Goal: Task Accomplishment & Management: Manage account settings

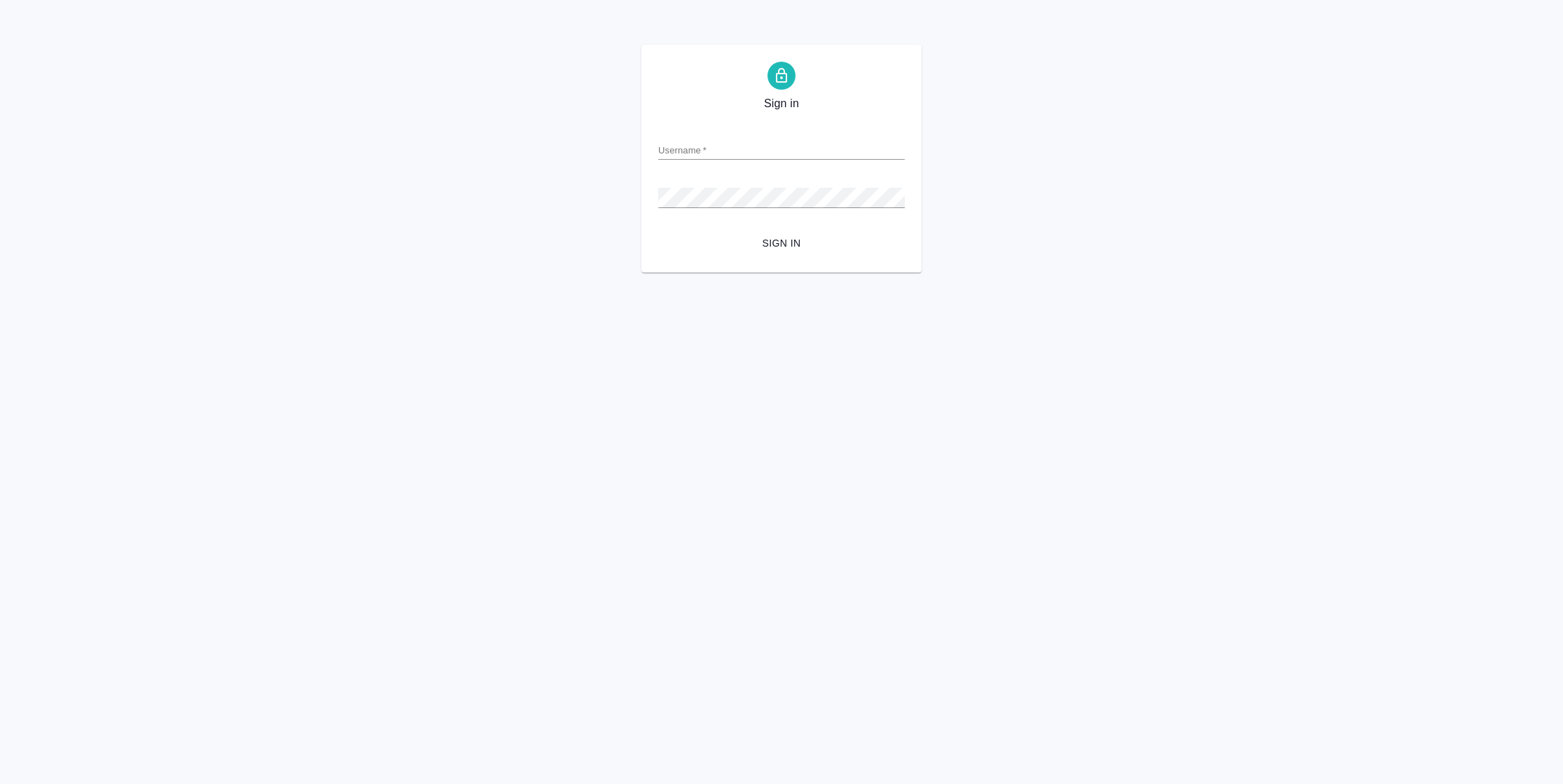
type input "[PERSON_NAME][EMAIL_ADDRESS][DOMAIN_NAME]"
click at [791, 239] on span "Sign in" at bounding box center [782, 243] width 224 height 17
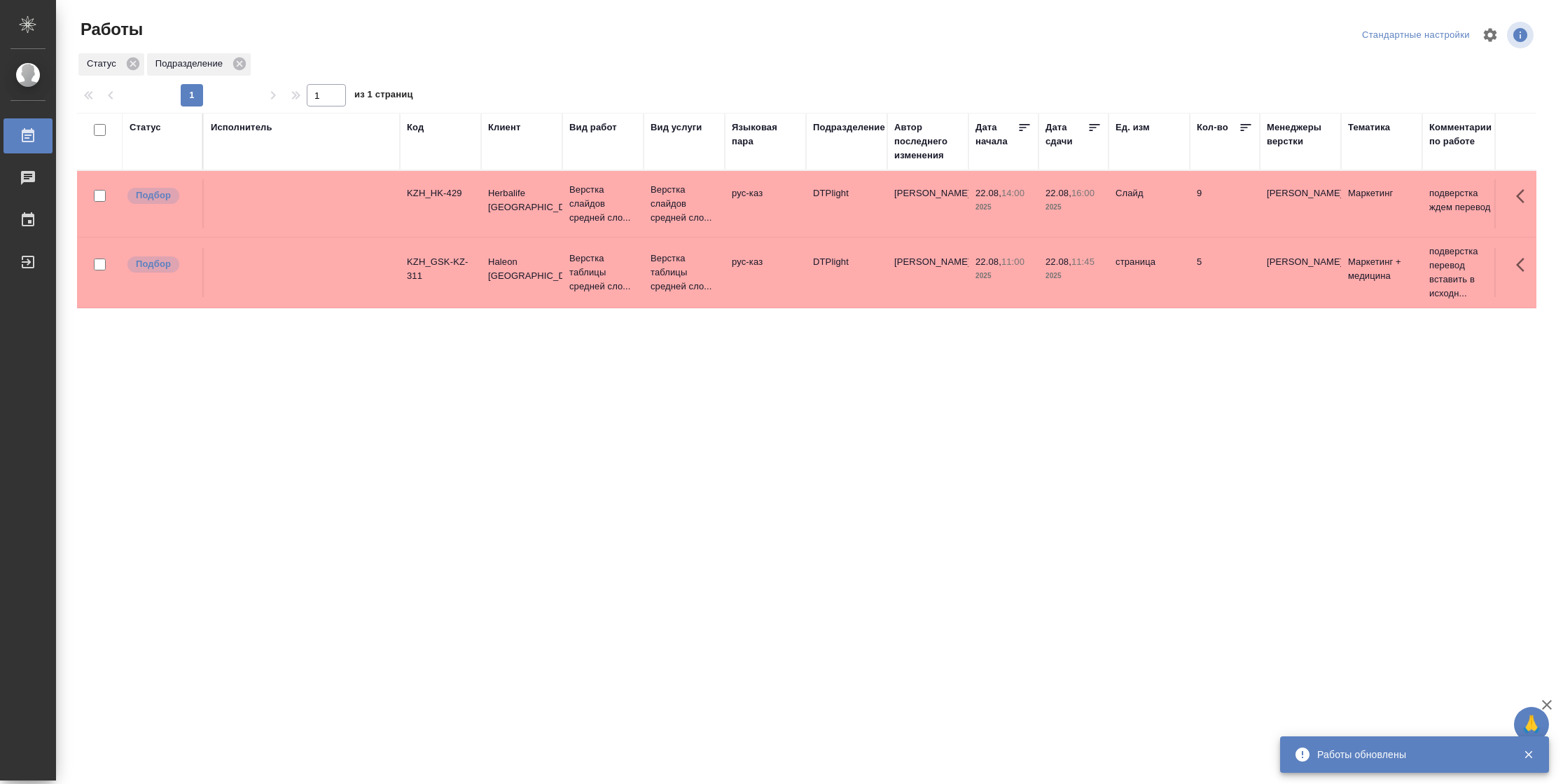
click at [146, 130] on div "Статус" at bounding box center [146, 127] width 31 height 14
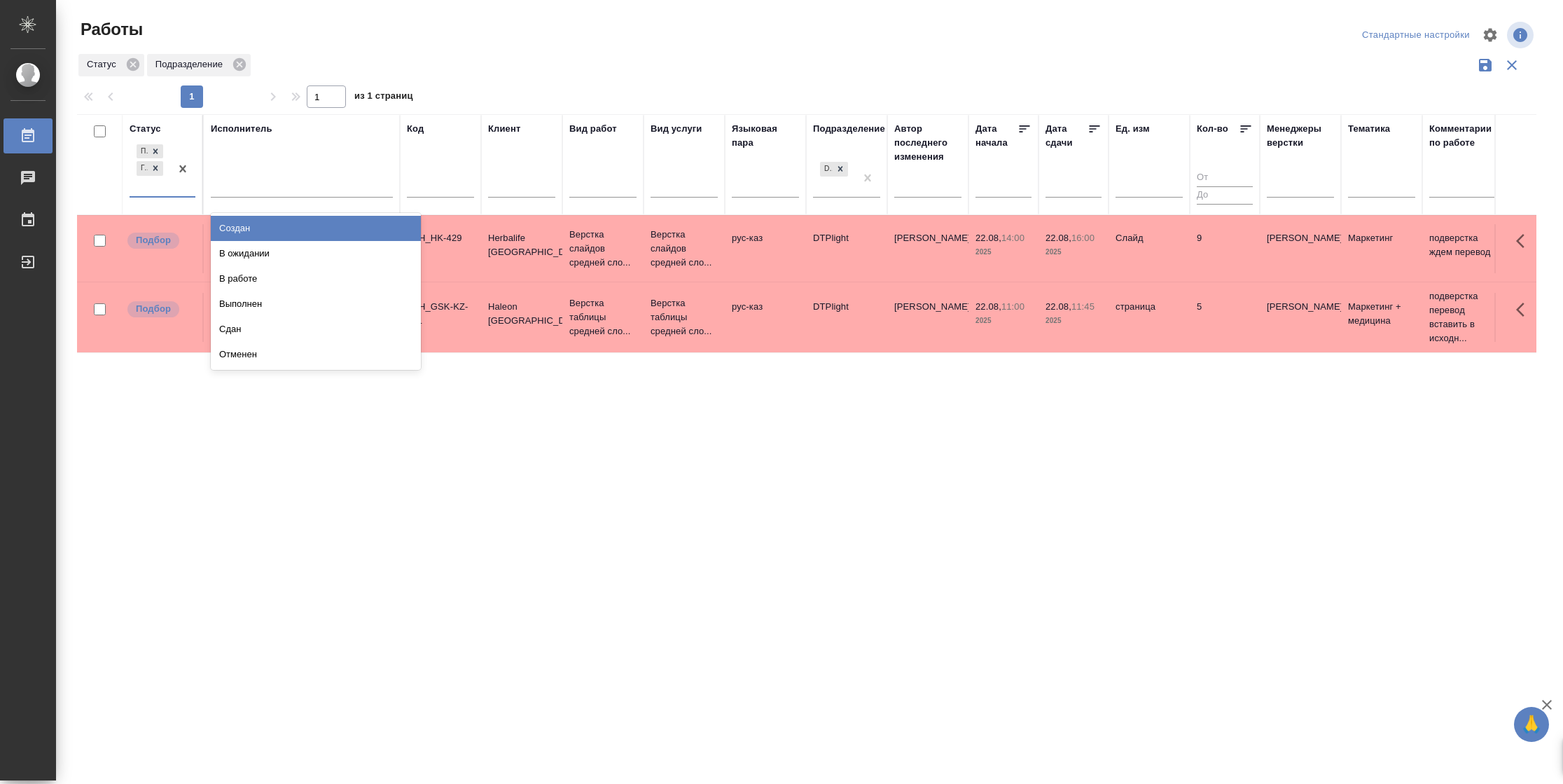
click at [172, 192] on div at bounding box center [182, 168] width 25 height 55
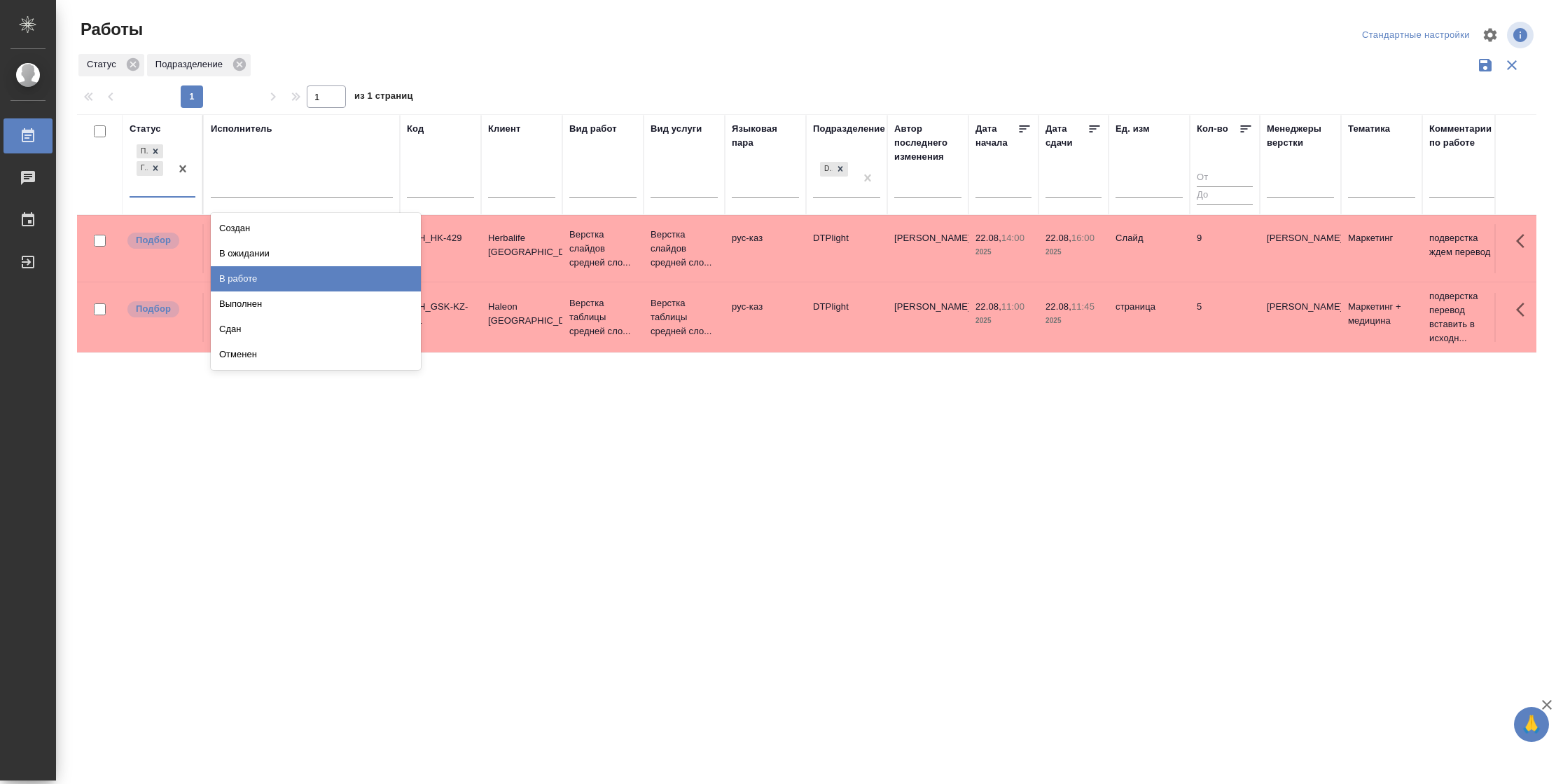
click at [244, 272] on div "В работе" at bounding box center [315, 278] width 211 height 25
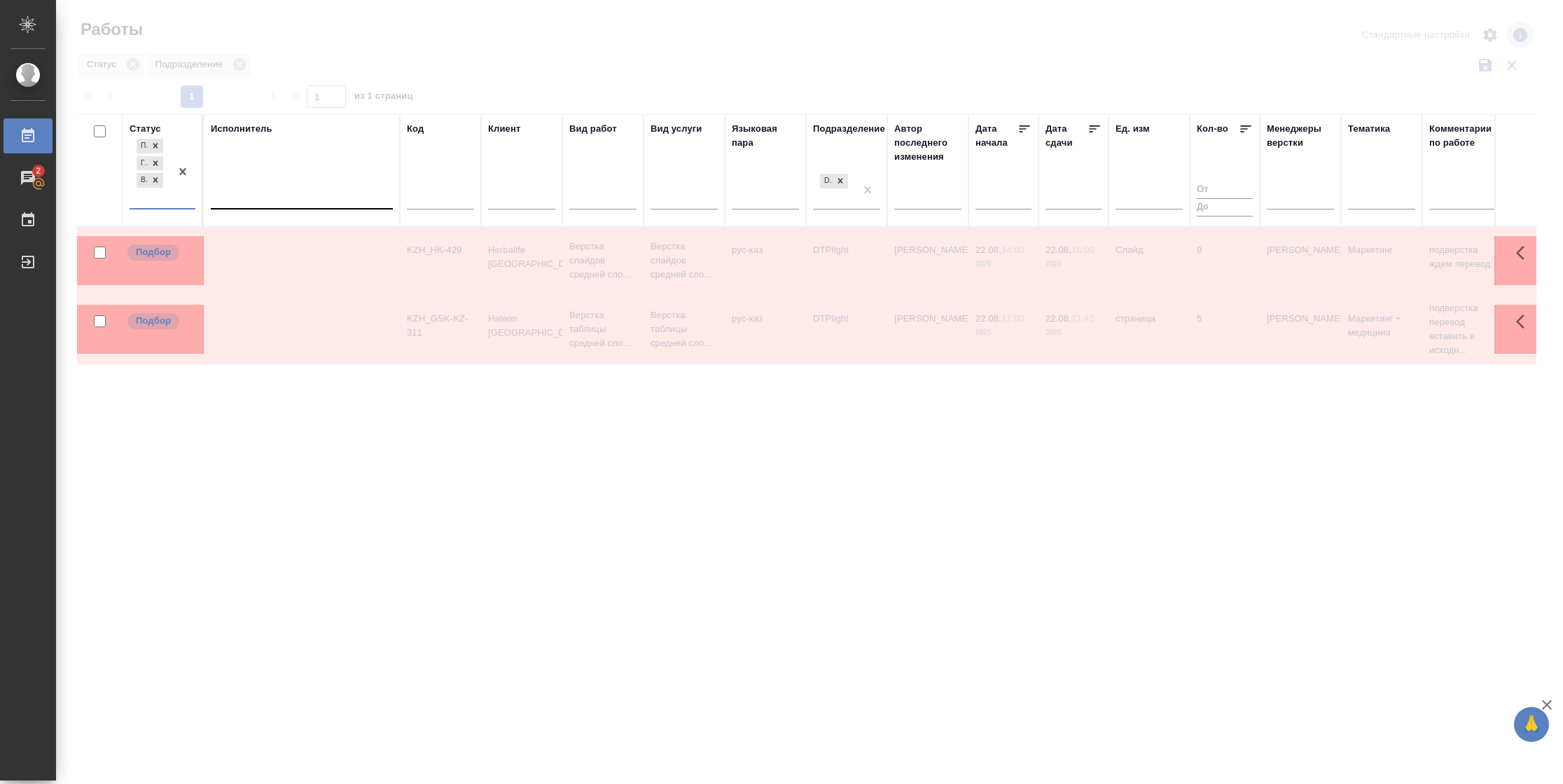
click at [263, 195] on div at bounding box center [302, 194] width 182 height 20
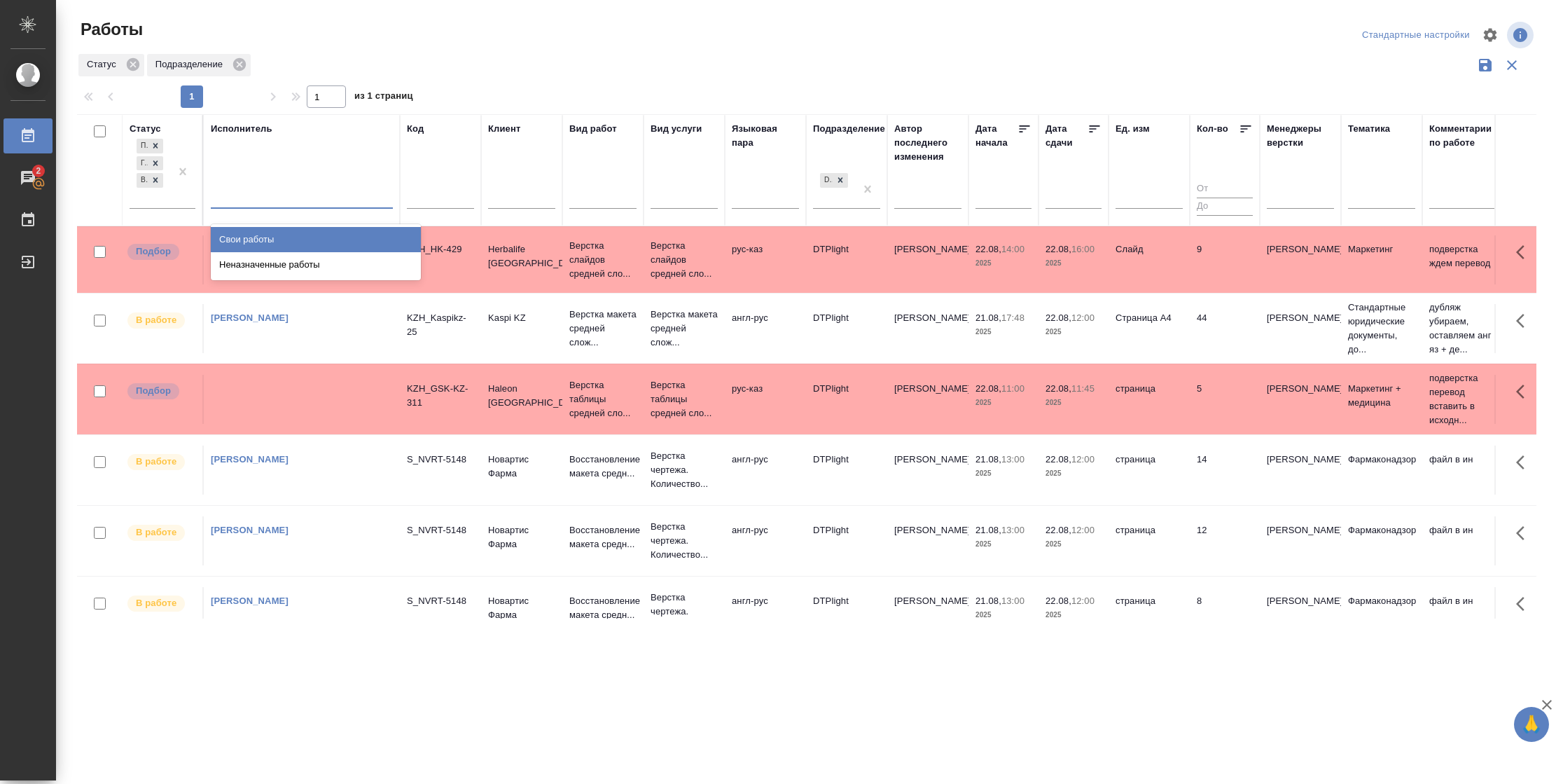
click at [263, 239] on div "Свои работы" at bounding box center [315, 239] width 211 height 25
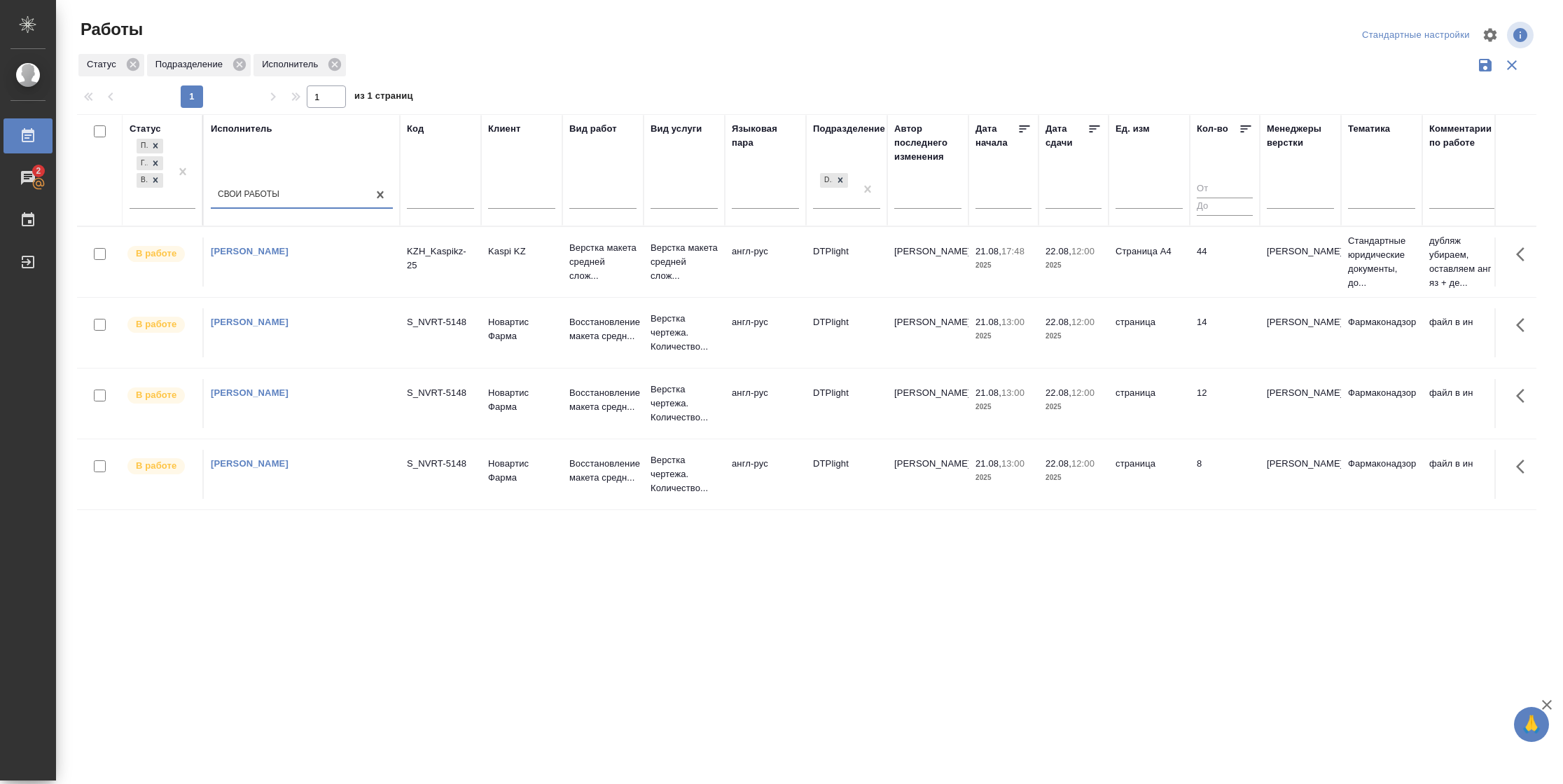
click at [1090, 130] on icon at bounding box center [1094, 129] width 14 height 14
click at [1208, 287] on td "8" at bounding box center [1224, 262] width 70 height 49
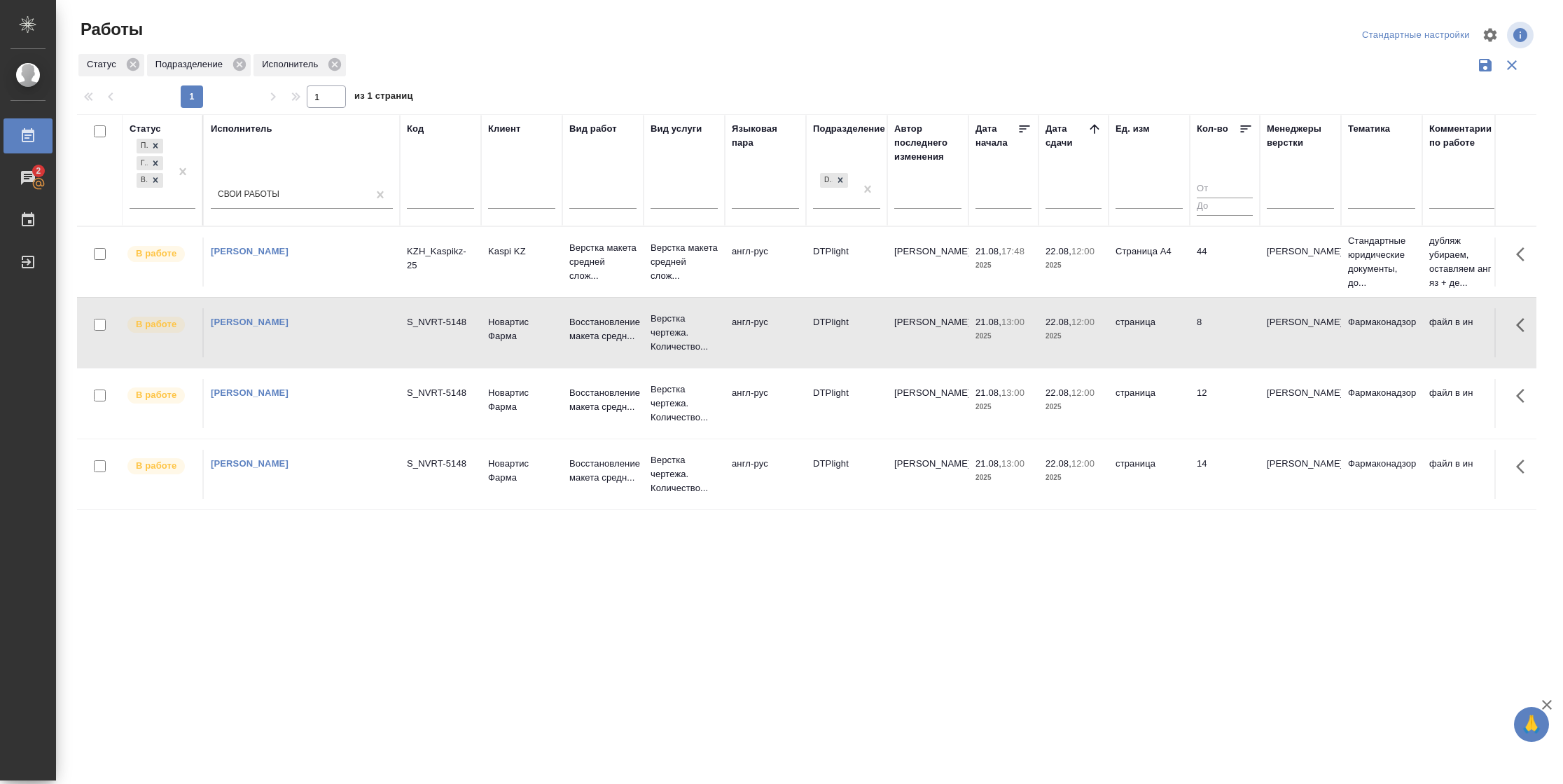
click at [1208, 287] on td "8" at bounding box center [1224, 262] width 70 height 49
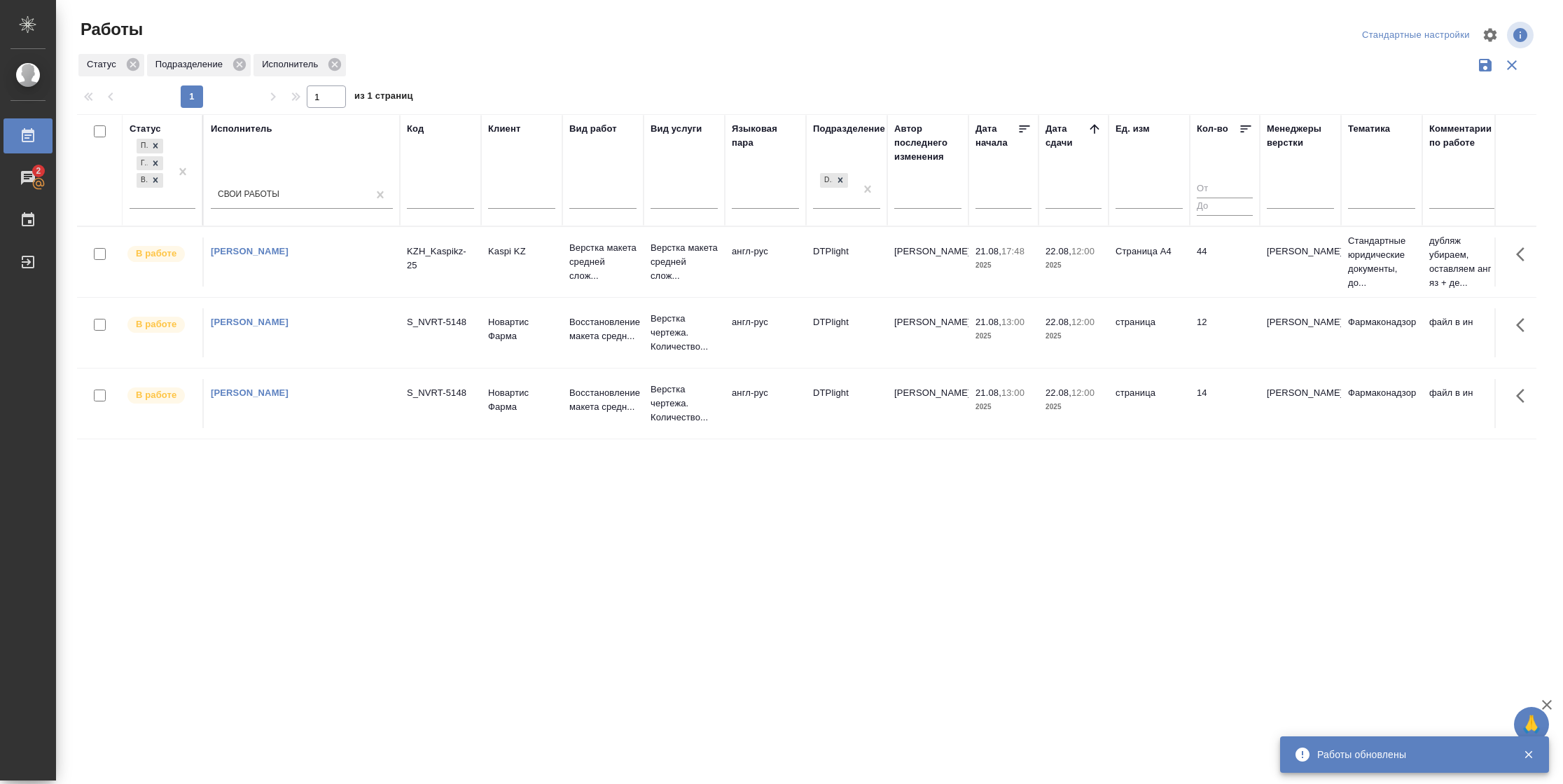
click at [1213, 287] on td "12" at bounding box center [1224, 262] width 70 height 49
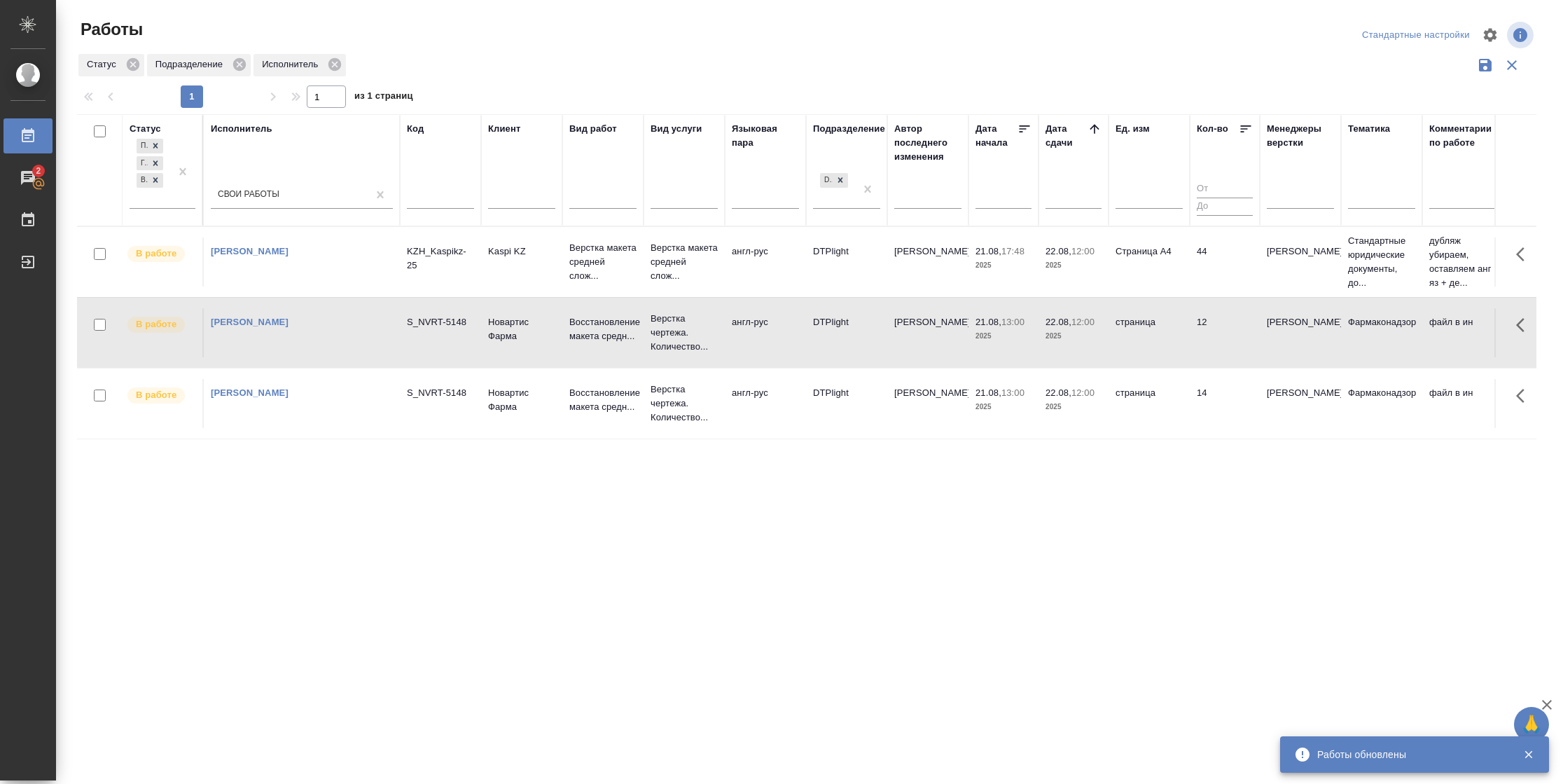
click at [1213, 287] on td "12" at bounding box center [1224, 262] width 70 height 49
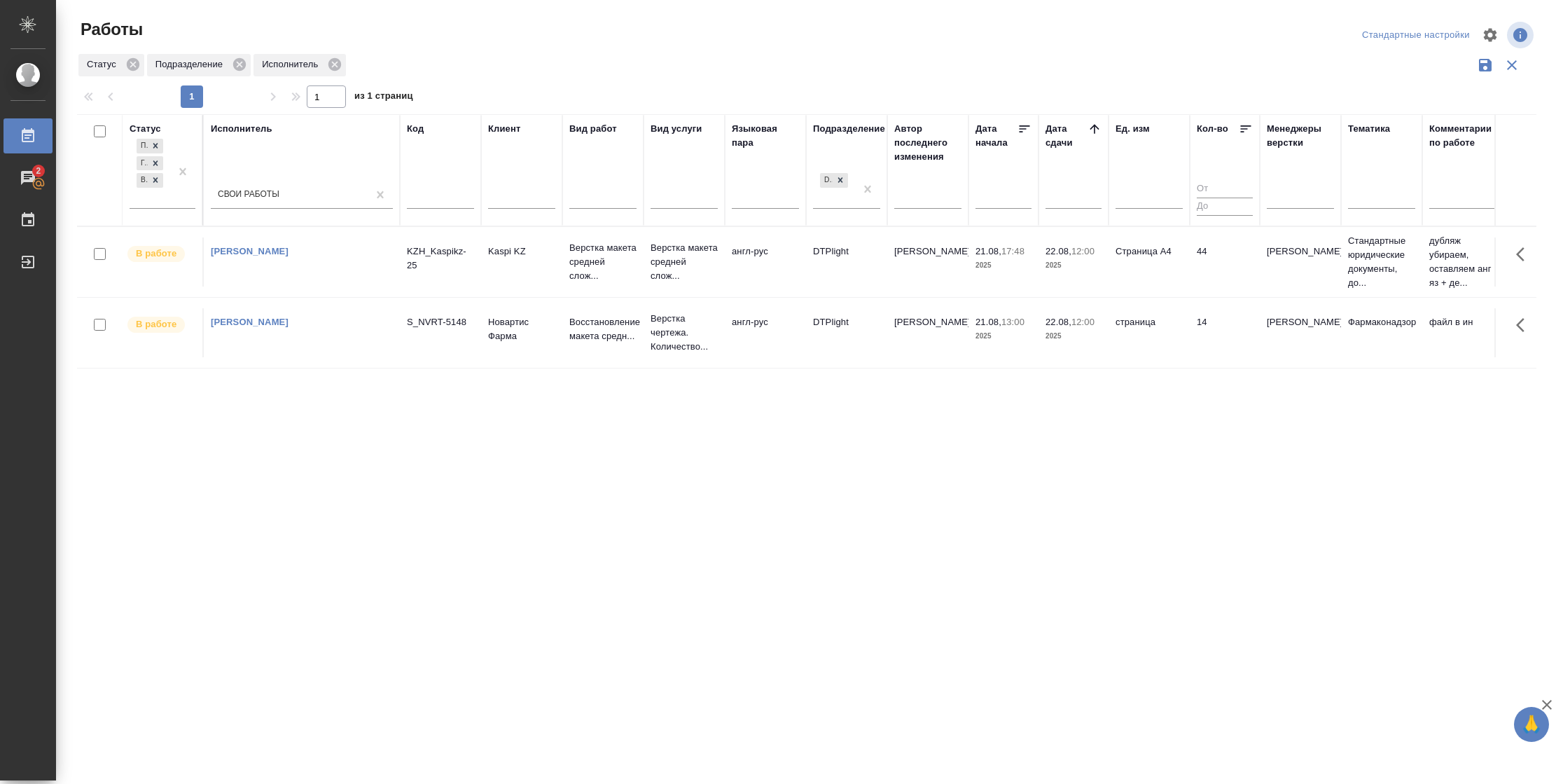
click at [1207, 287] on td "14" at bounding box center [1224, 262] width 70 height 49
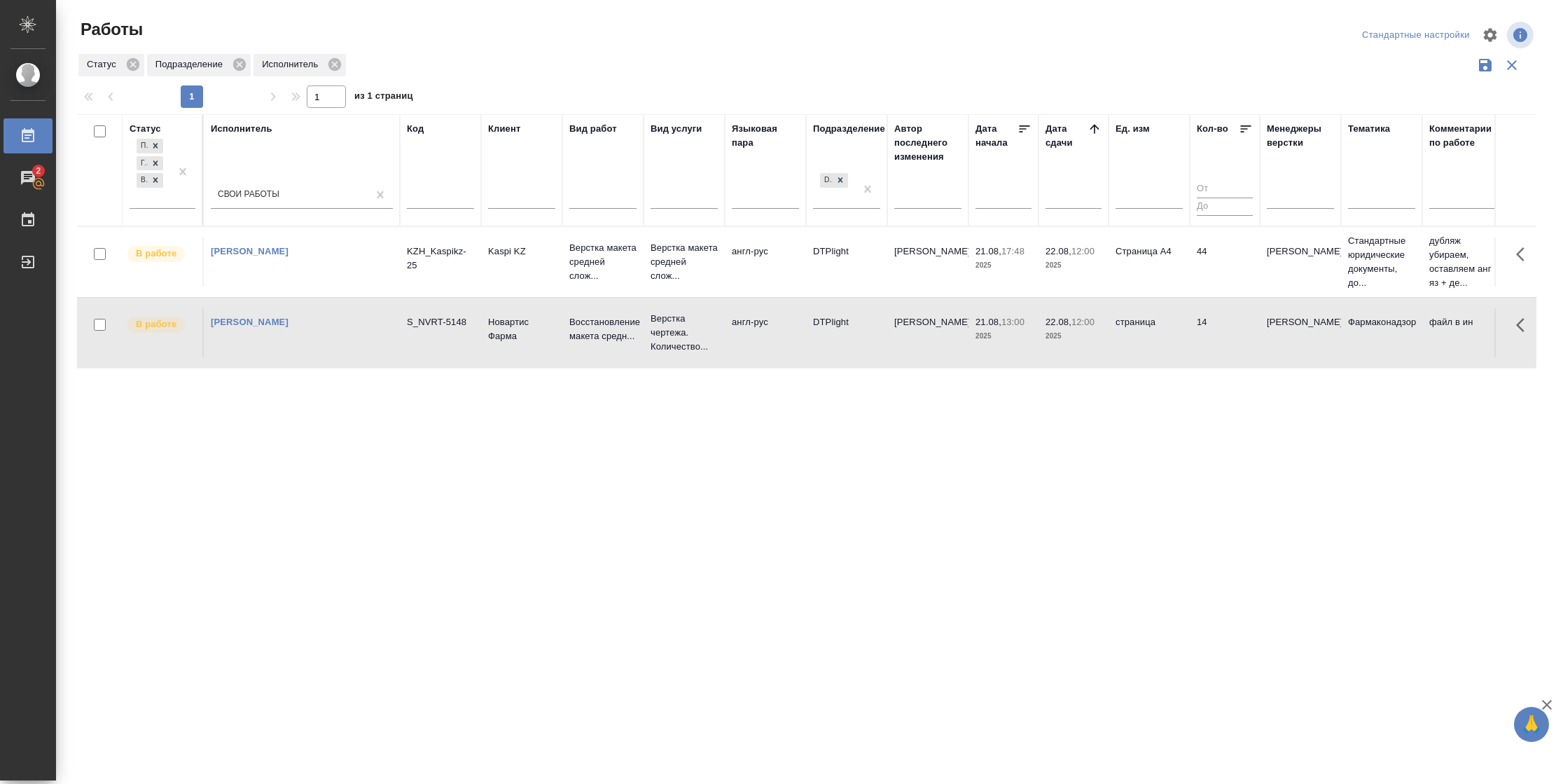
click at [1207, 287] on td "14" at bounding box center [1224, 262] width 70 height 49
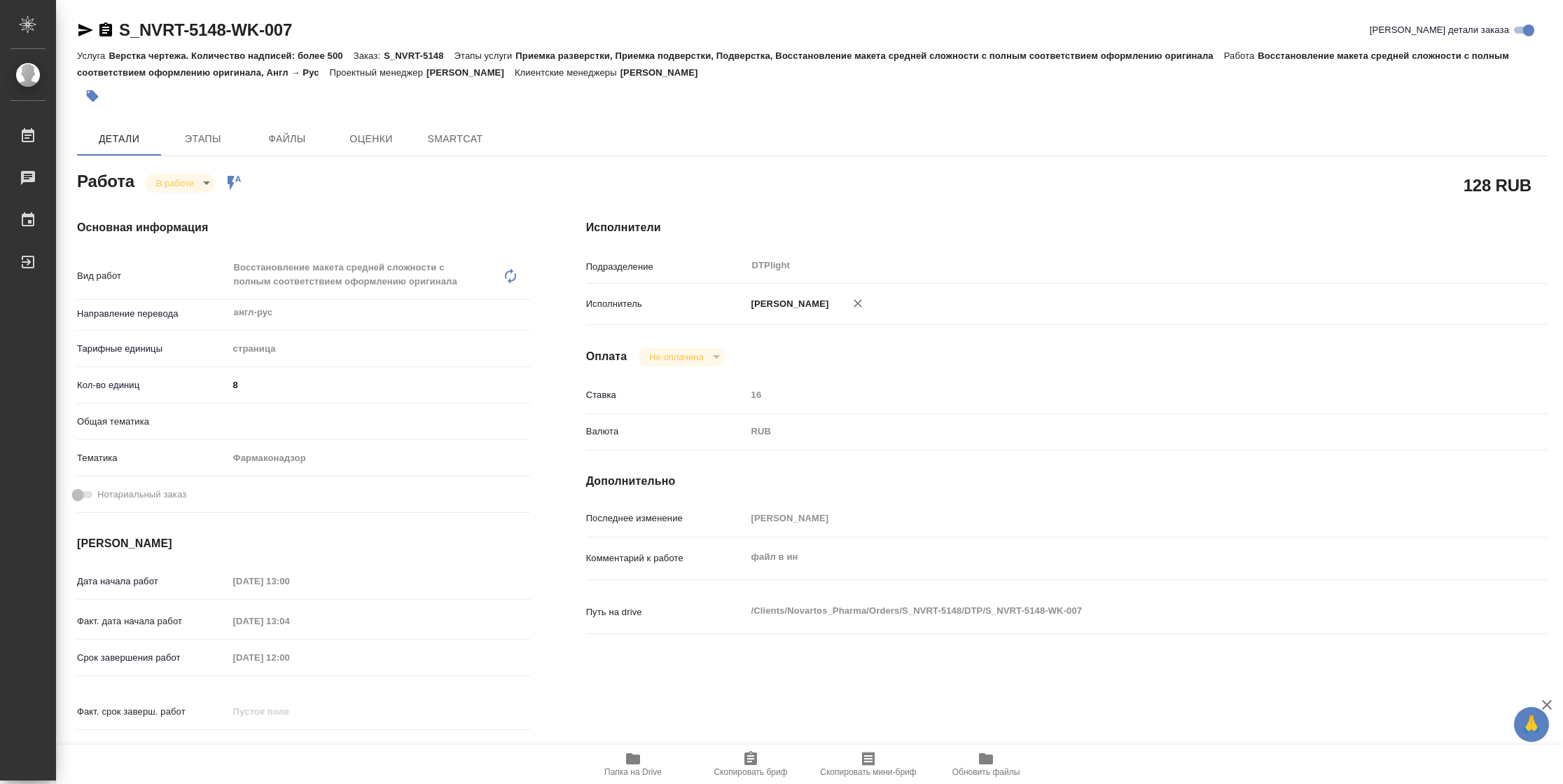
type textarea "x"
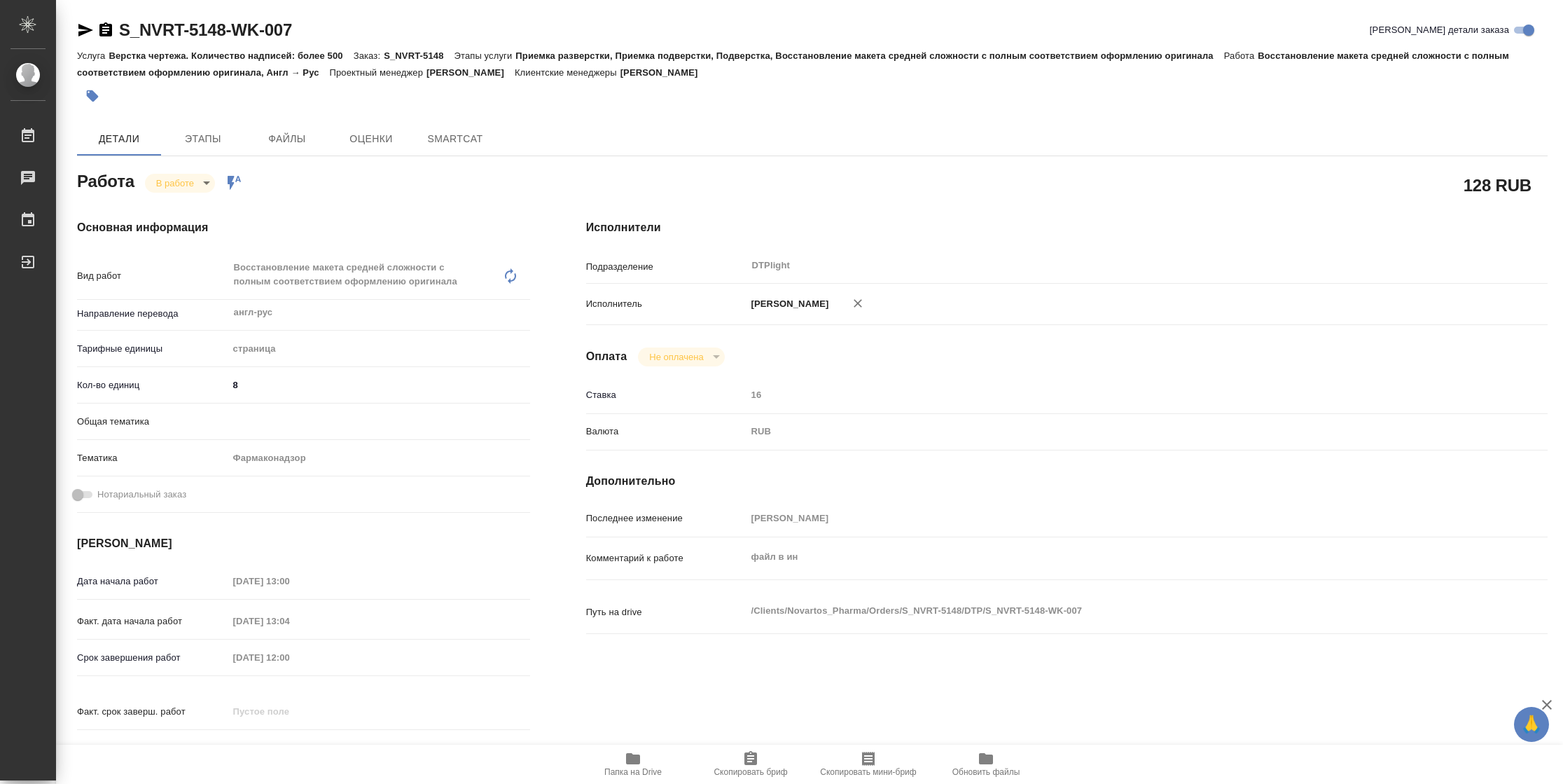
type textarea "x"
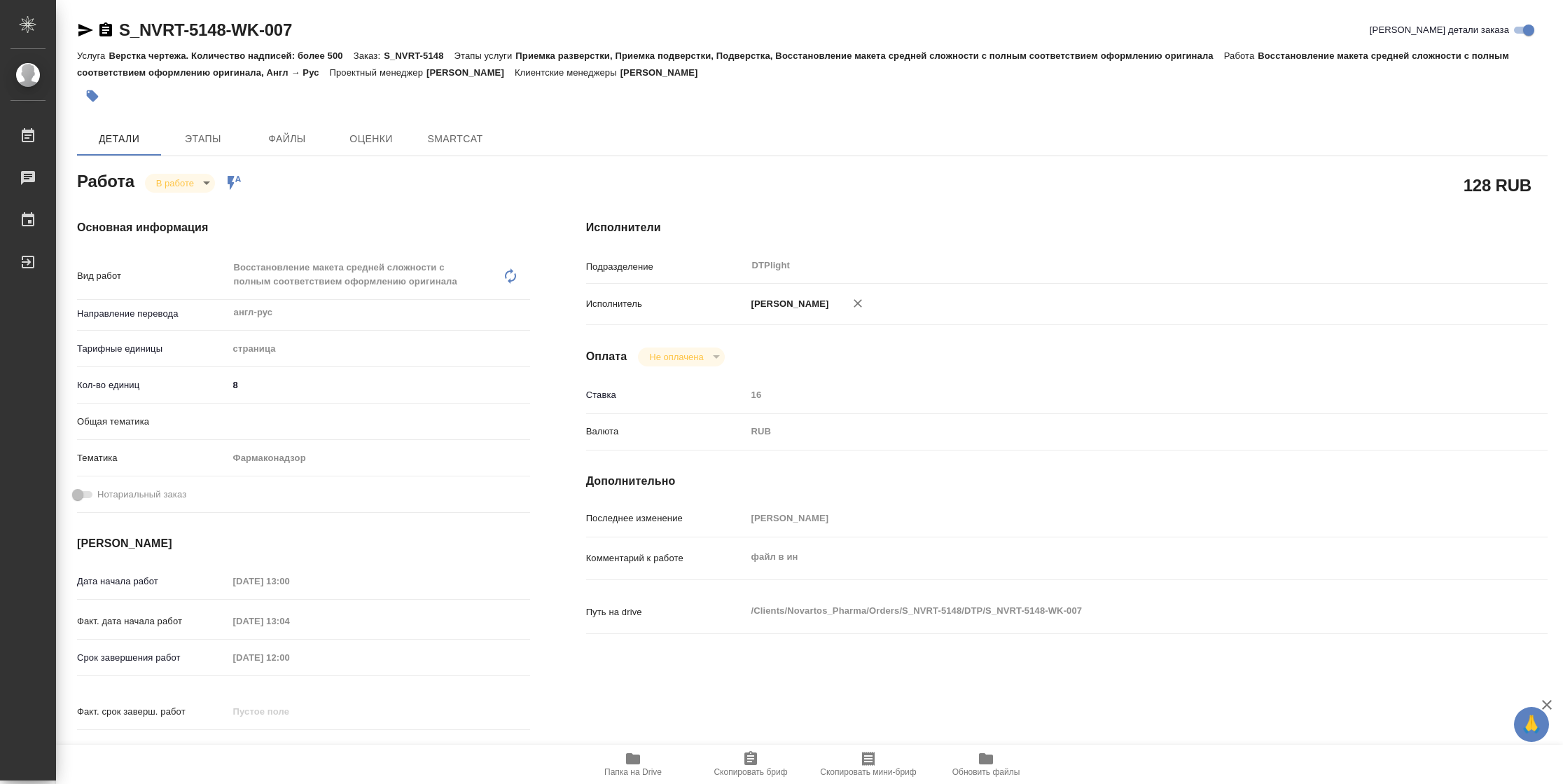
type textarea "x"
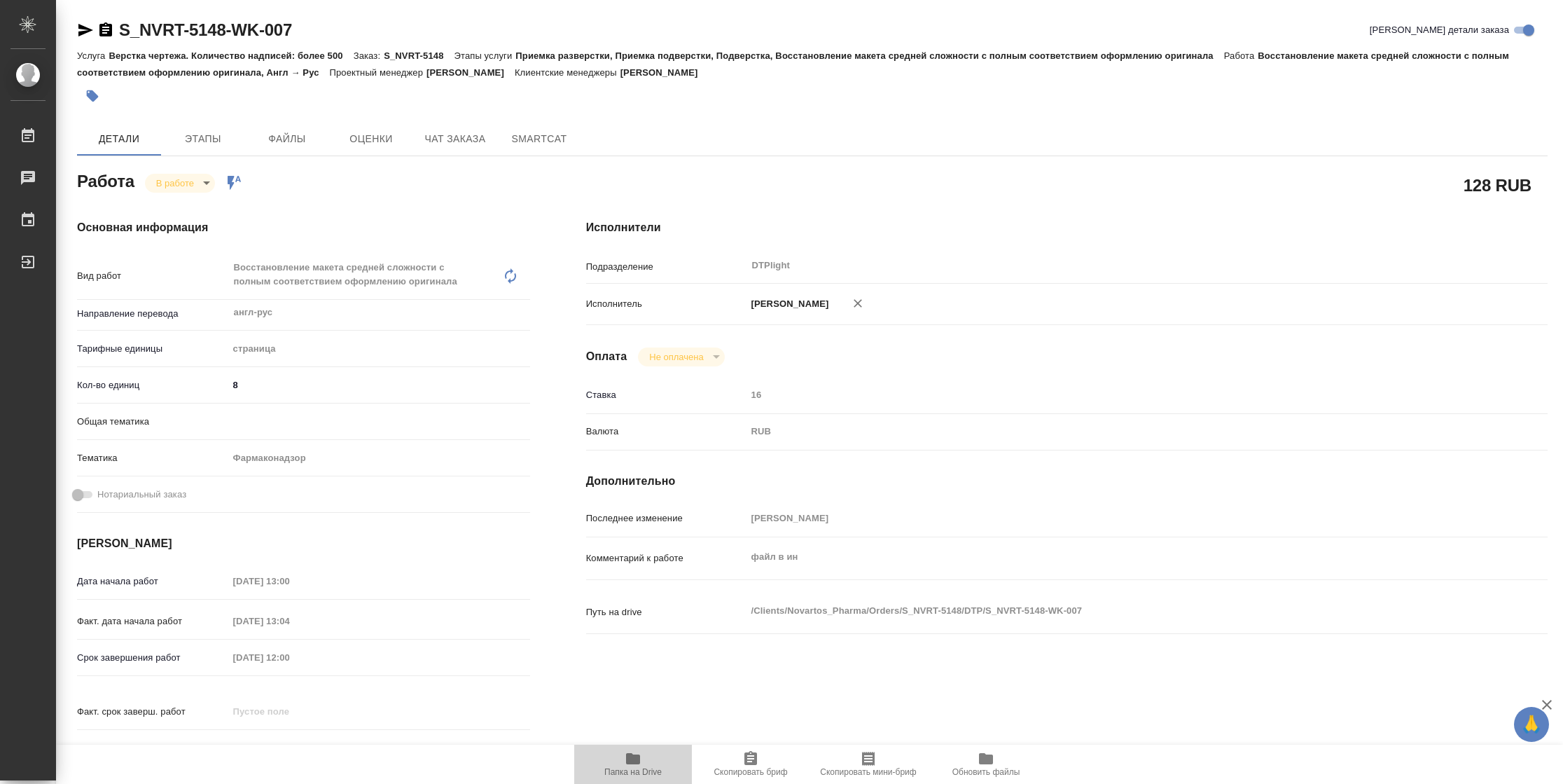
click at [630, 760] on icon "button" at bounding box center [633, 758] width 14 height 11
type textarea "x"
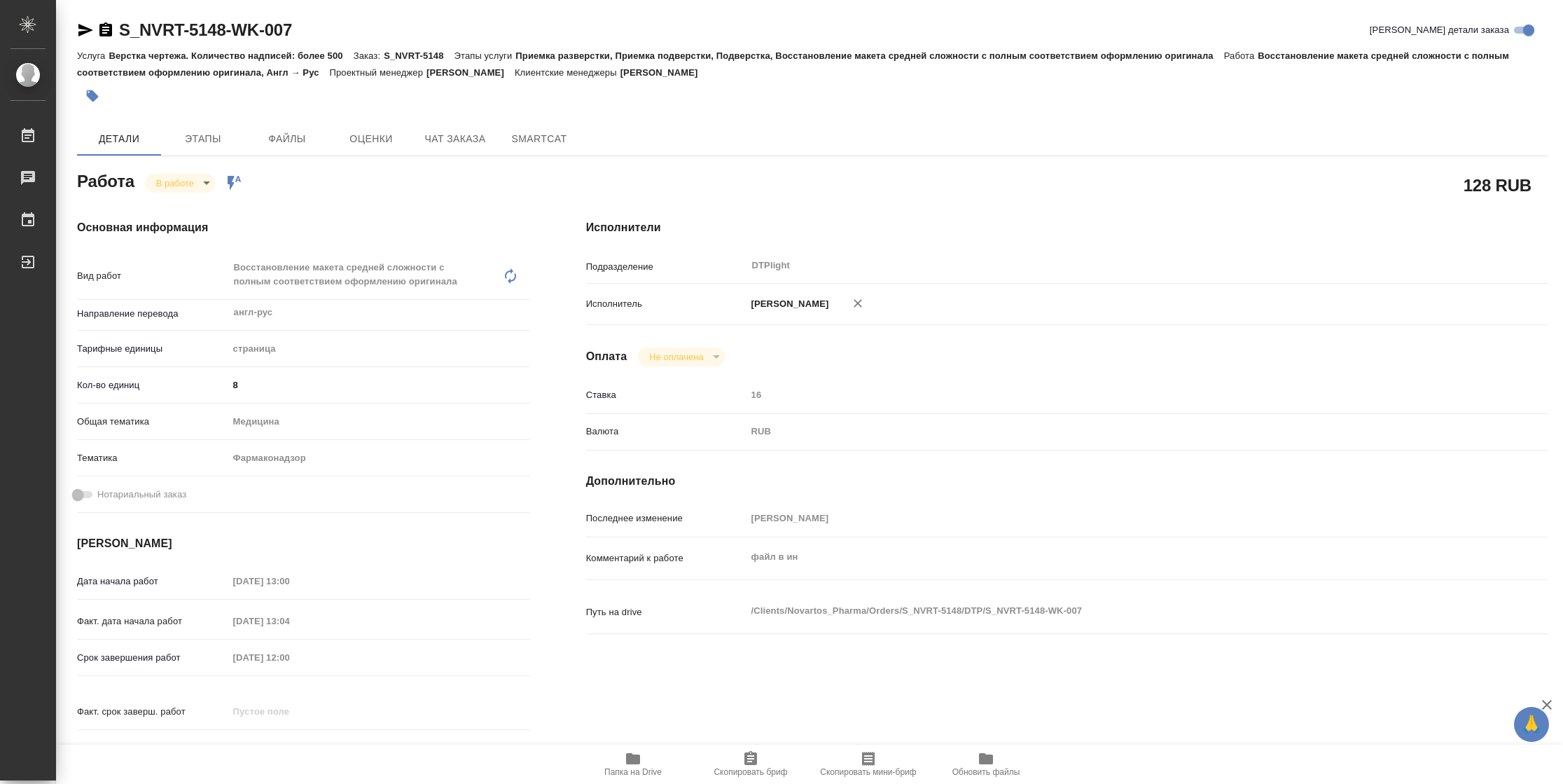
type textarea "x"
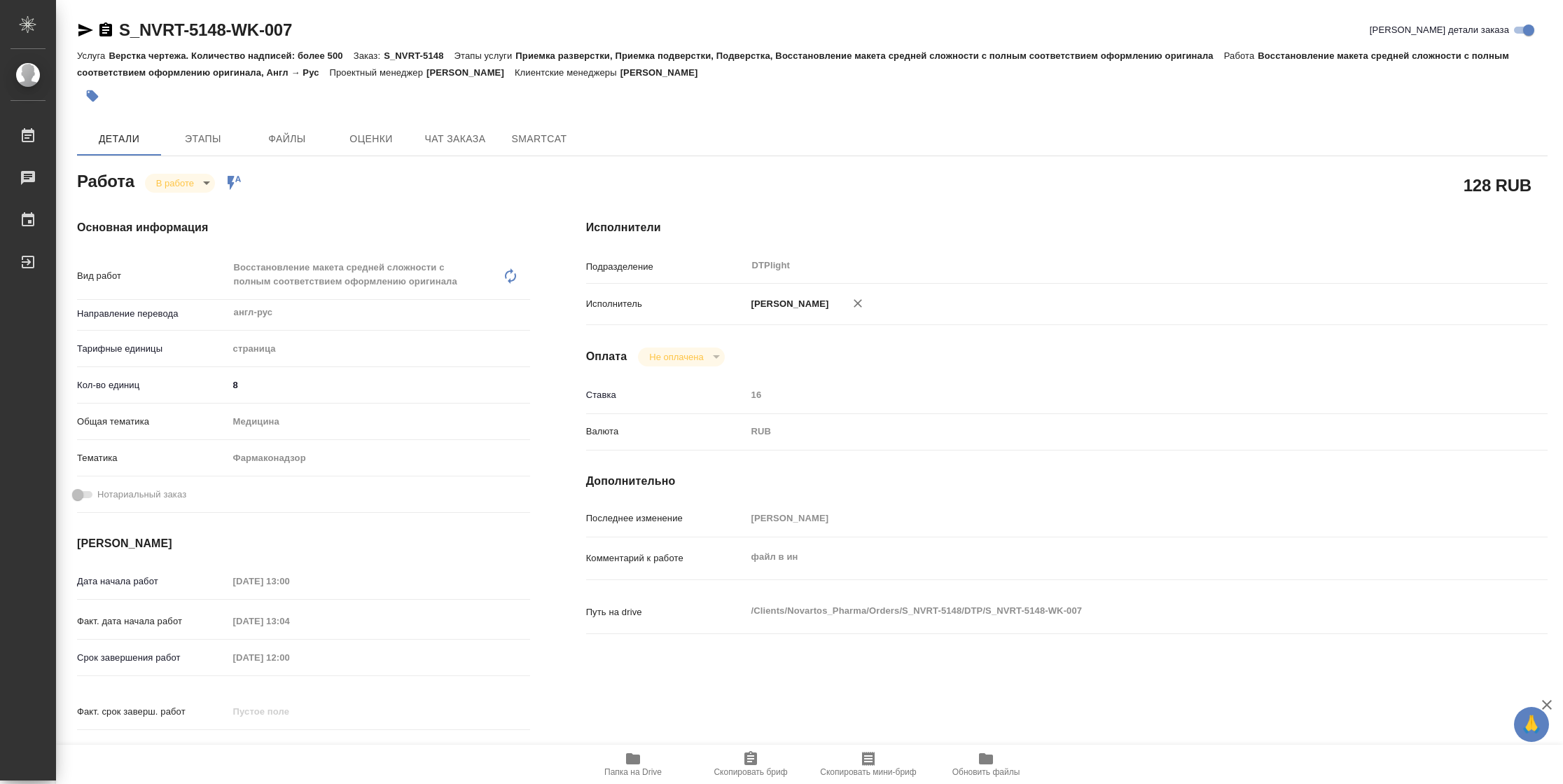
type textarea "x"
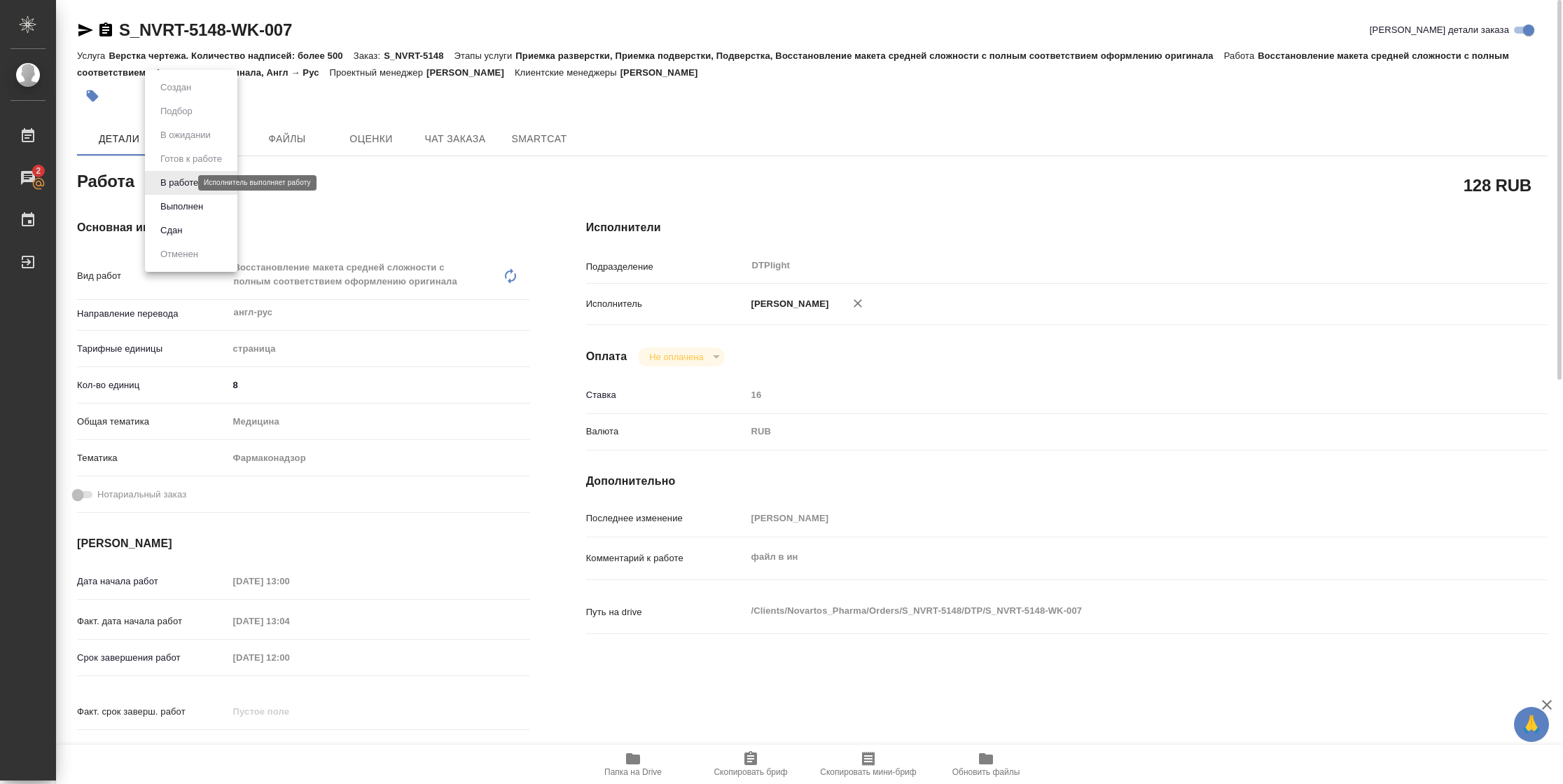
click at [179, 181] on body "🙏 .cls-1 fill:#fff; AWATERA Vasilyeva Natalia Работы 2 Чаты График Выйти S_NVRT…" at bounding box center [782, 392] width 1563 height 784
click at [184, 207] on button "Выполнен" at bounding box center [181, 207] width 51 height 16
click at [81, 25] on icon "button" at bounding box center [86, 29] width 15 height 13
type textarea "x"
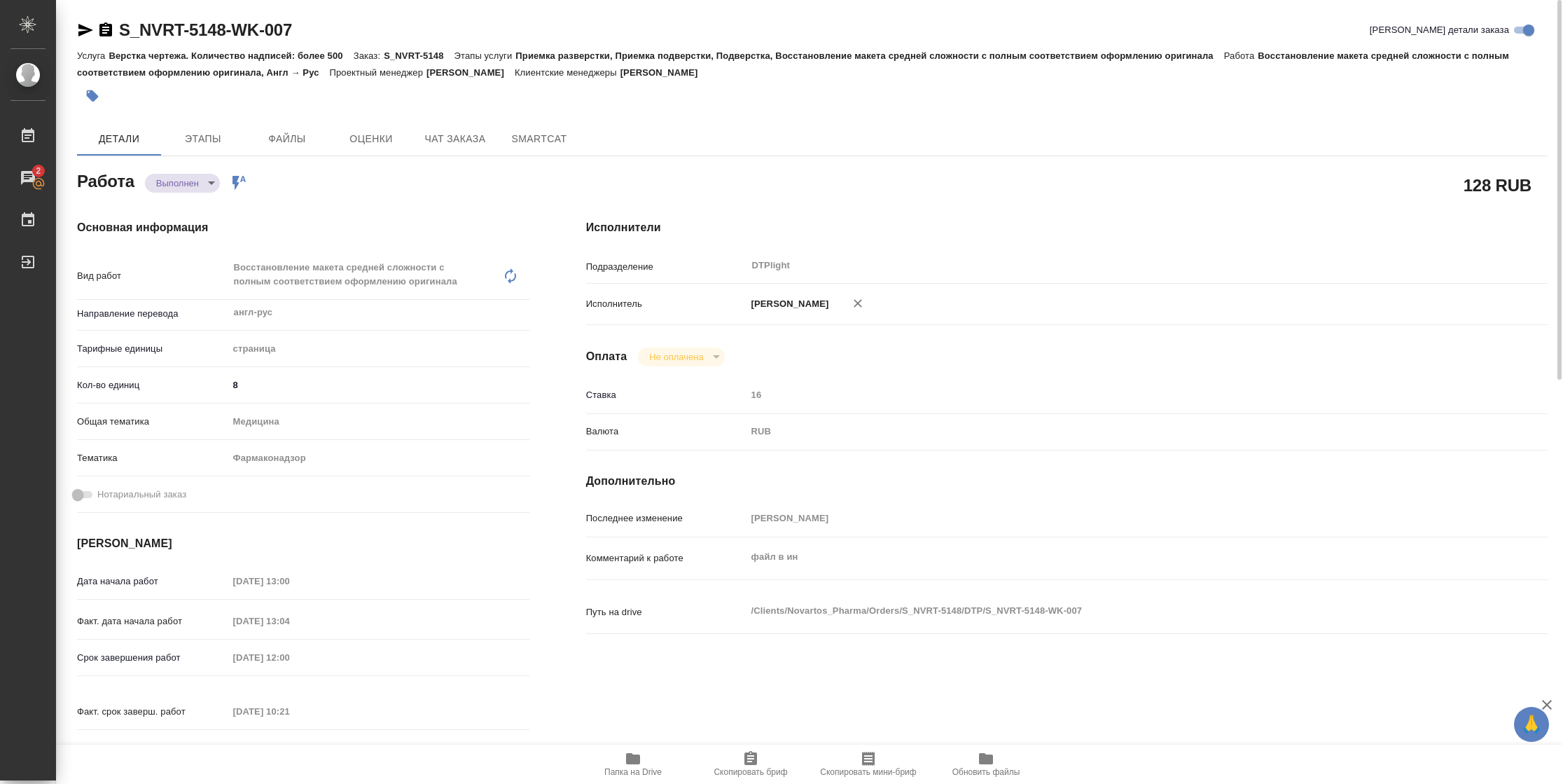
type textarea "x"
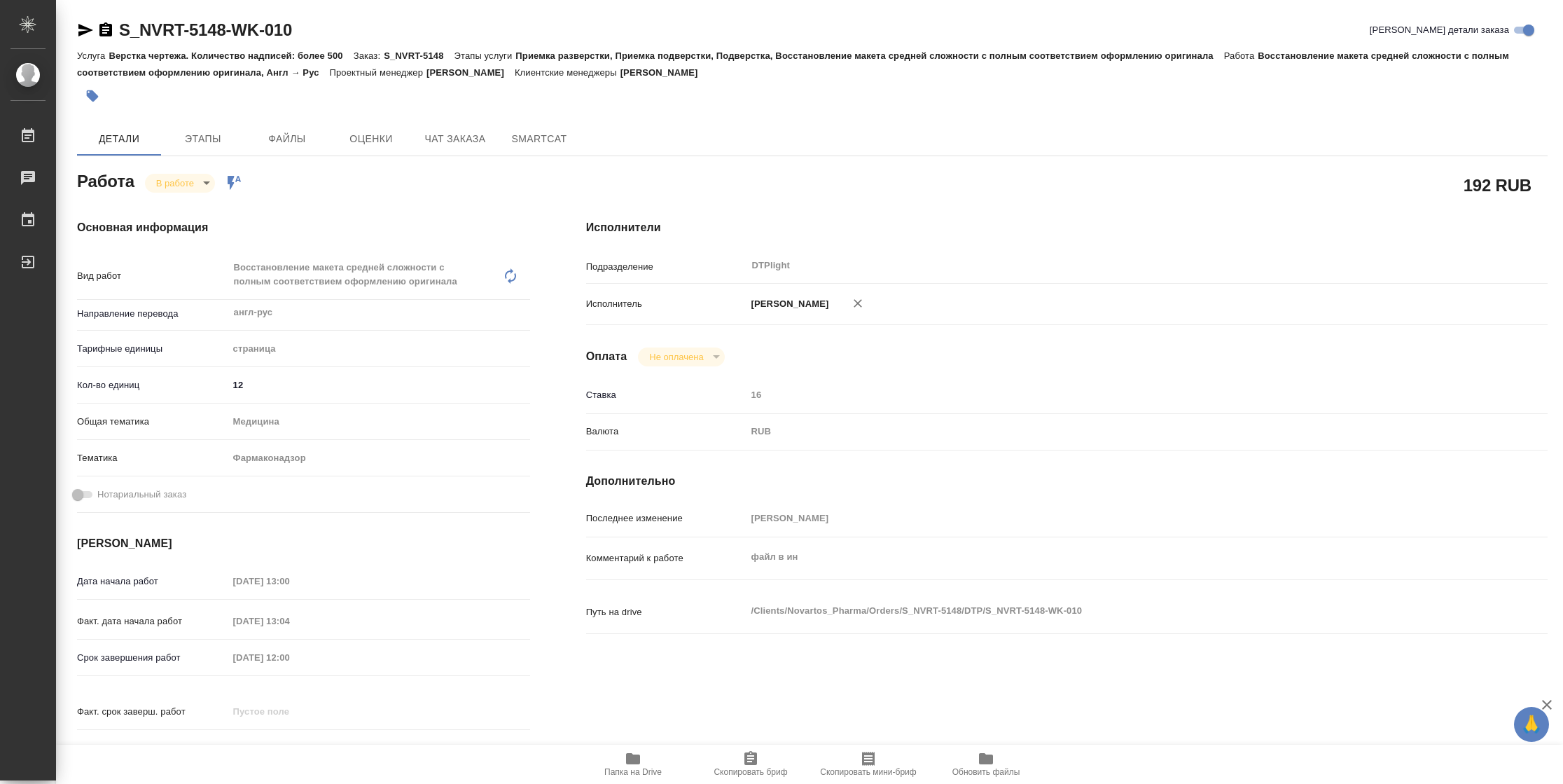
type textarea "x"
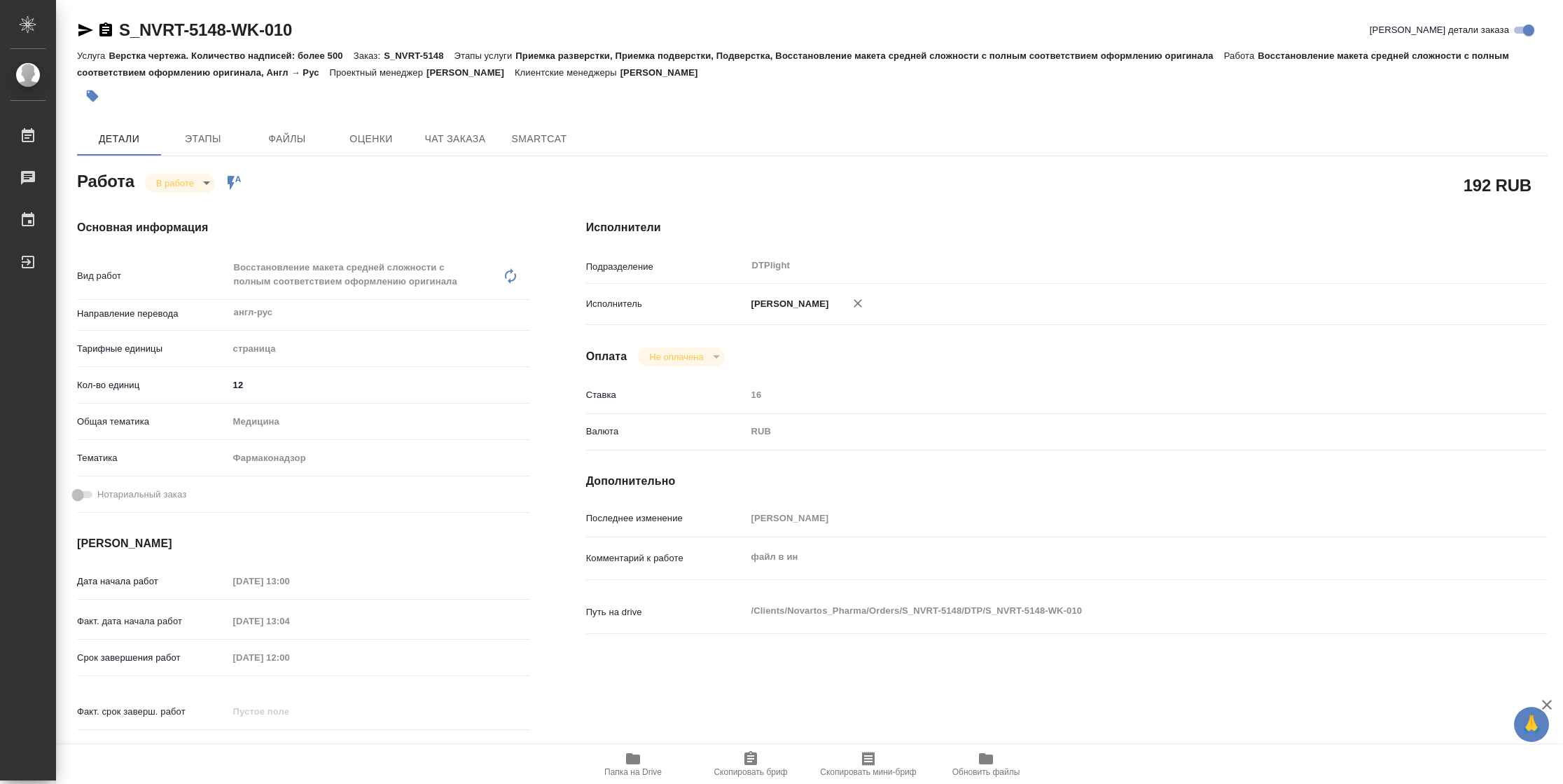
type textarea "x"
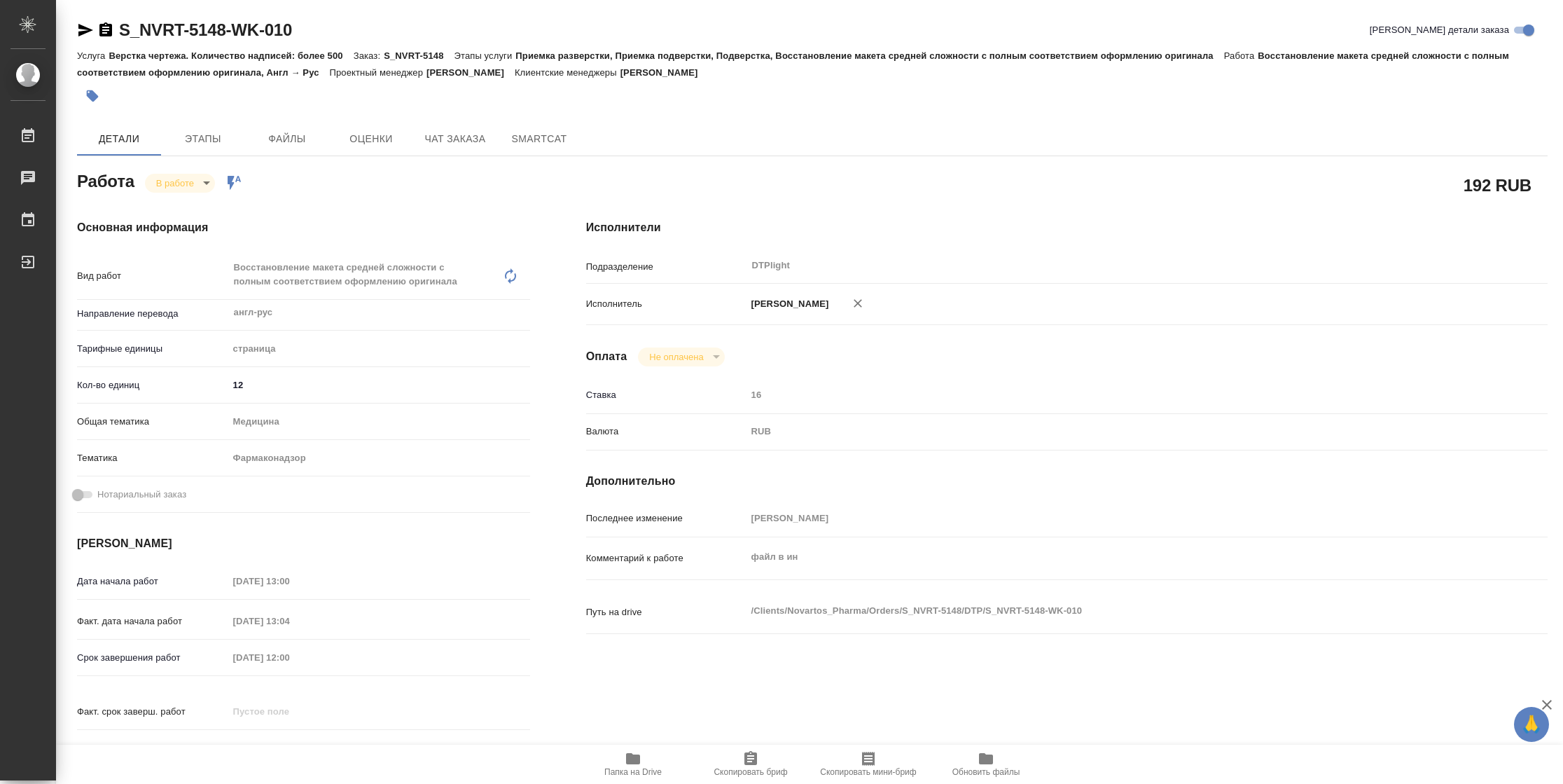
type textarea "x"
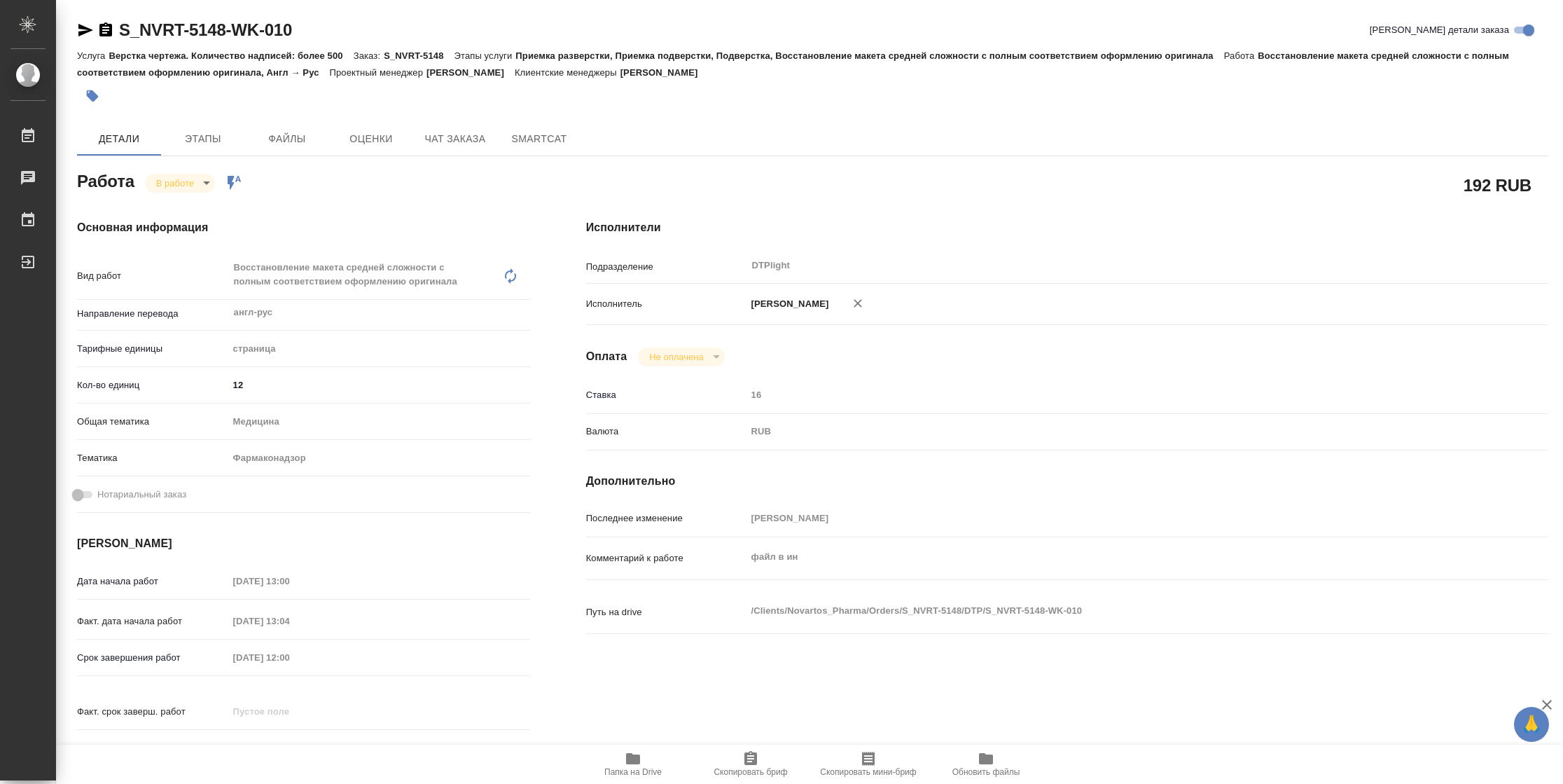
type textarea "x"
click at [648, 768] on span "Папка на Drive" at bounding box center [633, 771] width 57 height 10
click at [204, 182] on body "🙏 .cls-1 fill:#fff; AWATERA Vasilyeva Natalia Работы 2 Чаты График Выйти S_NVRT…" at bounding box center [782, 392] width 1563 height 784
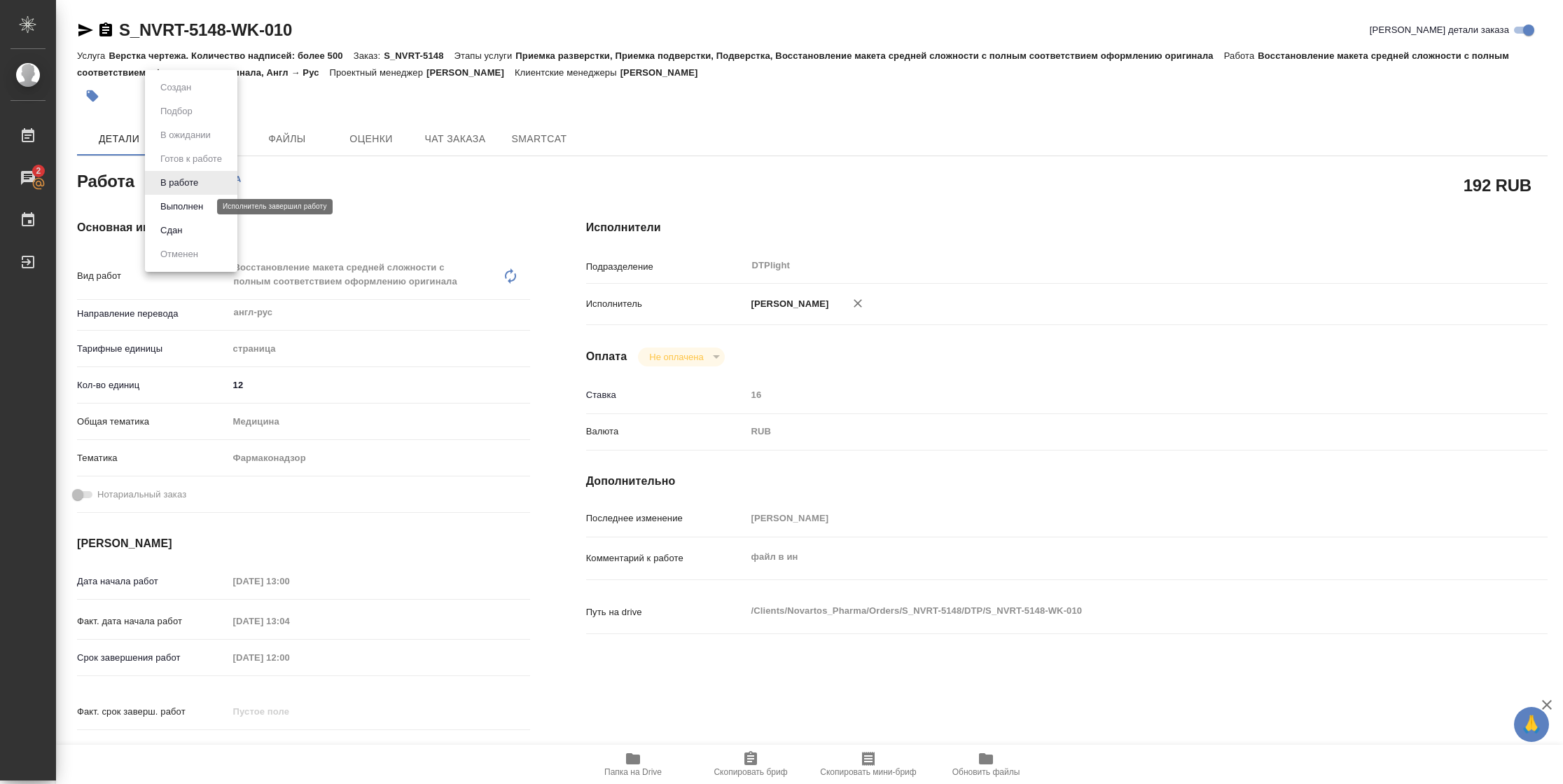
click at [203, 203] on button "Выполнен" at bounding box center [181, 207] width 51 height 16
type textarea "x"
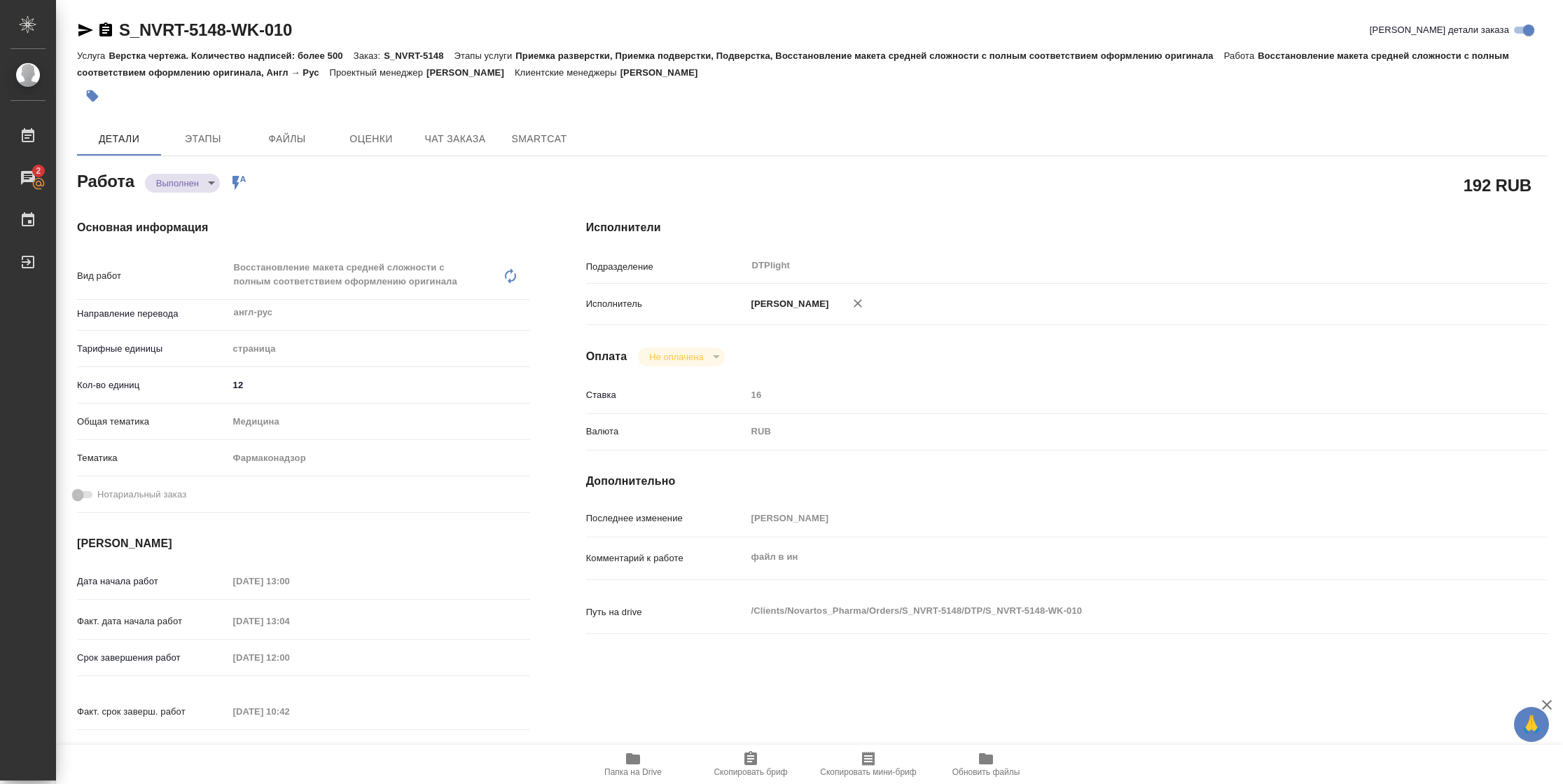
type textarea "x"
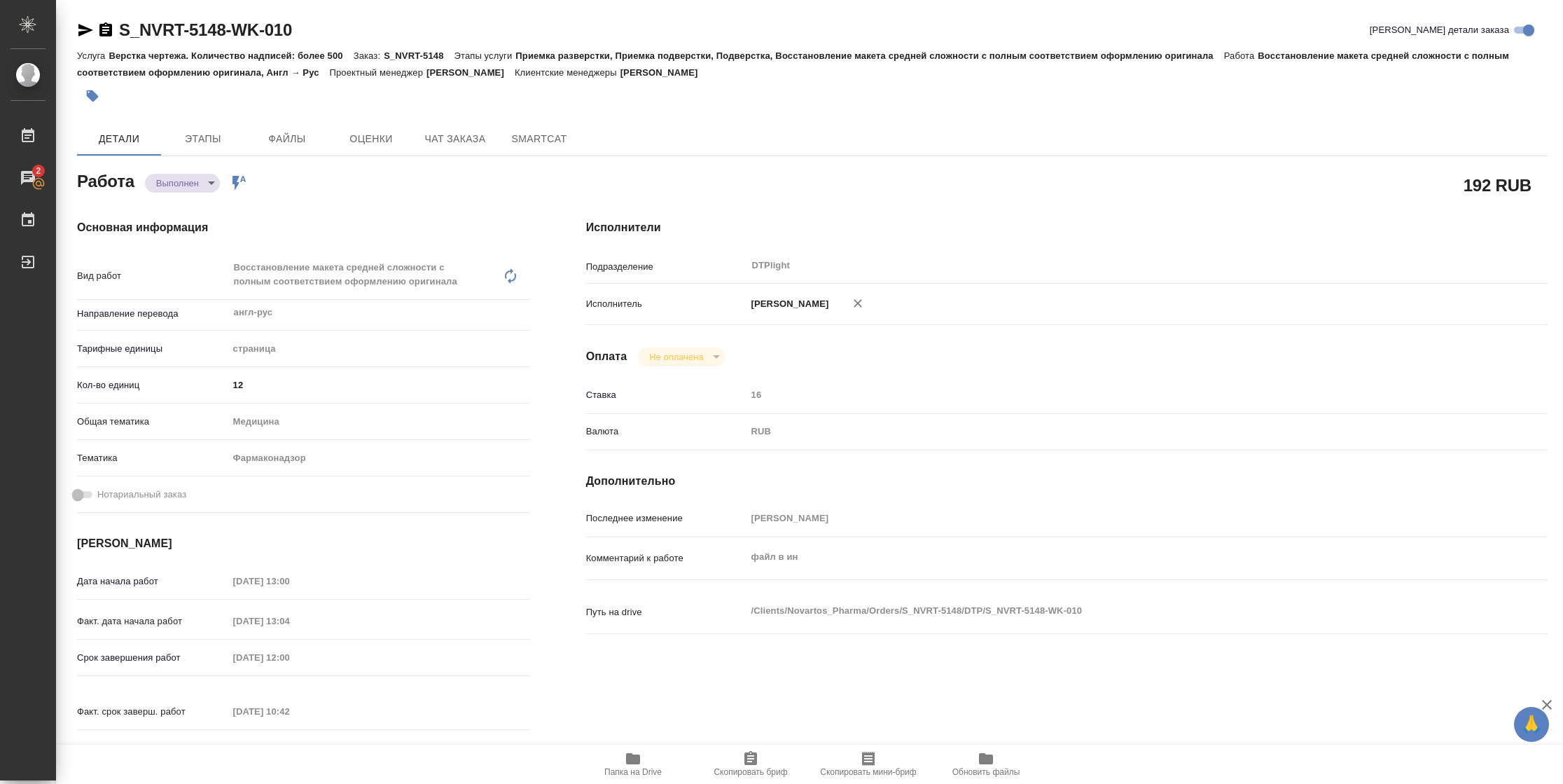
type textarea "x"
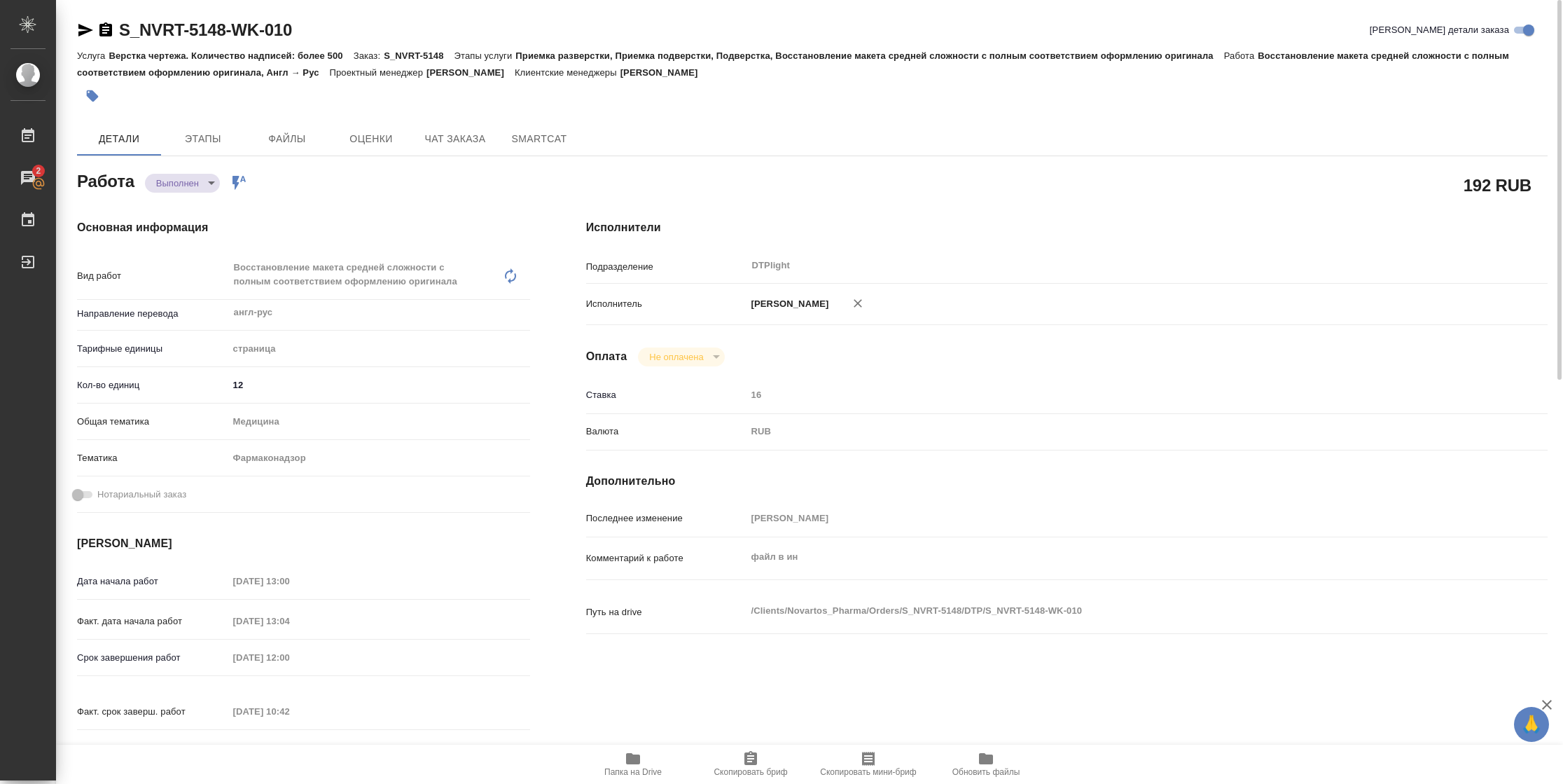
type textarea "x"
click at [88, 23] on icon "button" at bounding box center [85, 29] width 16 height 16
type textarea "x"
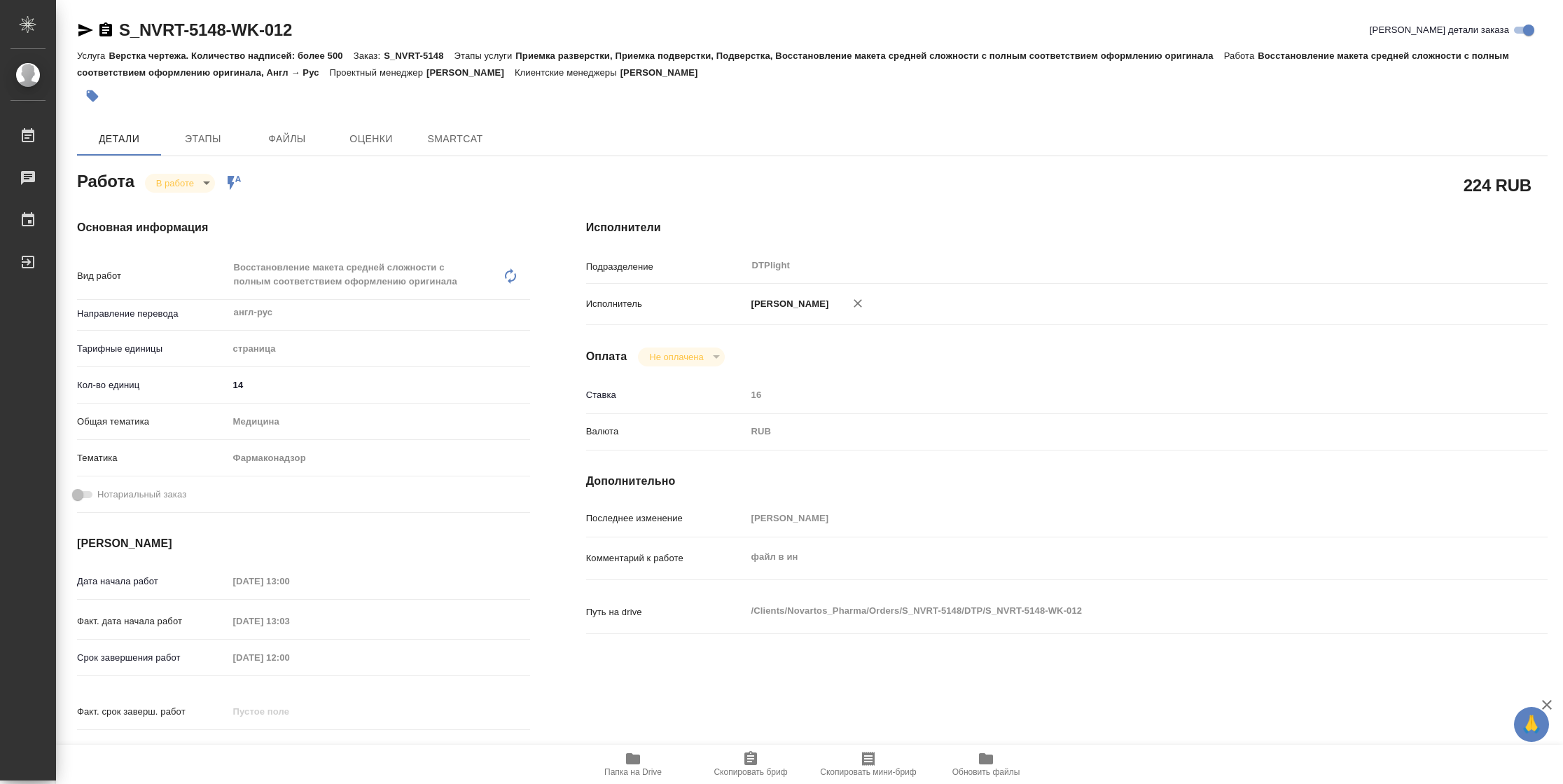
type textarea "x"
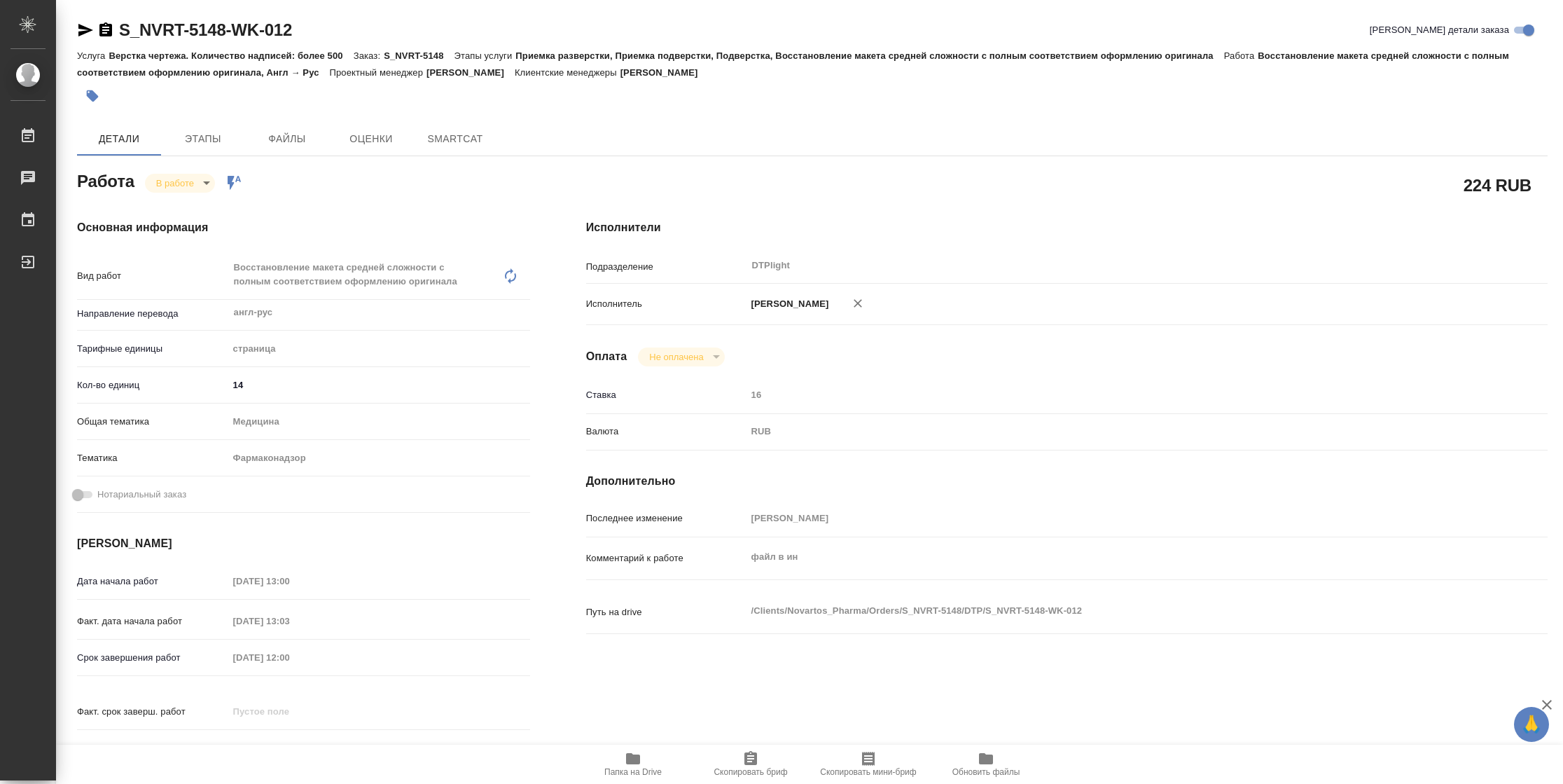
type textarea "x"
click at [626, 773] on span "Папка на Drive" at bounding box center [633, 771] width 57 height 10
type textarea "x"
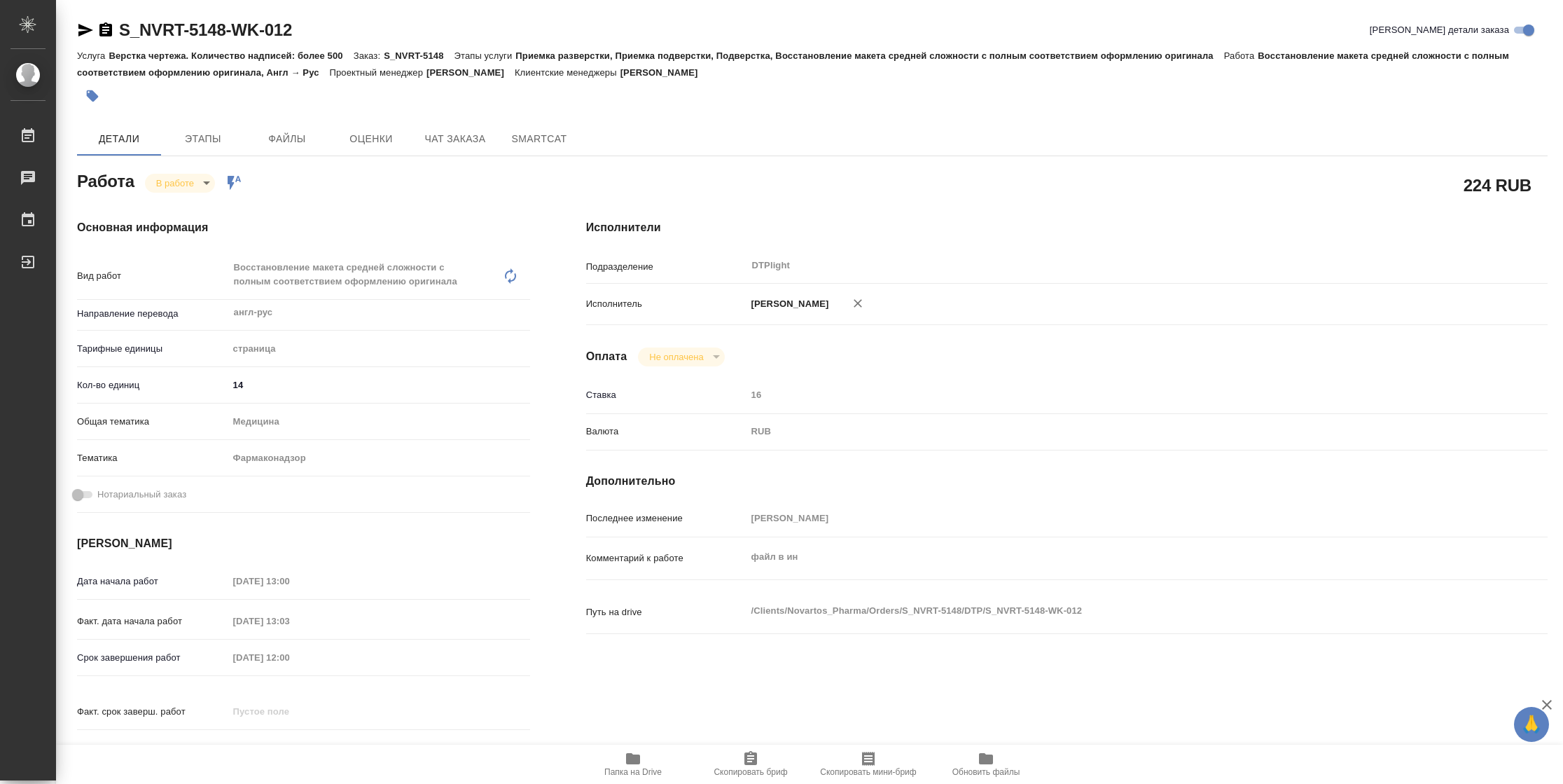
type textarea "x"
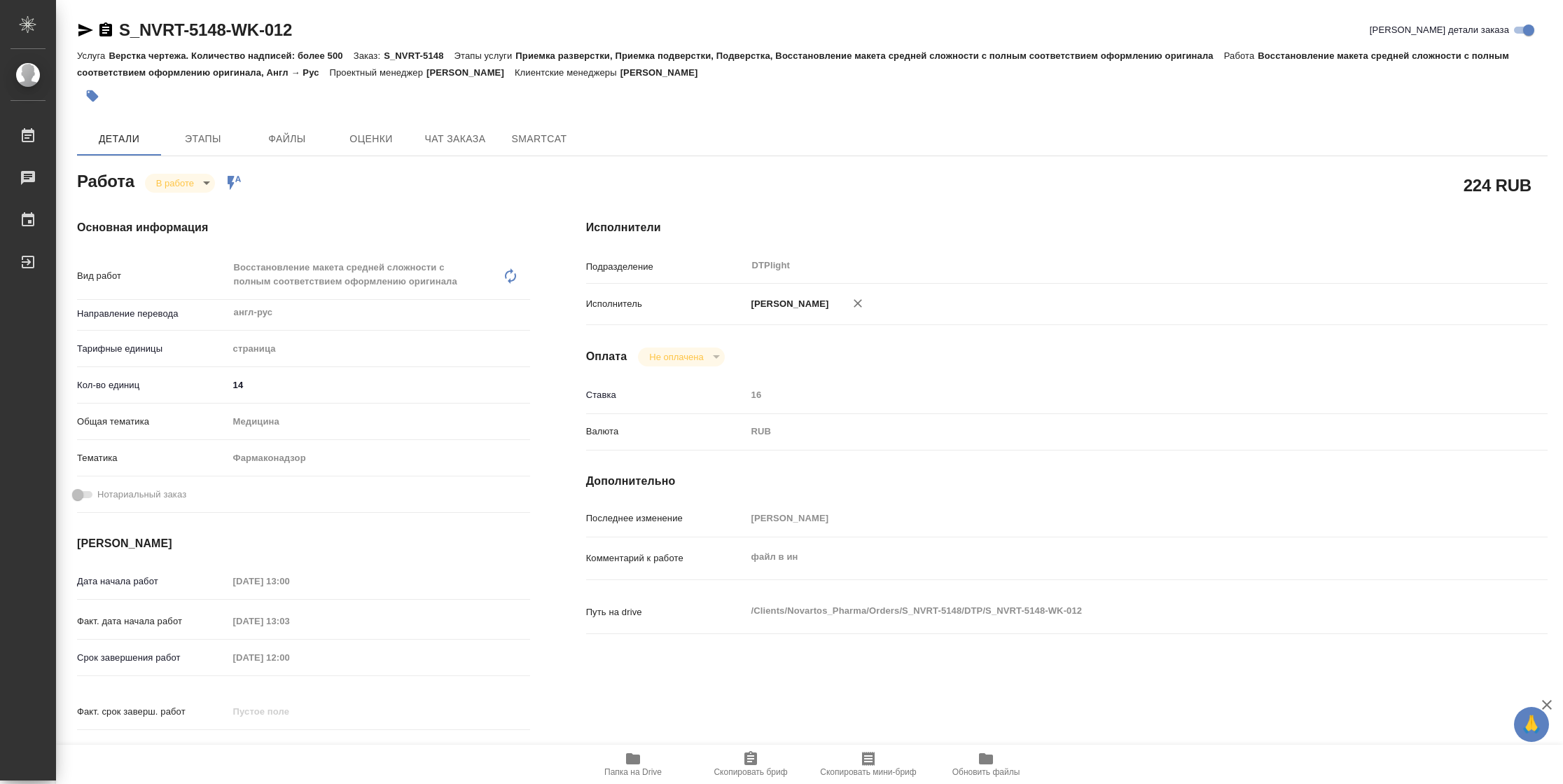
type textarea "x"
click at [180, 178] on body "🙏 .cls-1 fill:#fff; AWATERA Vasilyeva Natalia Работы 2 Чаты График Выйти S_NVRT…" at bounding box center [782, 392] width 1563 height 784
click at [180, 203] on button "Выполнен" at bounding box center [181, 207] width 51 height 16
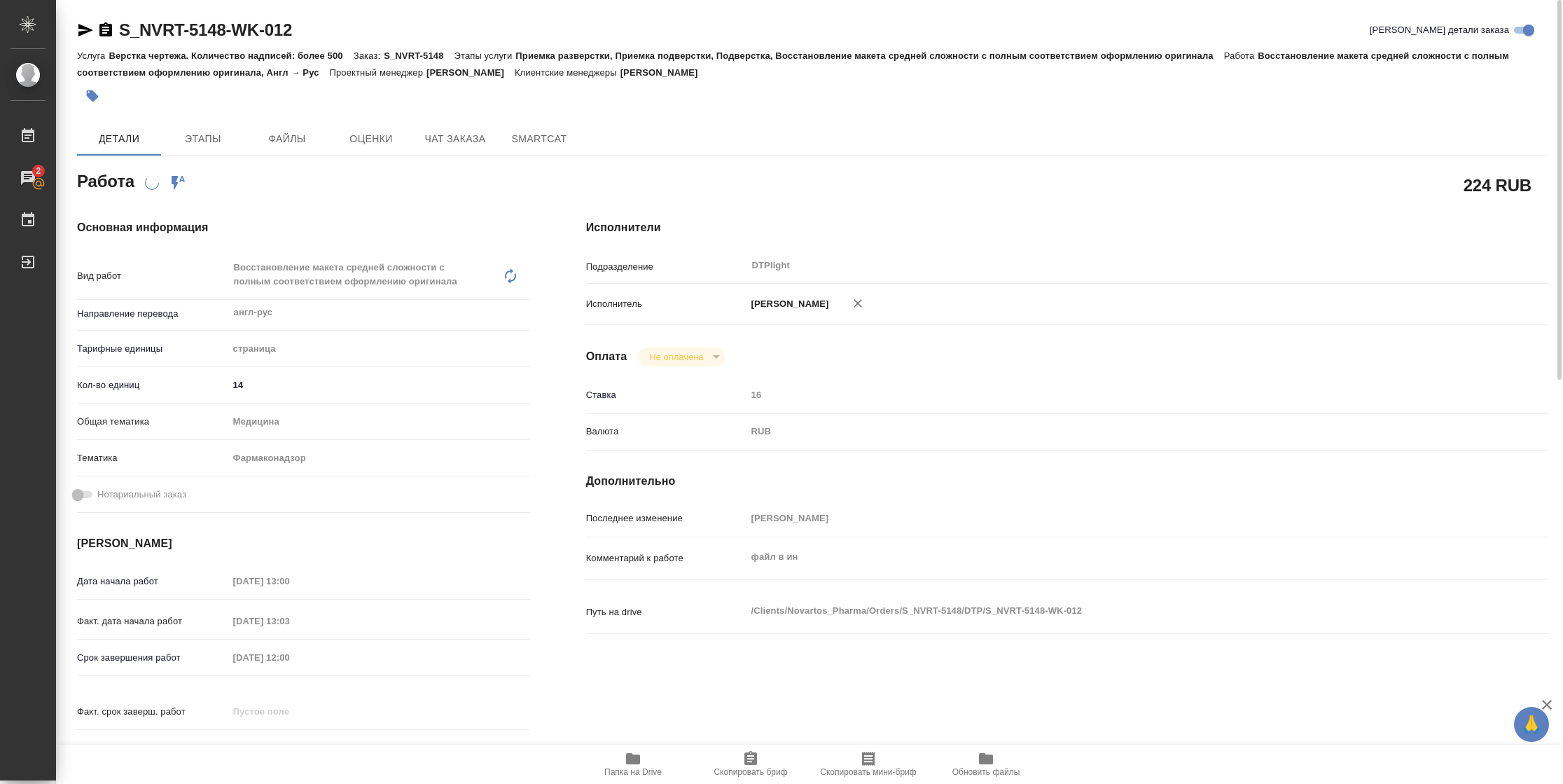
click at [90, 32] on icon "button" at bounding box center [85, 29] width 16 height 16
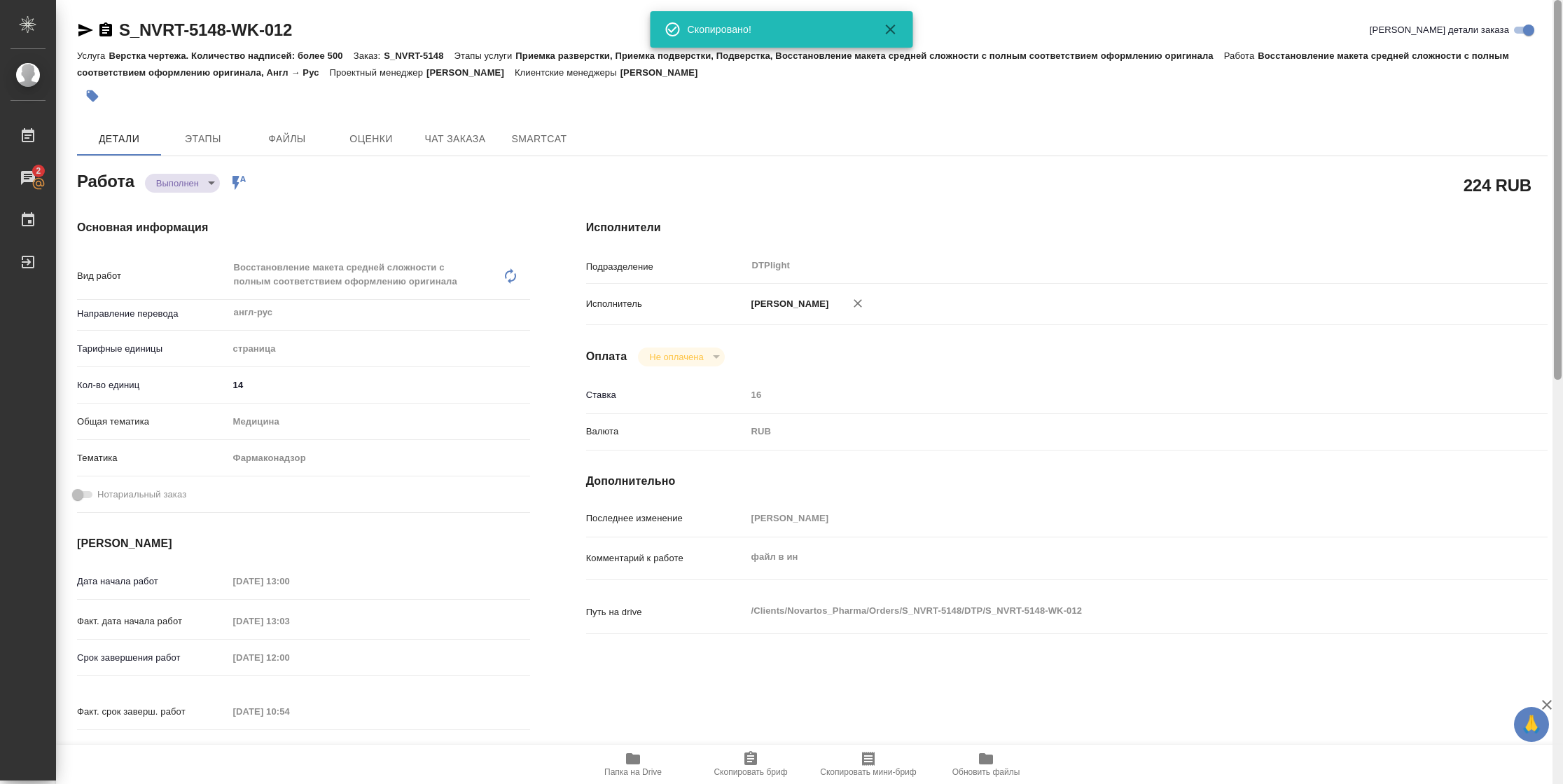
type textarea "x"
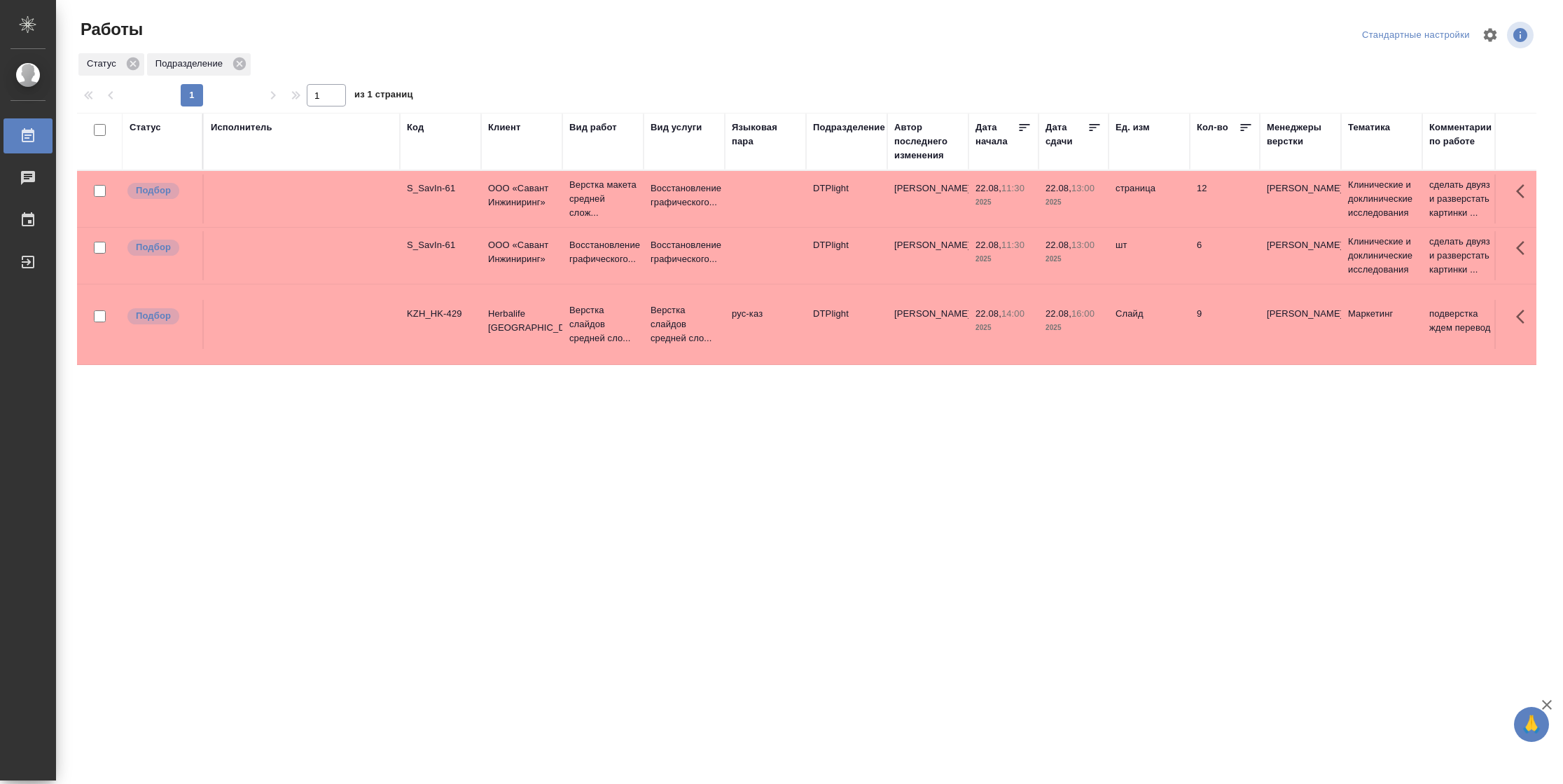
click at [1092, 127] on icon at bounding box center [1094, 127] width 14 height 14
click at [1241, 224] on td "6" at bounding box center [1224, 198] width 70 height 49
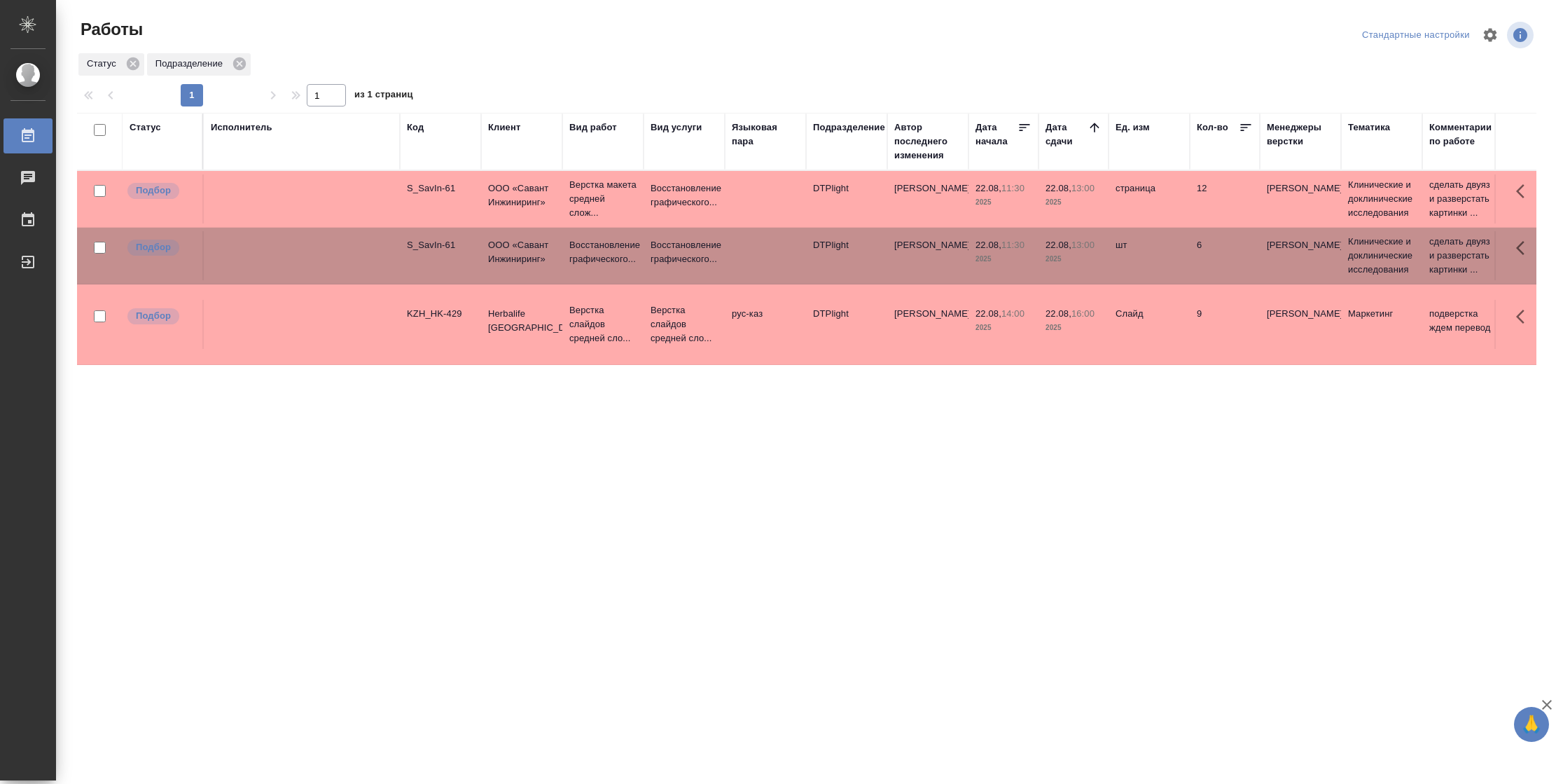
click at [1241, 224] on td "6" at bounding box center [1224, 198] width 70 height 49
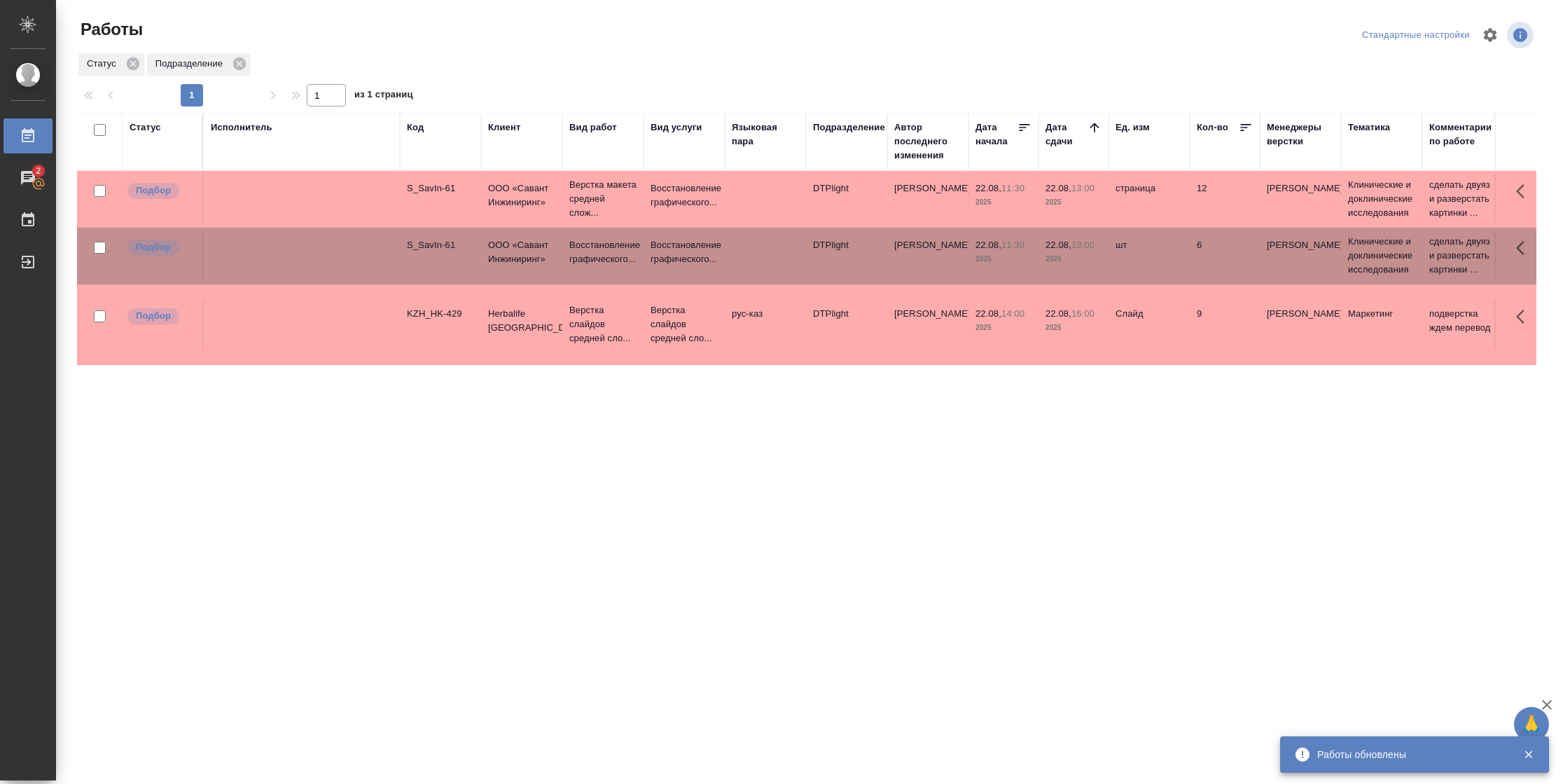
click at [1225, 224] on td "9" at bounding box center [1224, 198] width 70 height 49
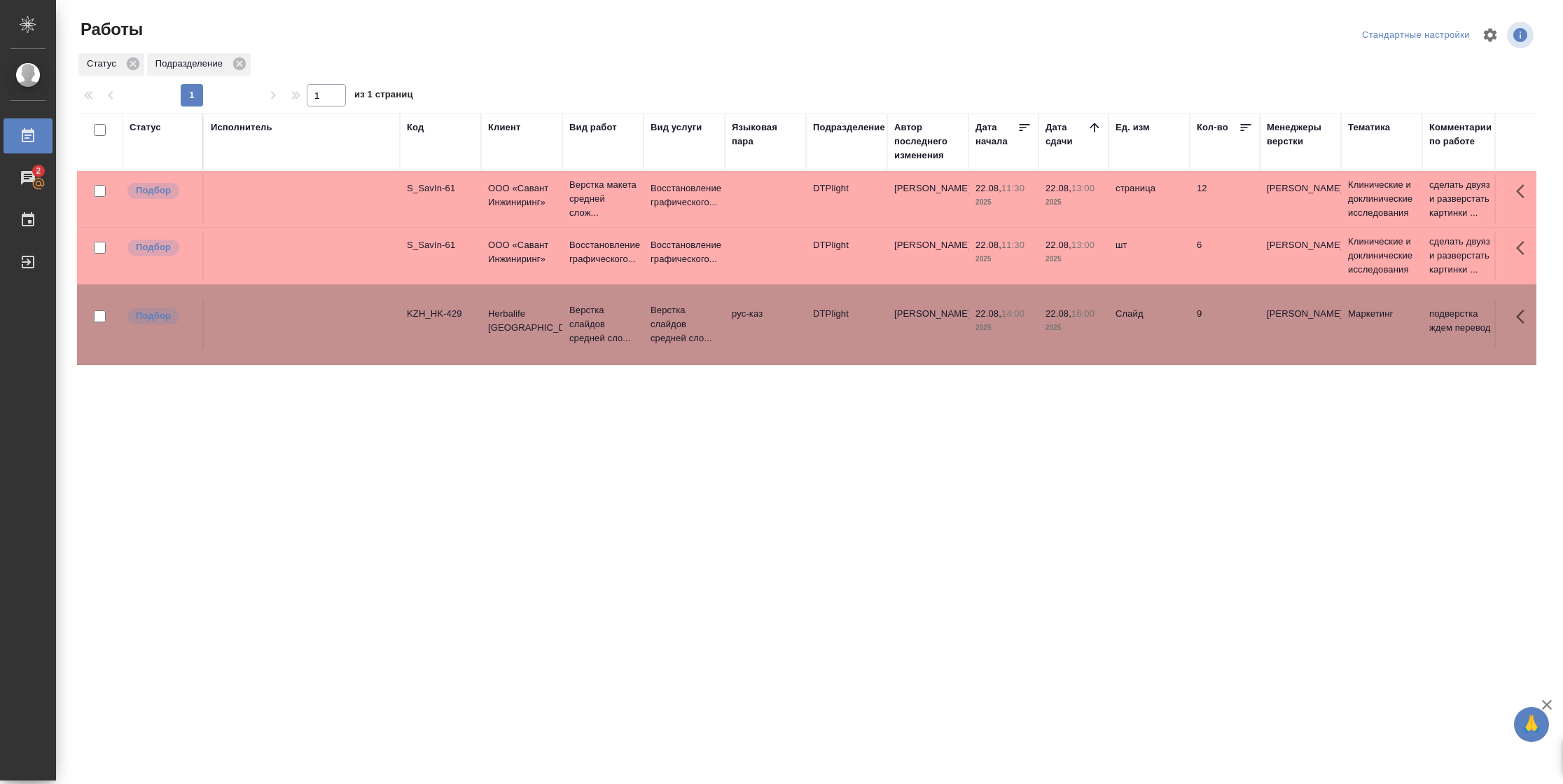
click at [1225, 224] on td "9" at bounding box center [1224, 198] width 70 height 49
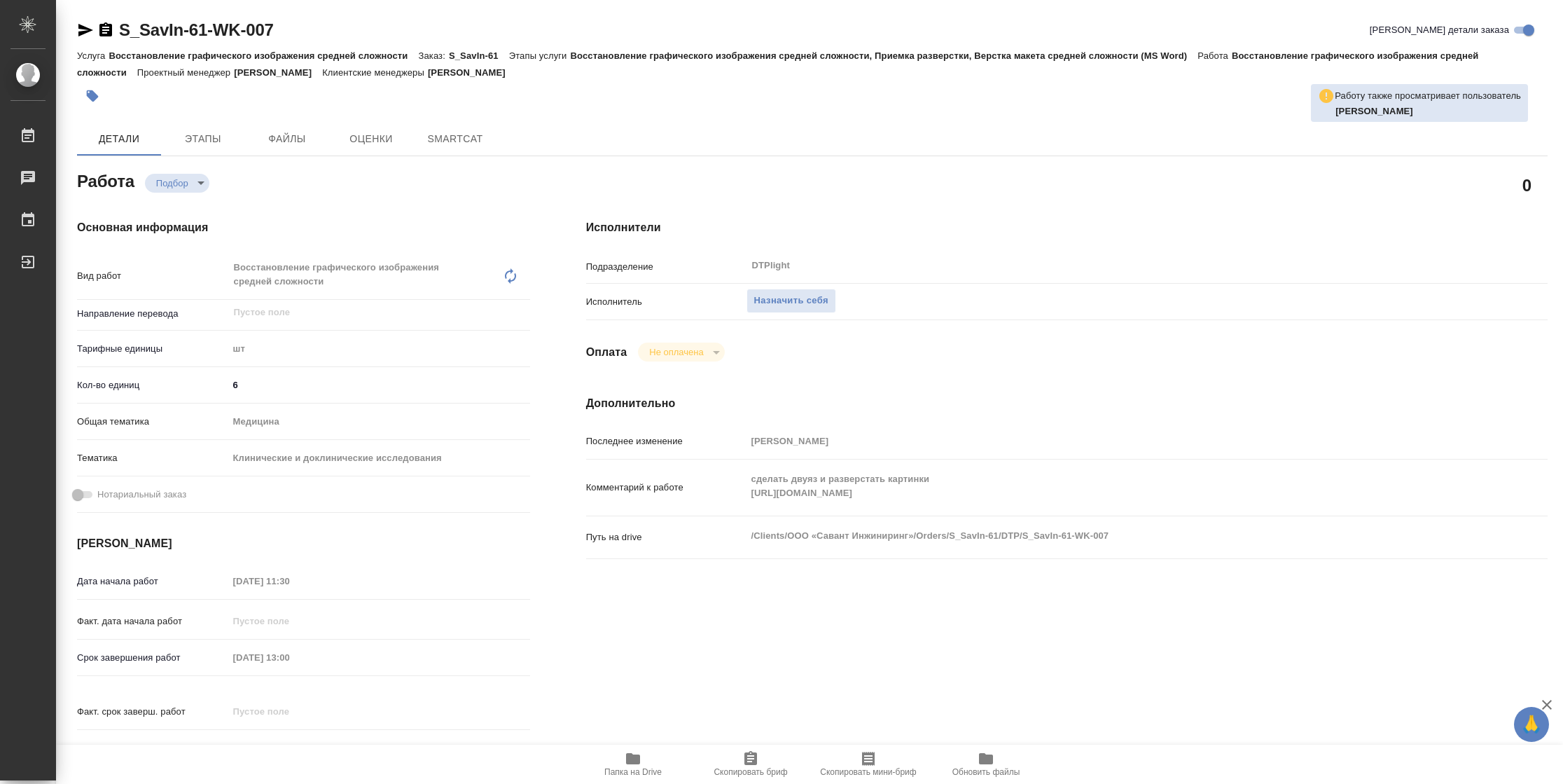
type textarea "x"
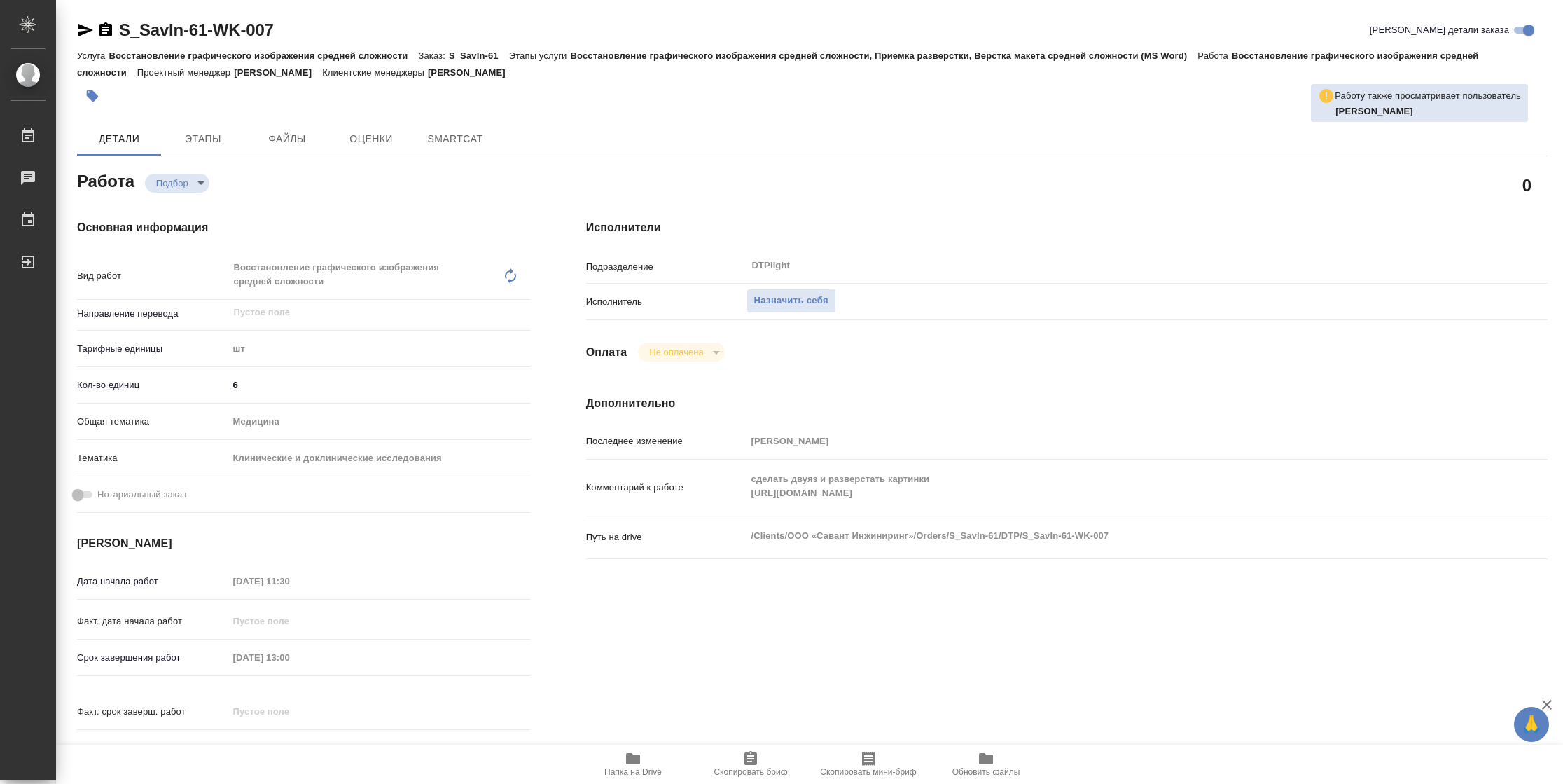
type textarea "x"
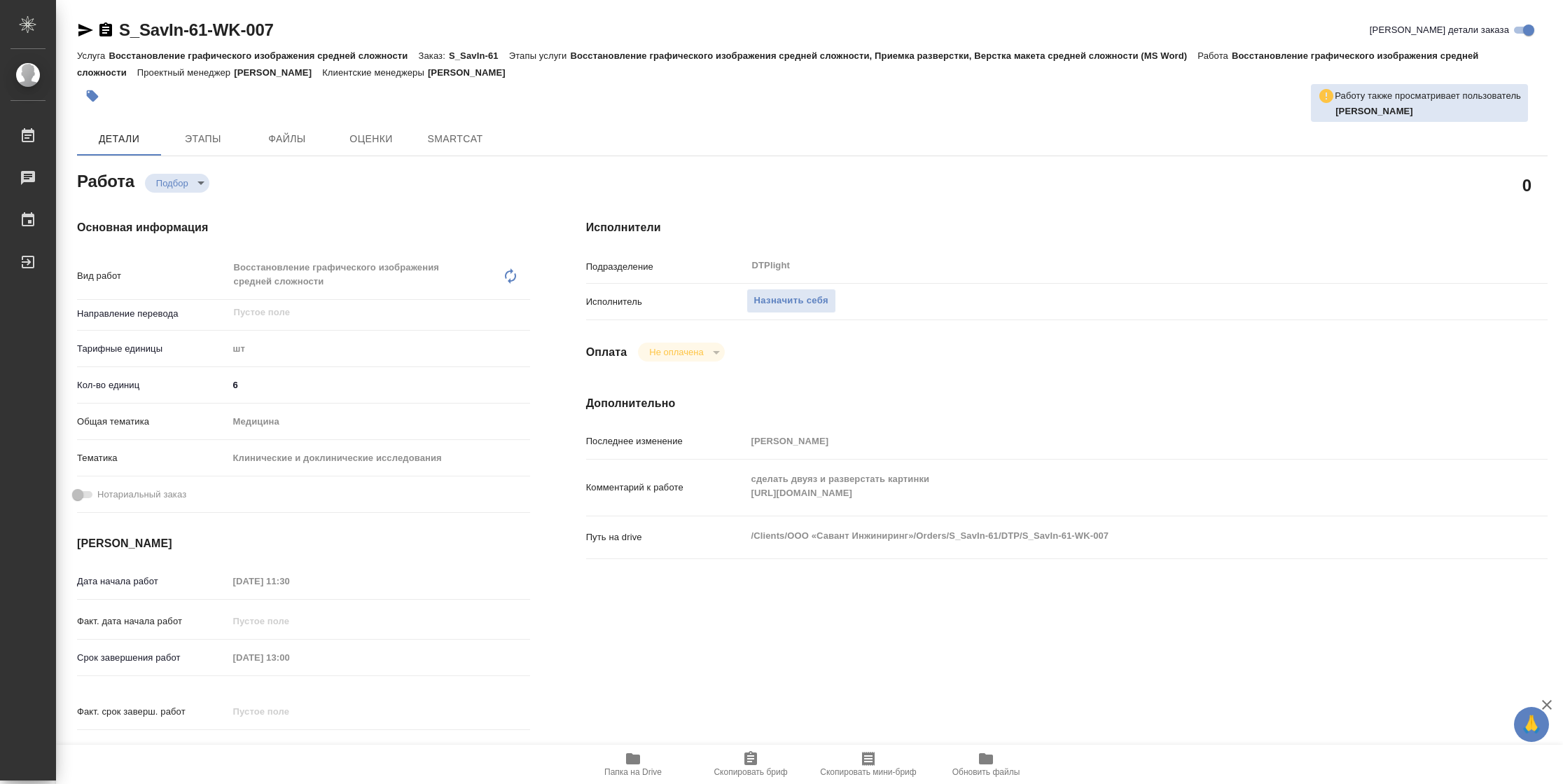
type textarea "x"
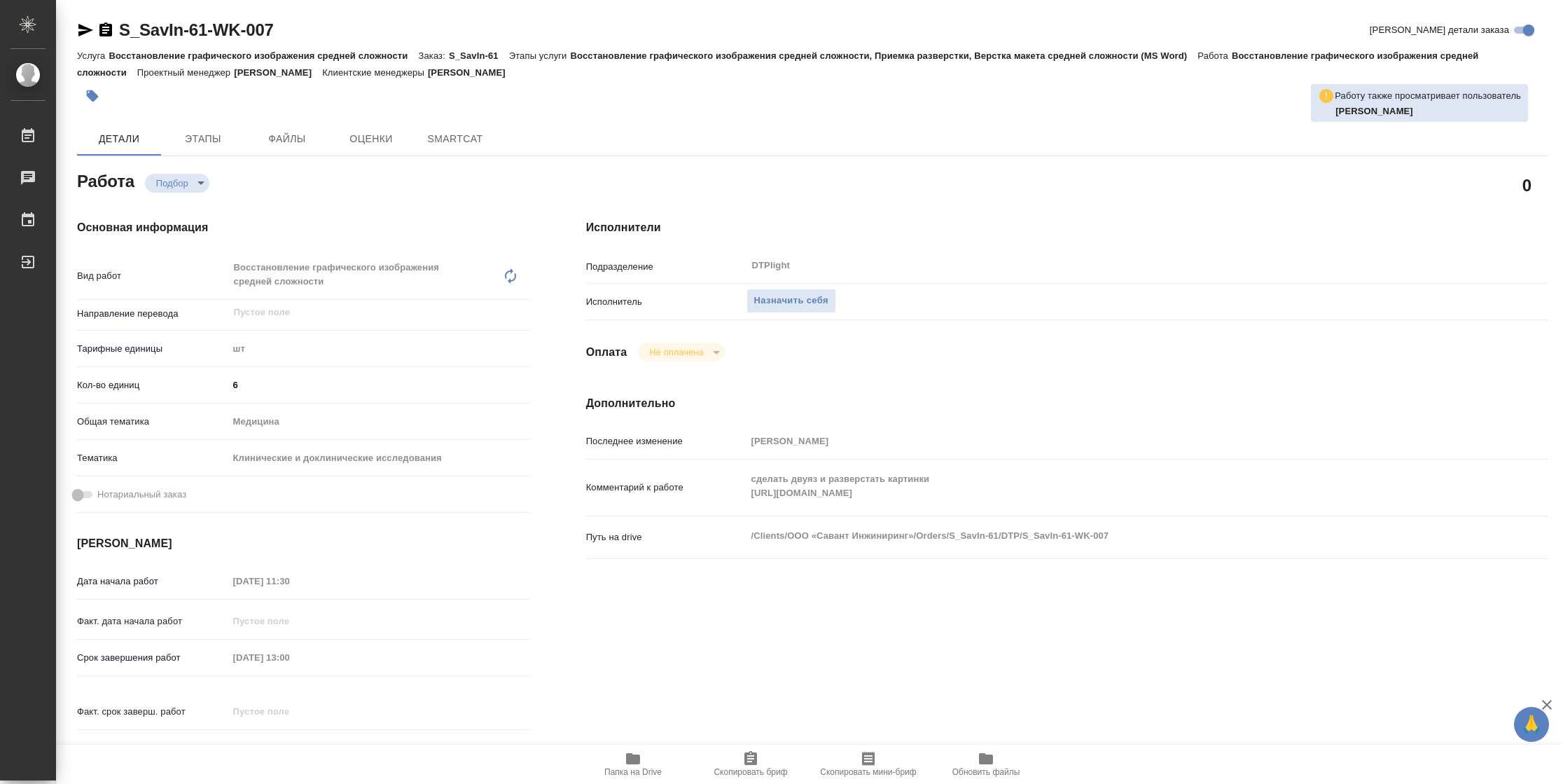
type textarea "x"
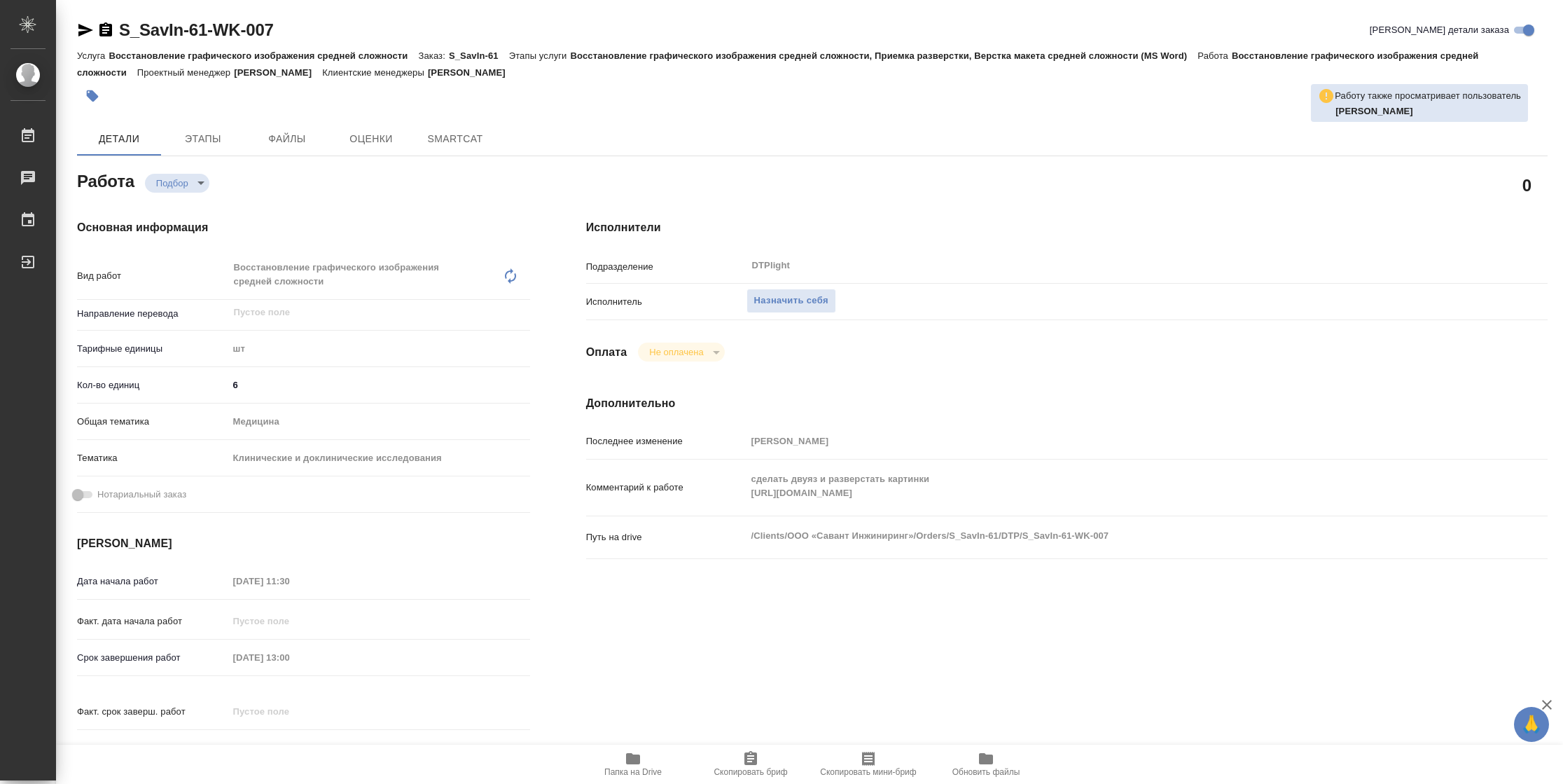
click at [620, 777] on span "Папка на Drive" at bounding box center [633, 771] width 57 height 10
type textarea "x"
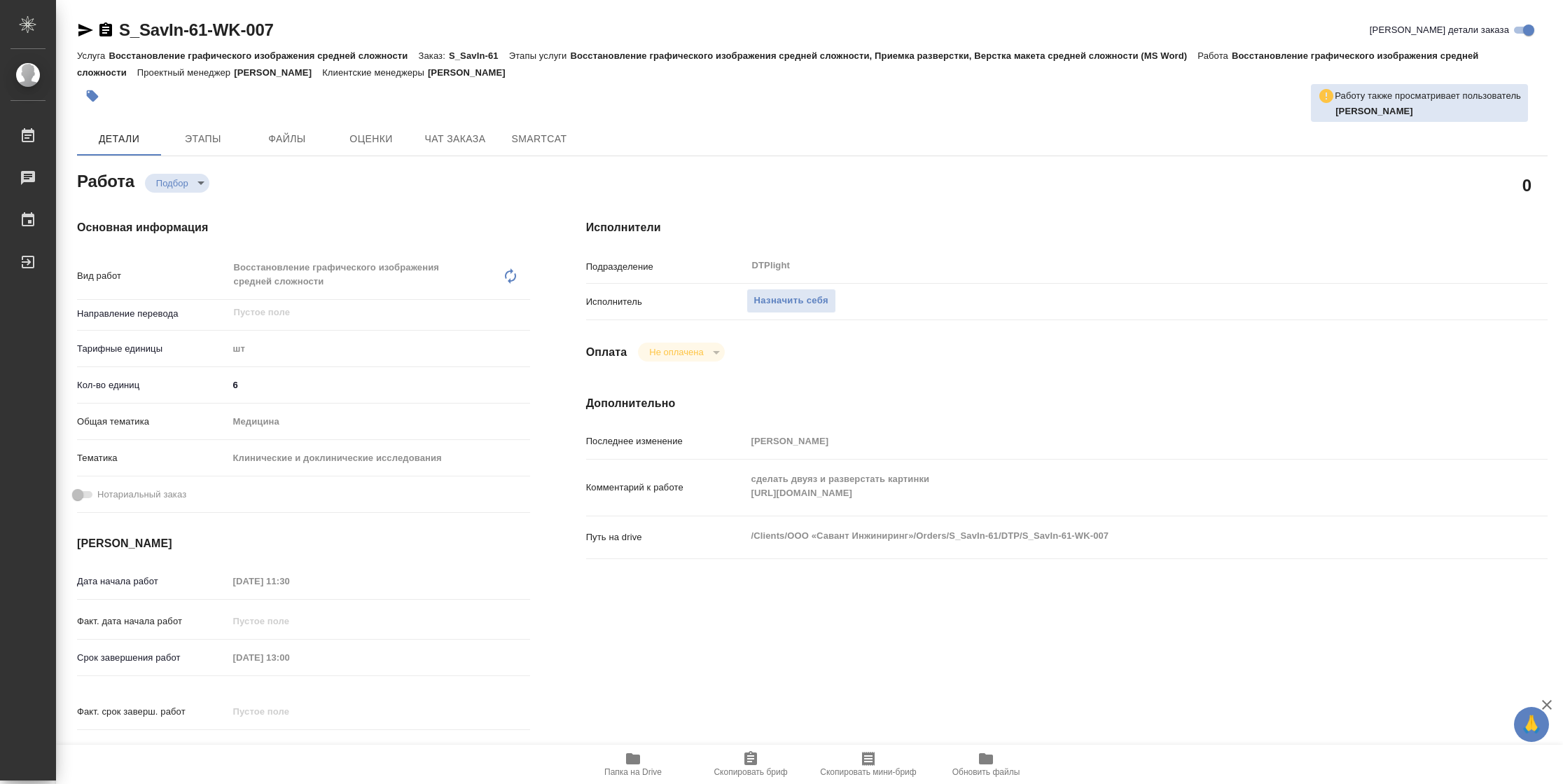
type textarea "x"
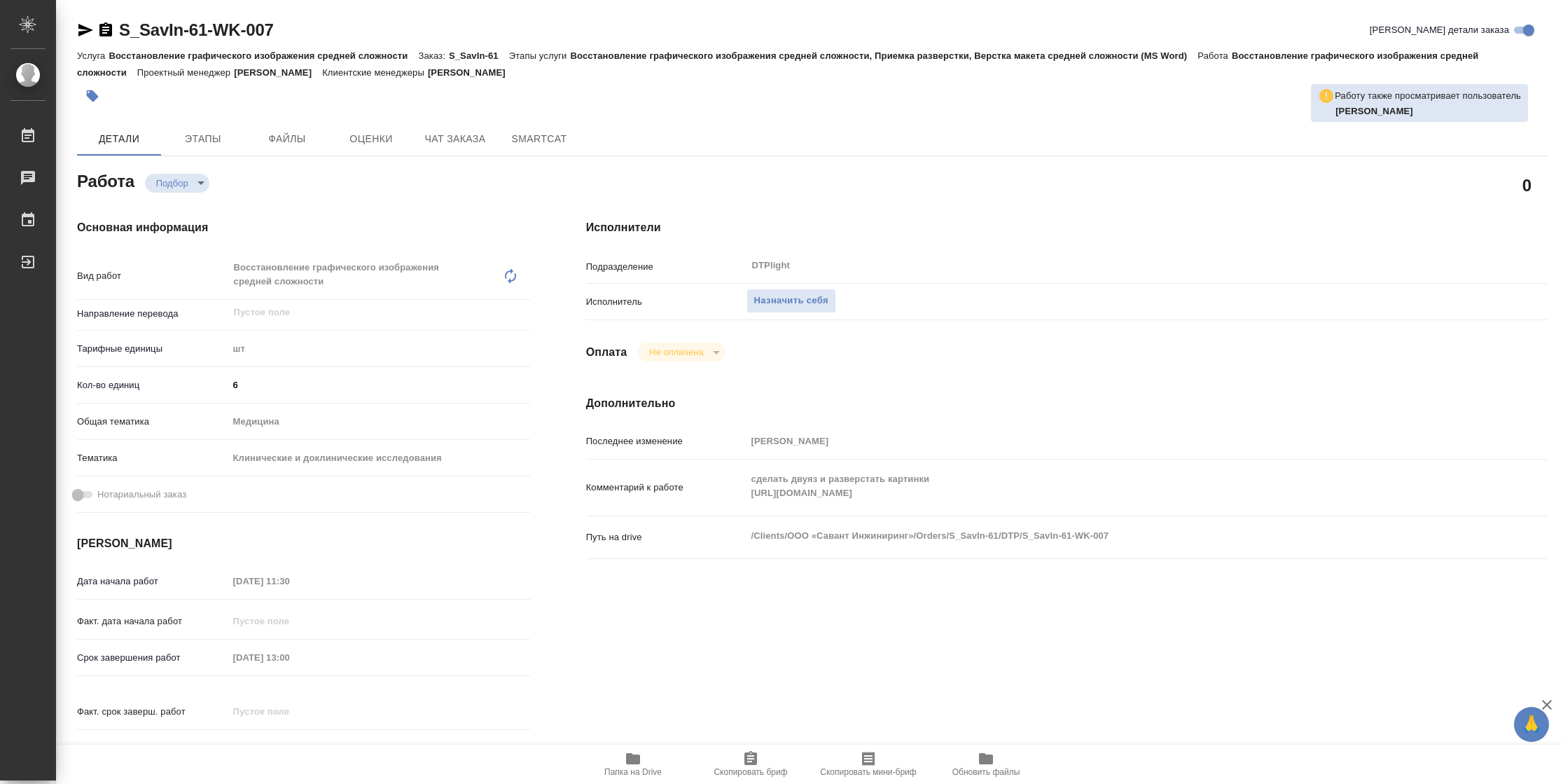
type textarea "x"
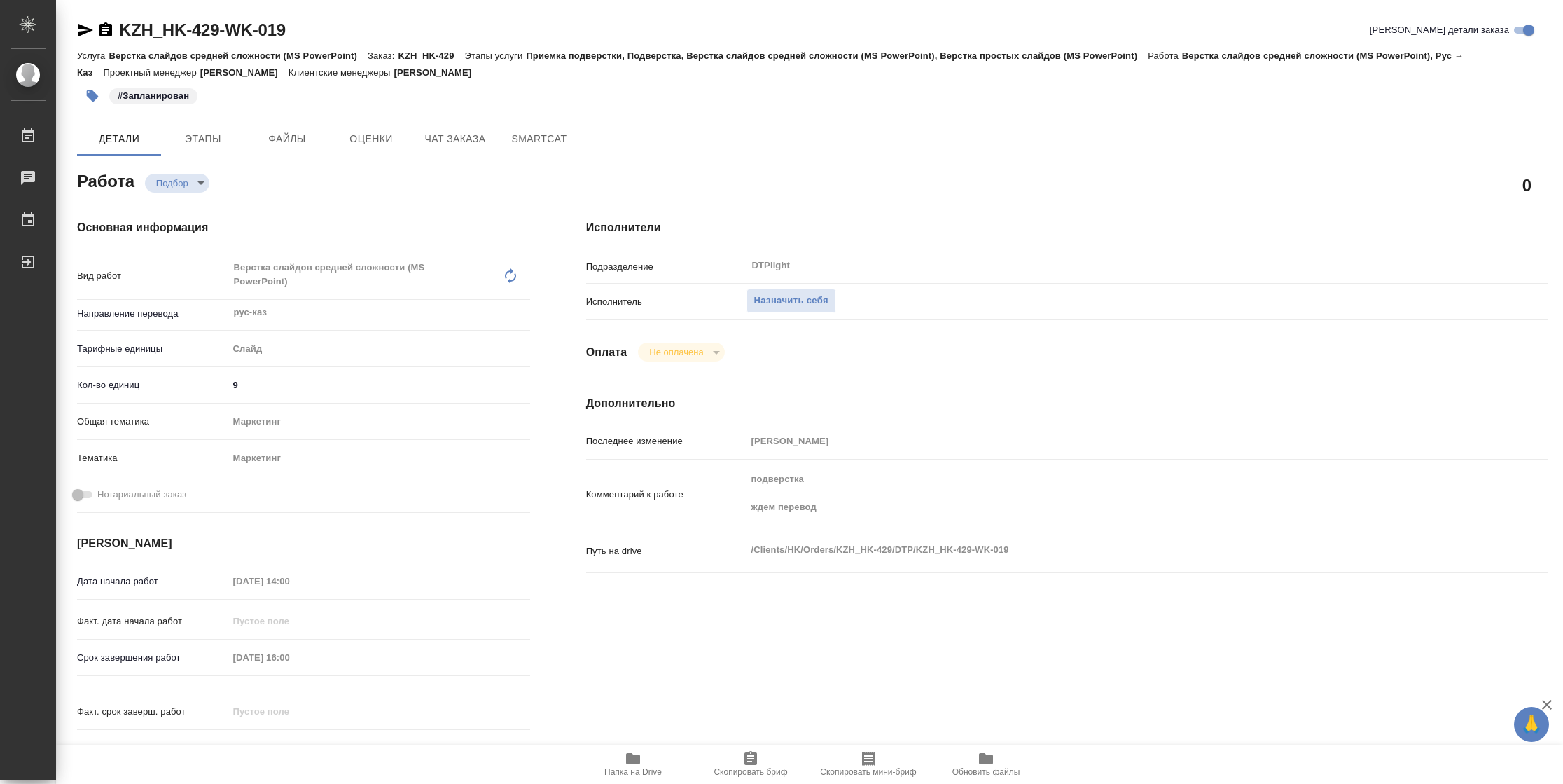
type textarea "x"
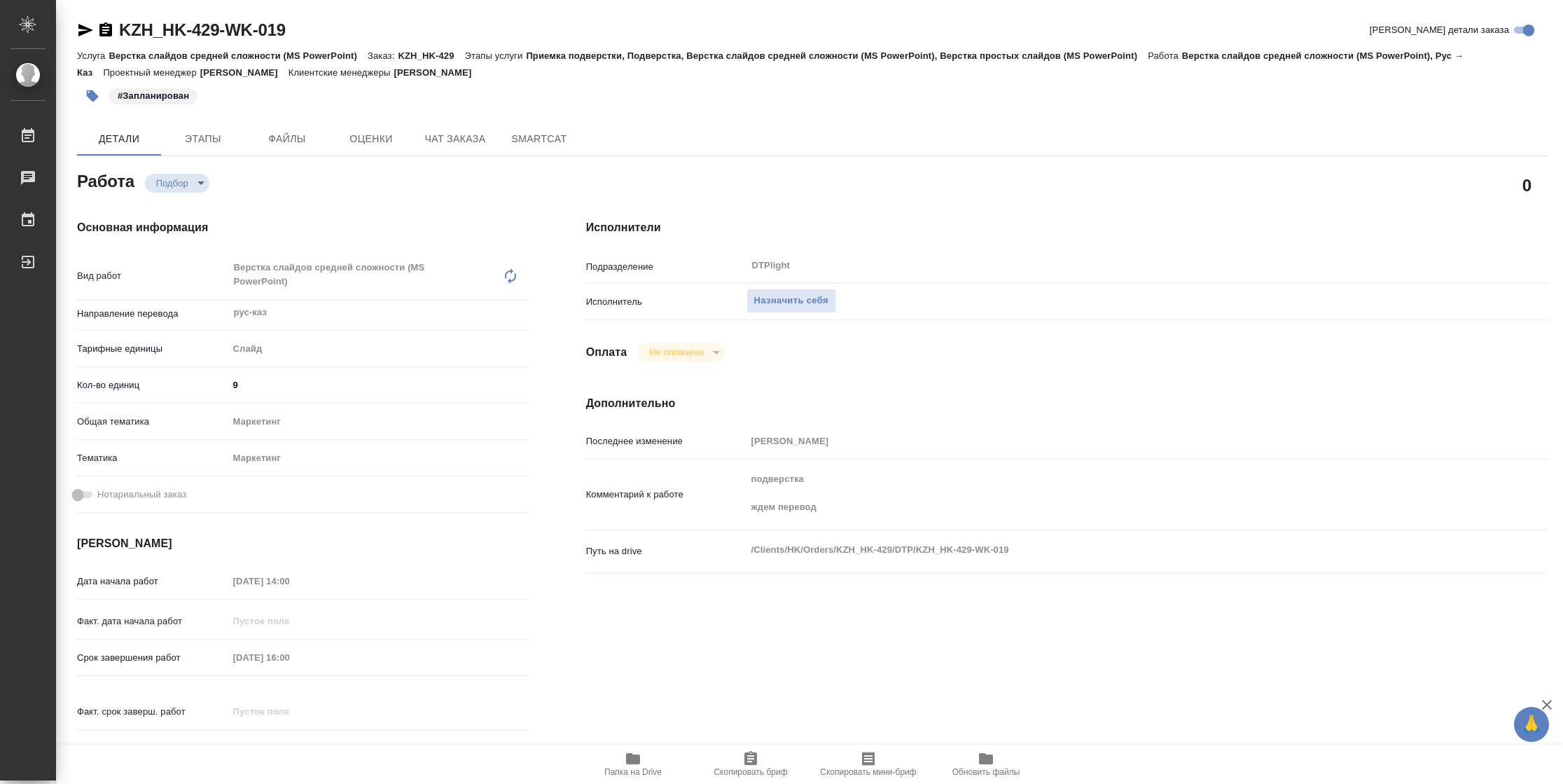
type textarea "x"
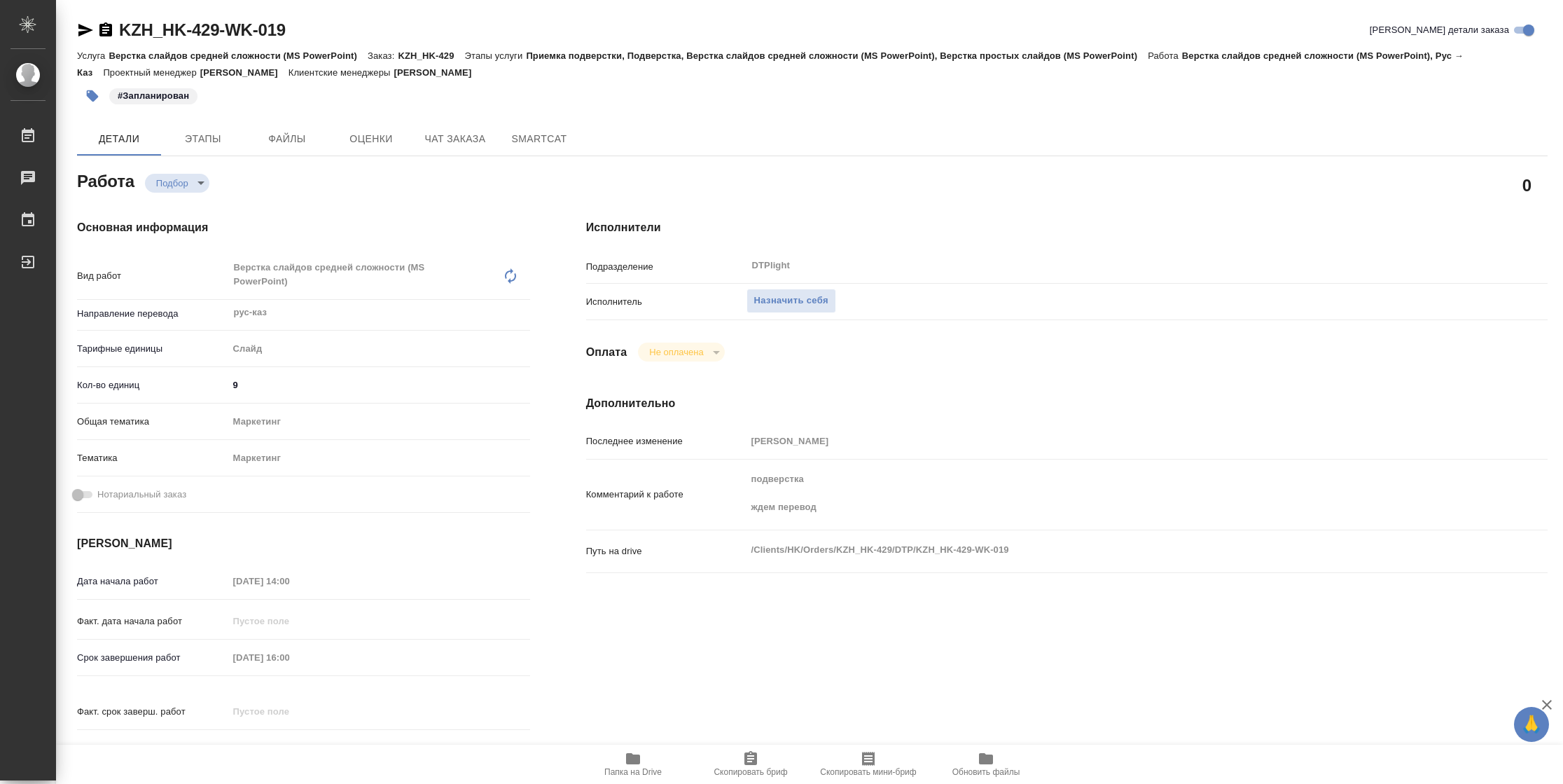
type textarea "x"
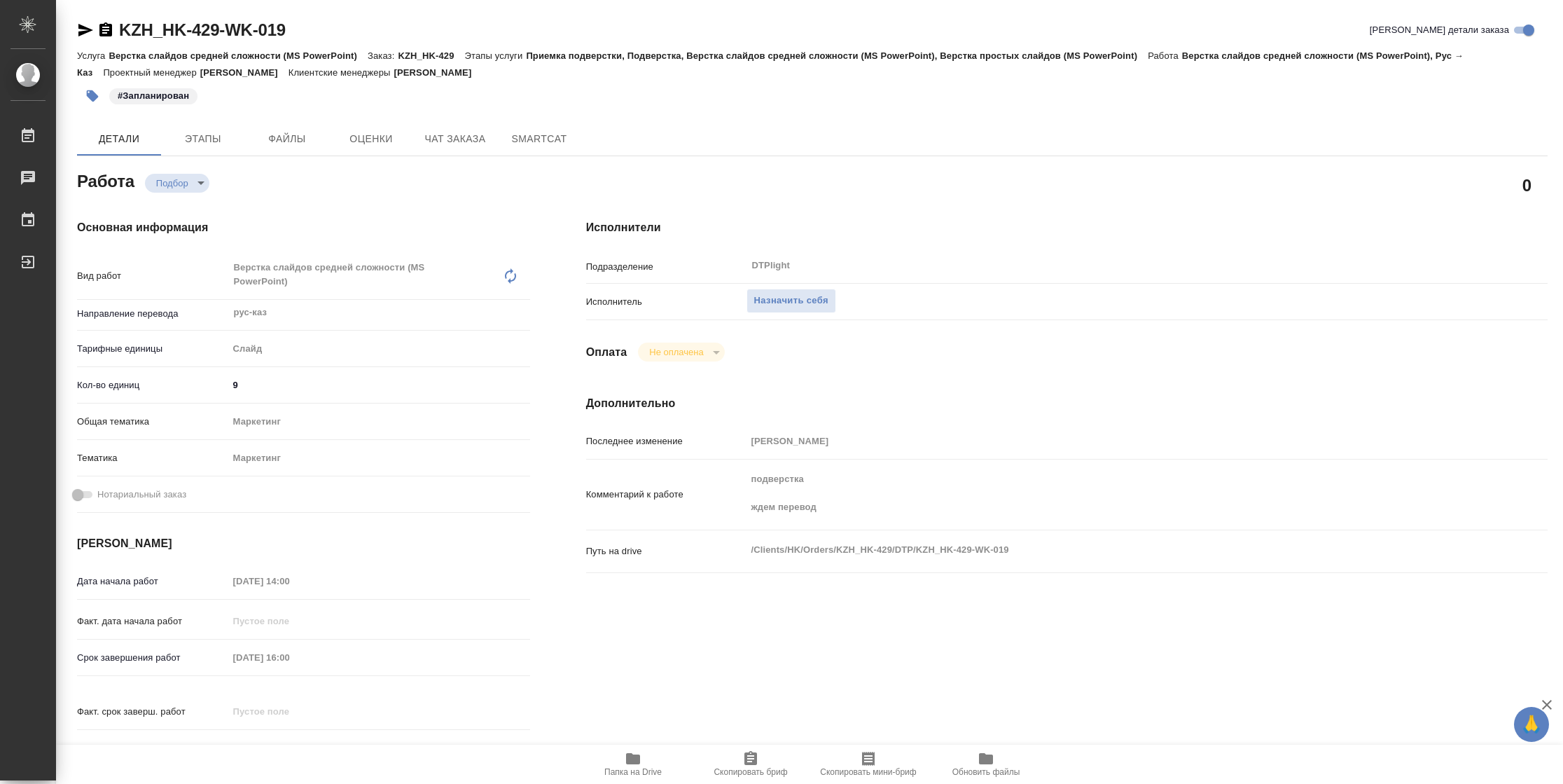
type textarea "x"
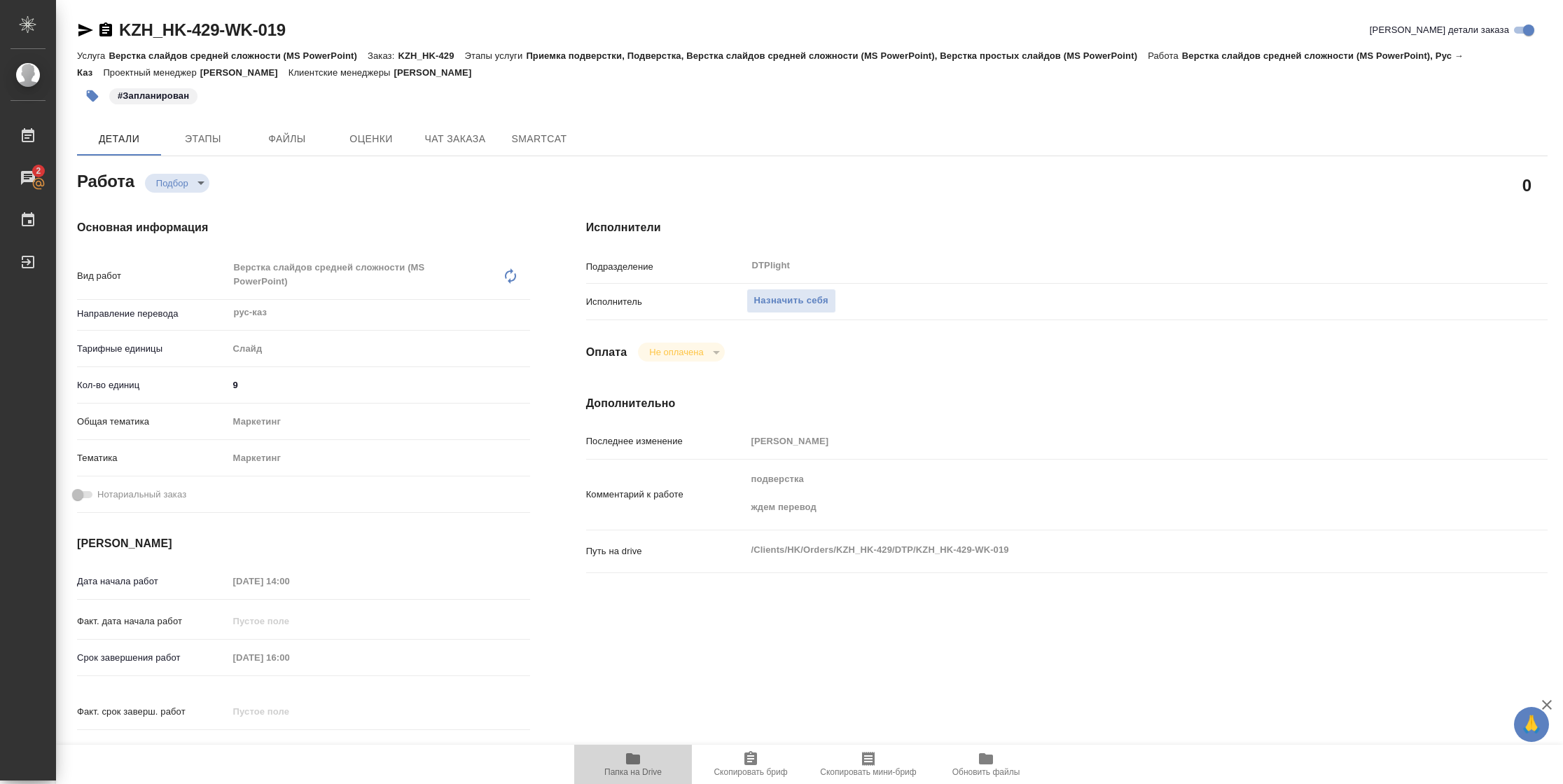
click at [642, 769] on span "Папка на Drive" at bounding box center [633, 771] width 57 height 10
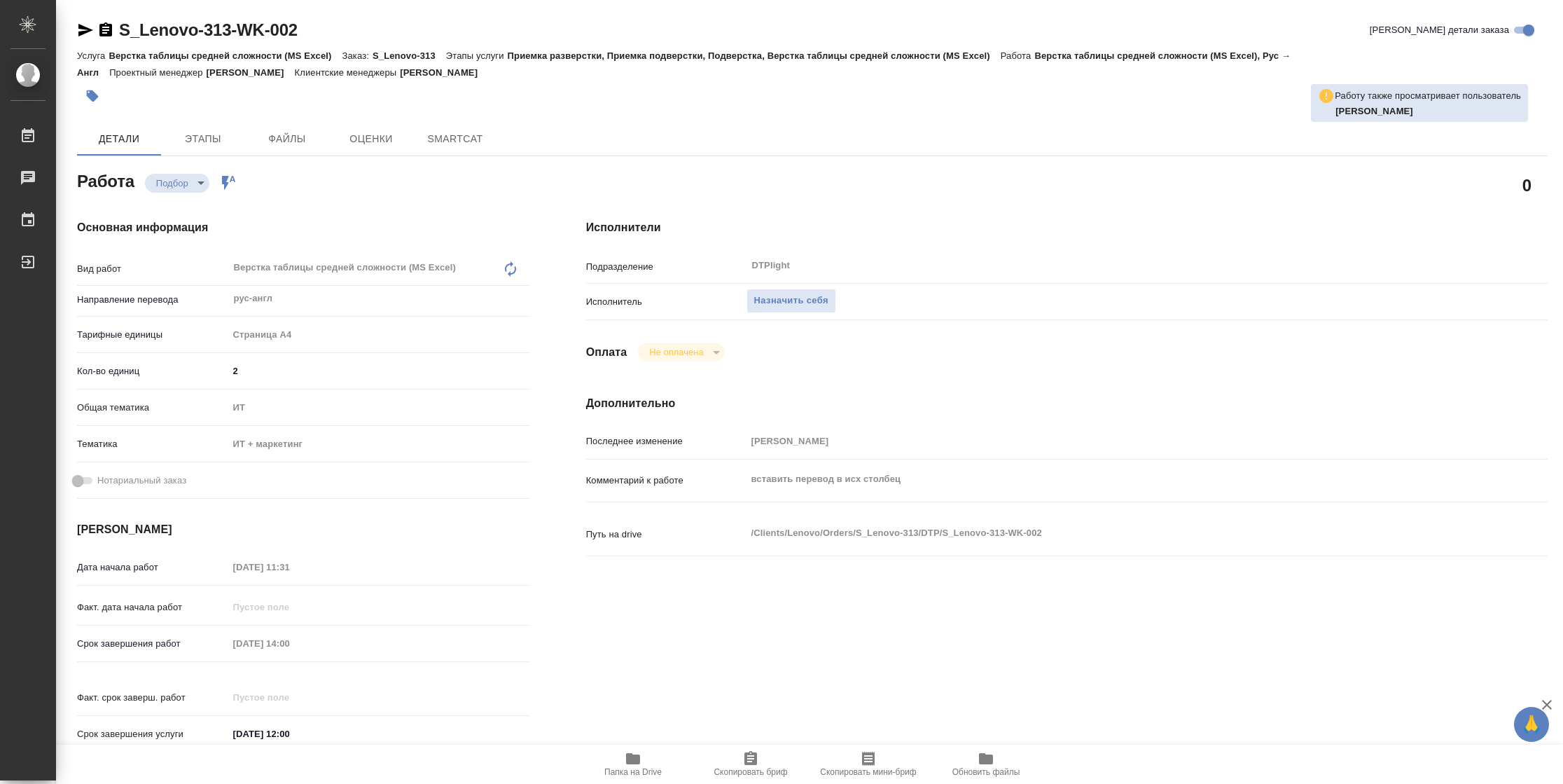
type textarea "x"
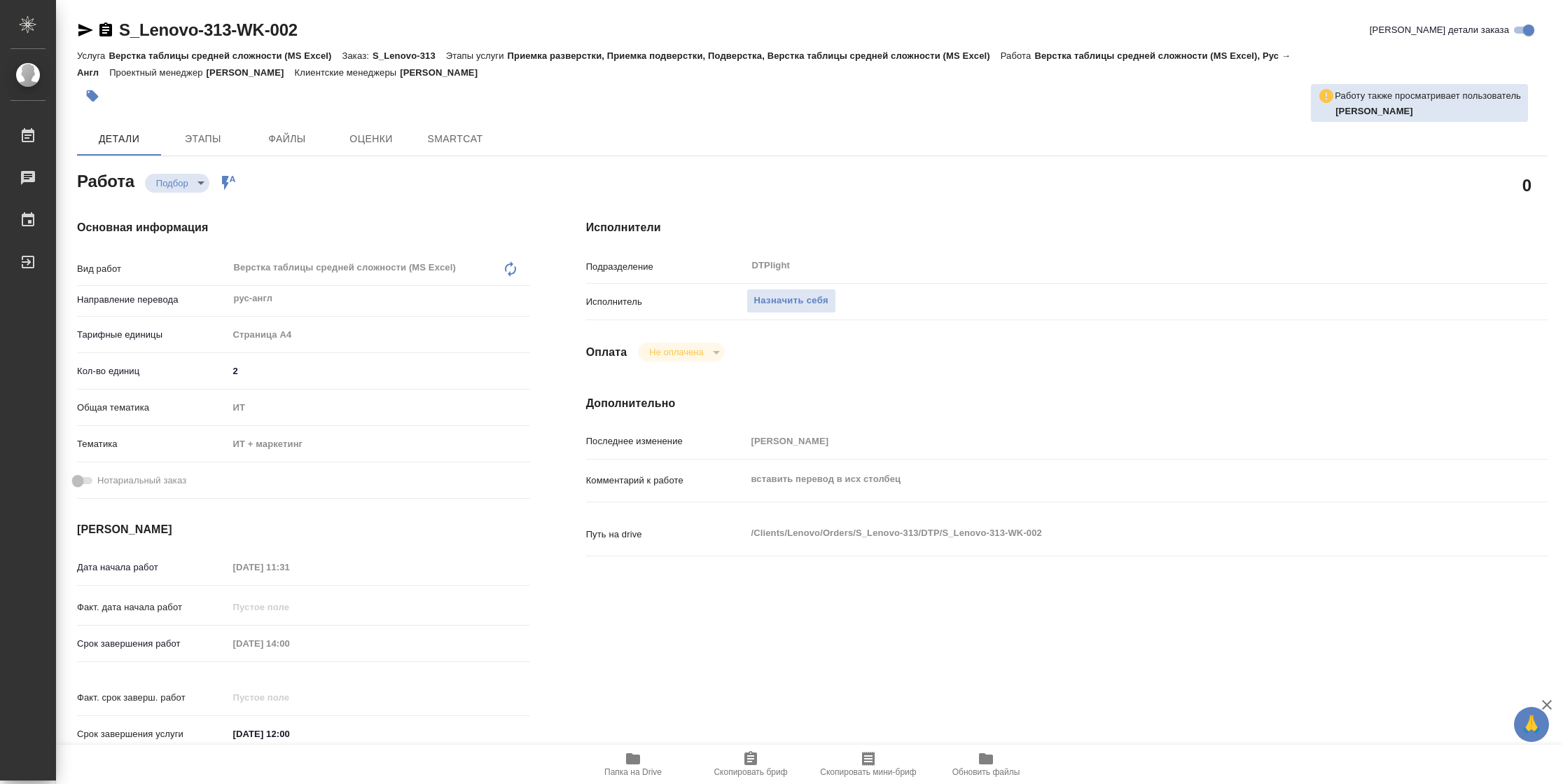
type textarea "x"
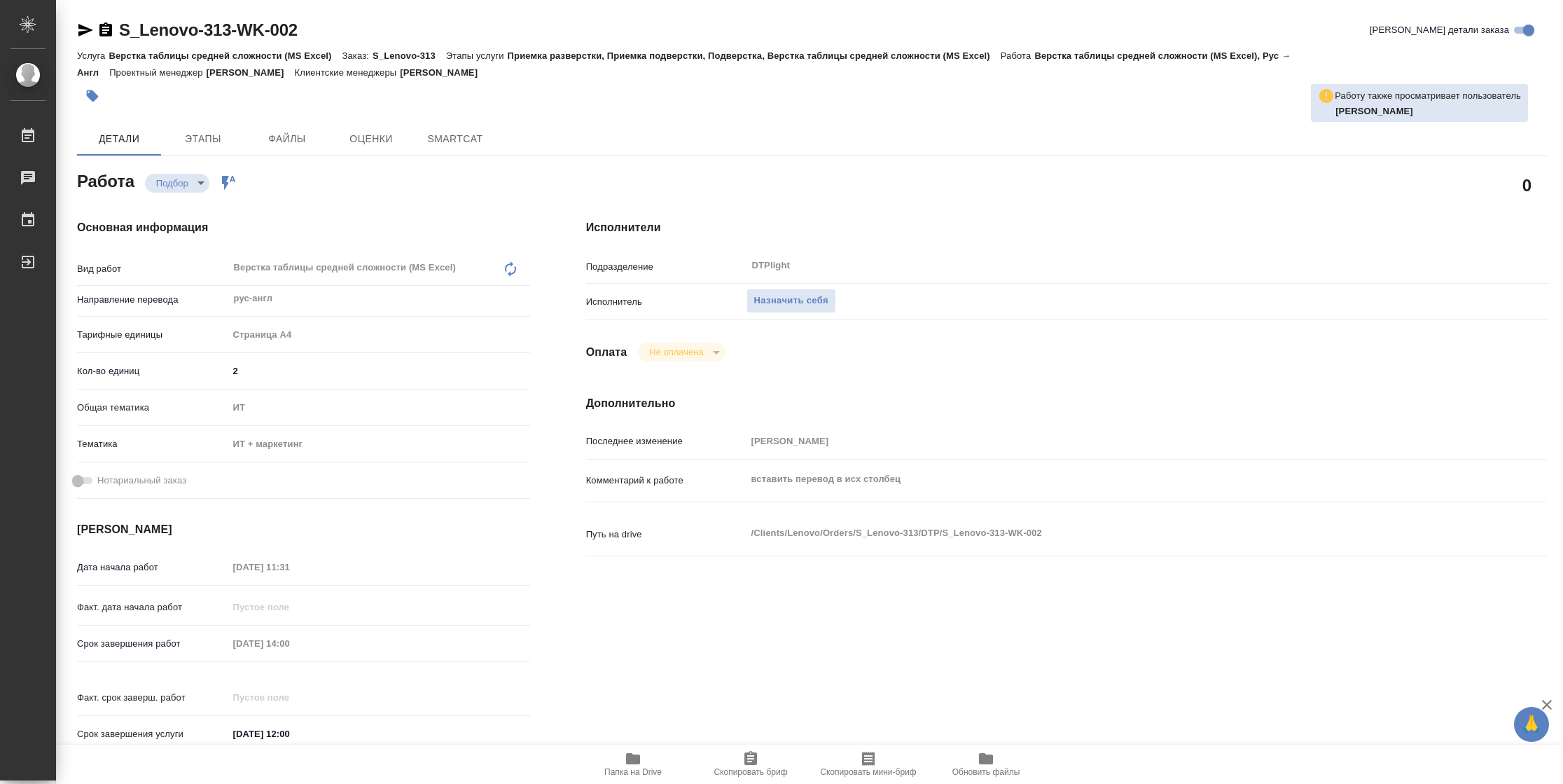
type textarea "x"
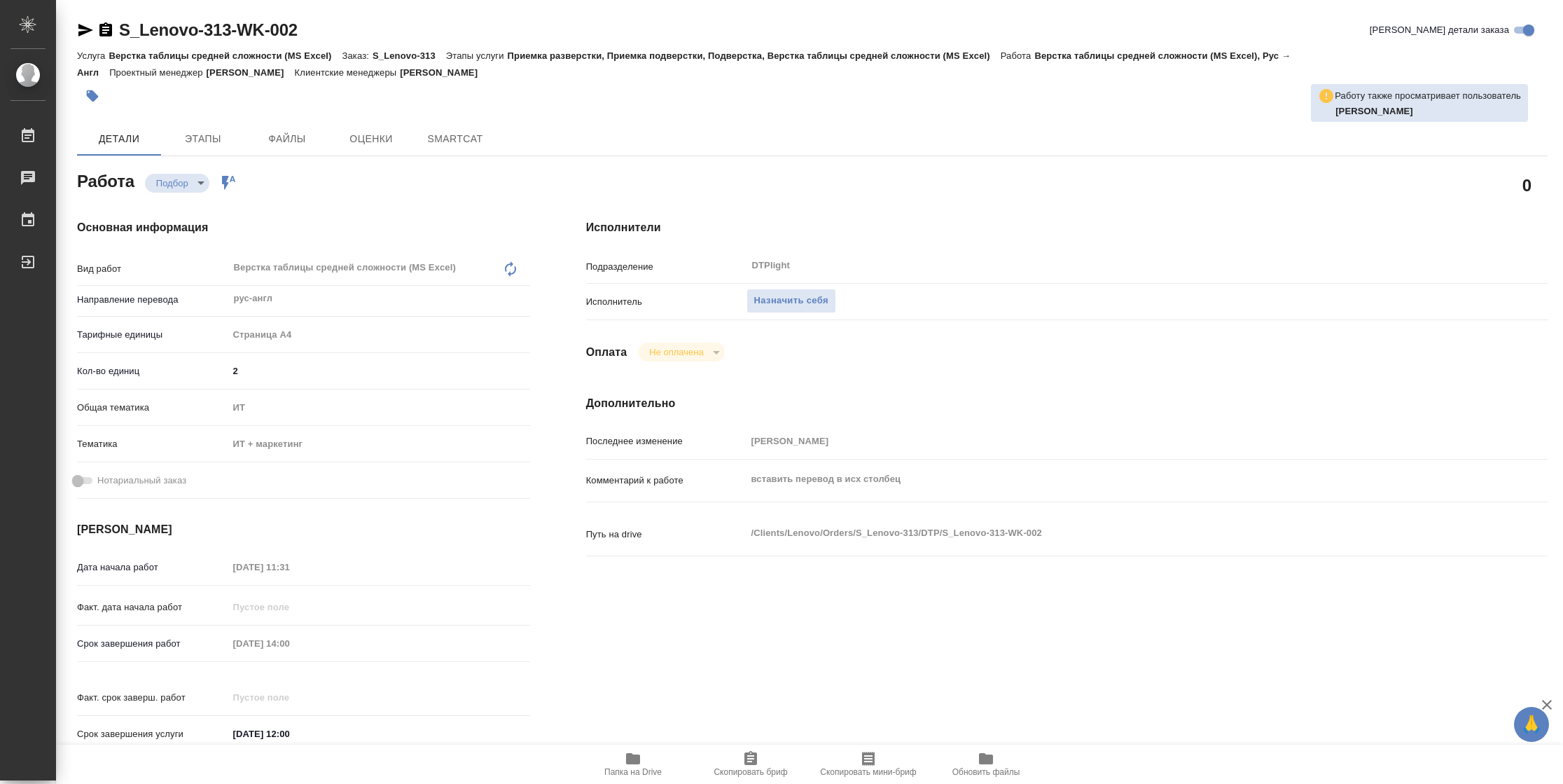
type textarea "x"
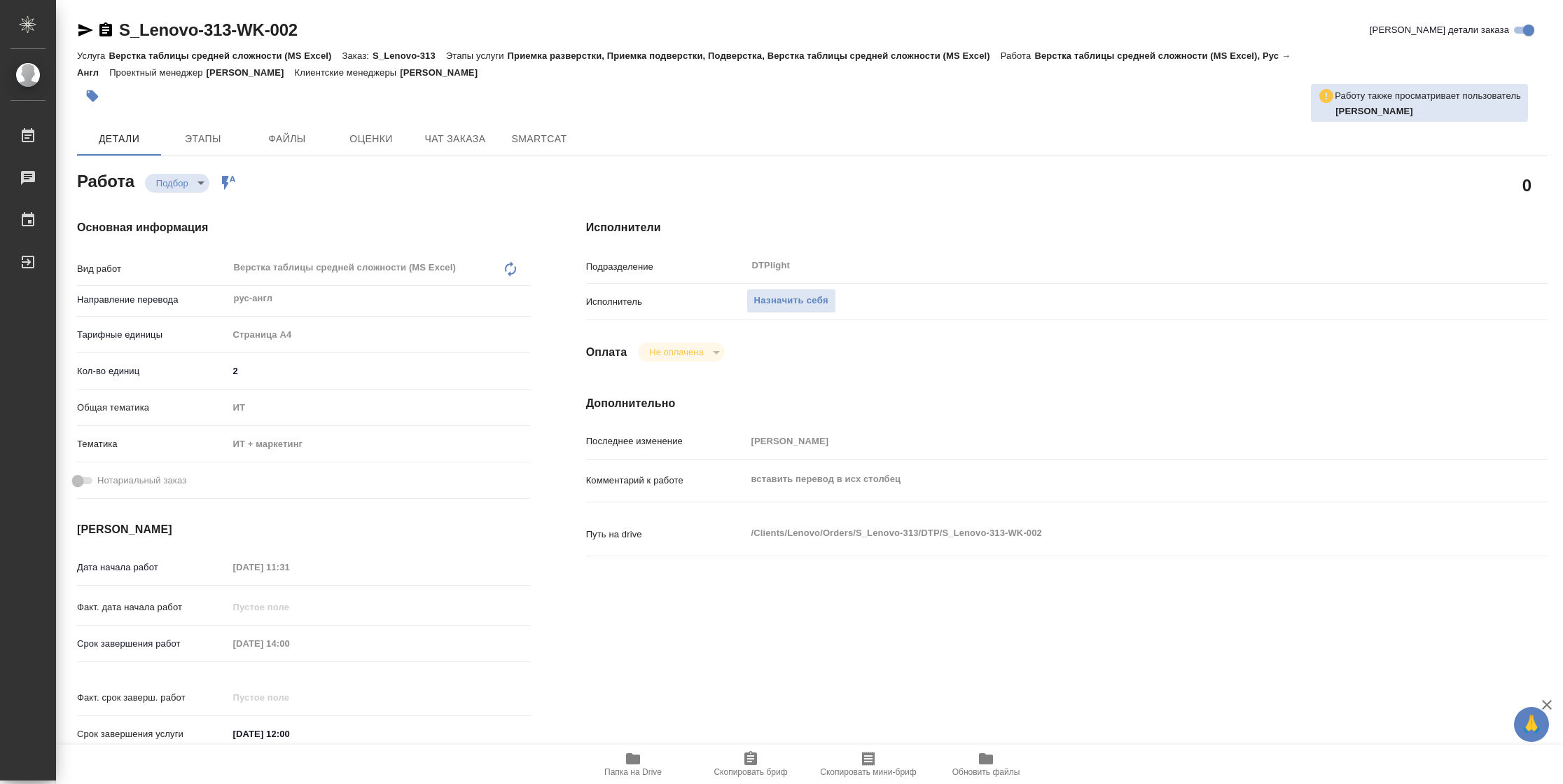
type textarea "x"
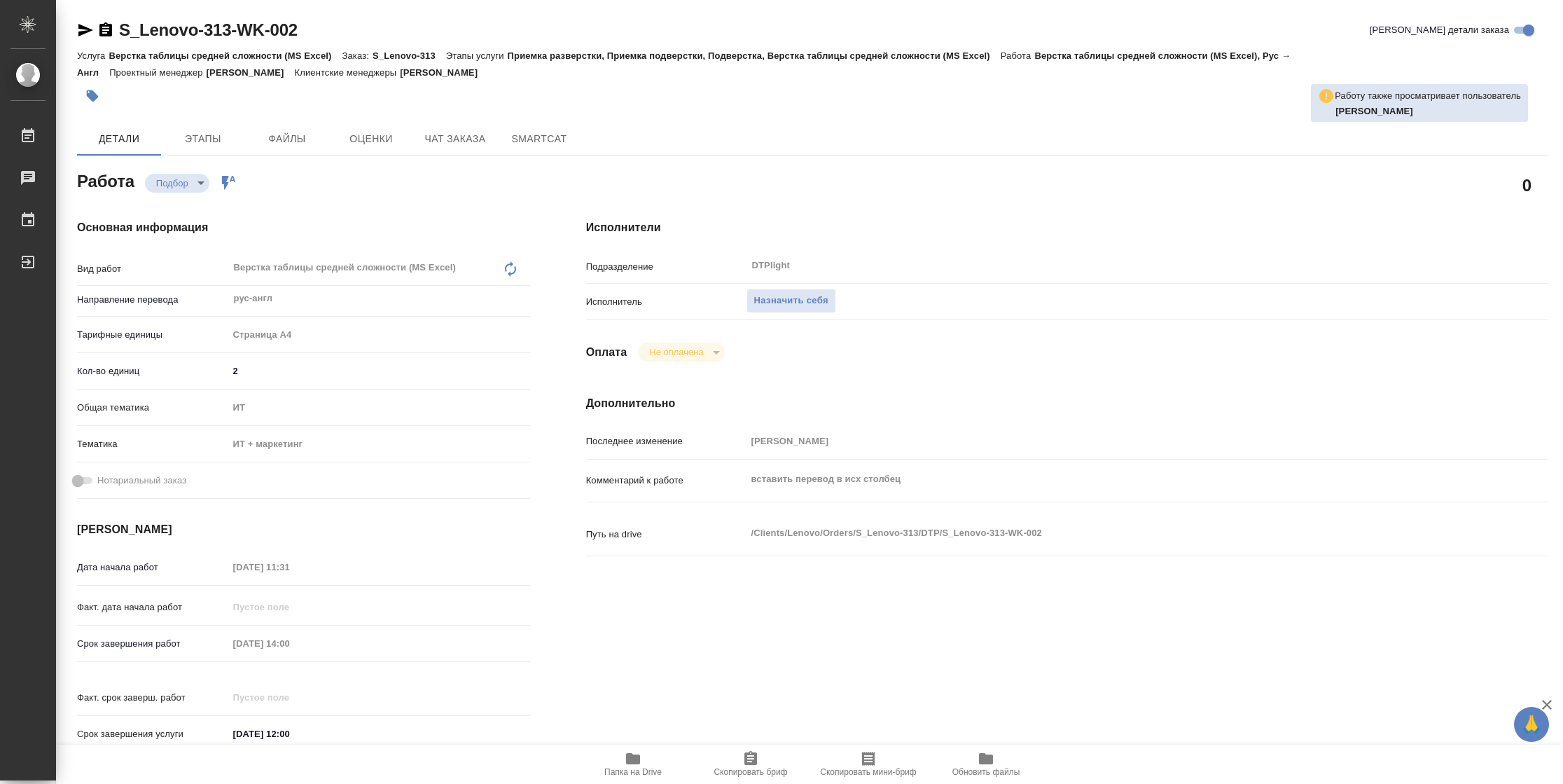
type textarea "x"
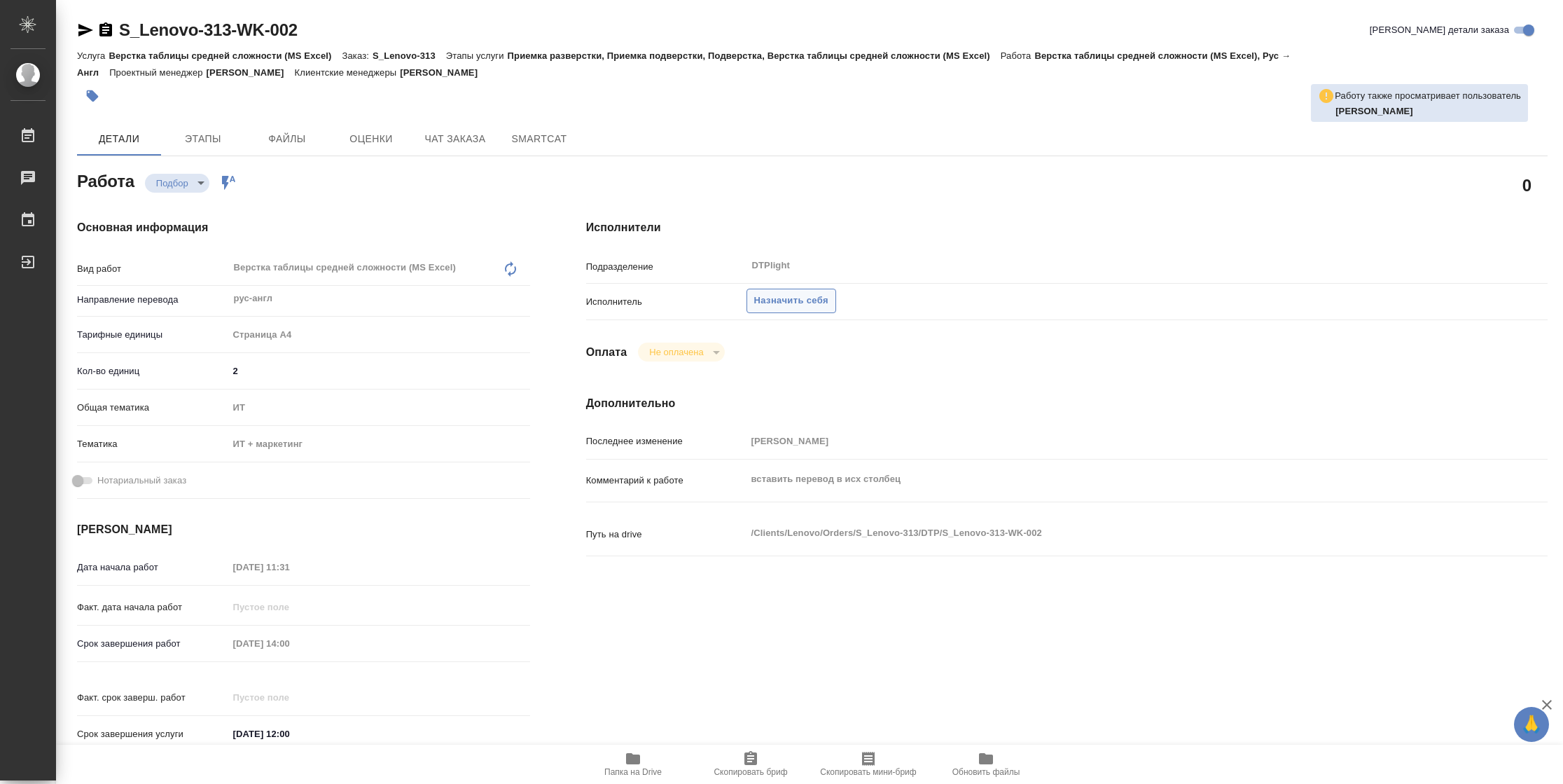
click at [806, 297] on span "Назначить себя" at bounding box center [792, 301] width 75 height 16
click at [759, 298] on span "Назначить себя" at bounding box center [792, 301] width 75 height 16
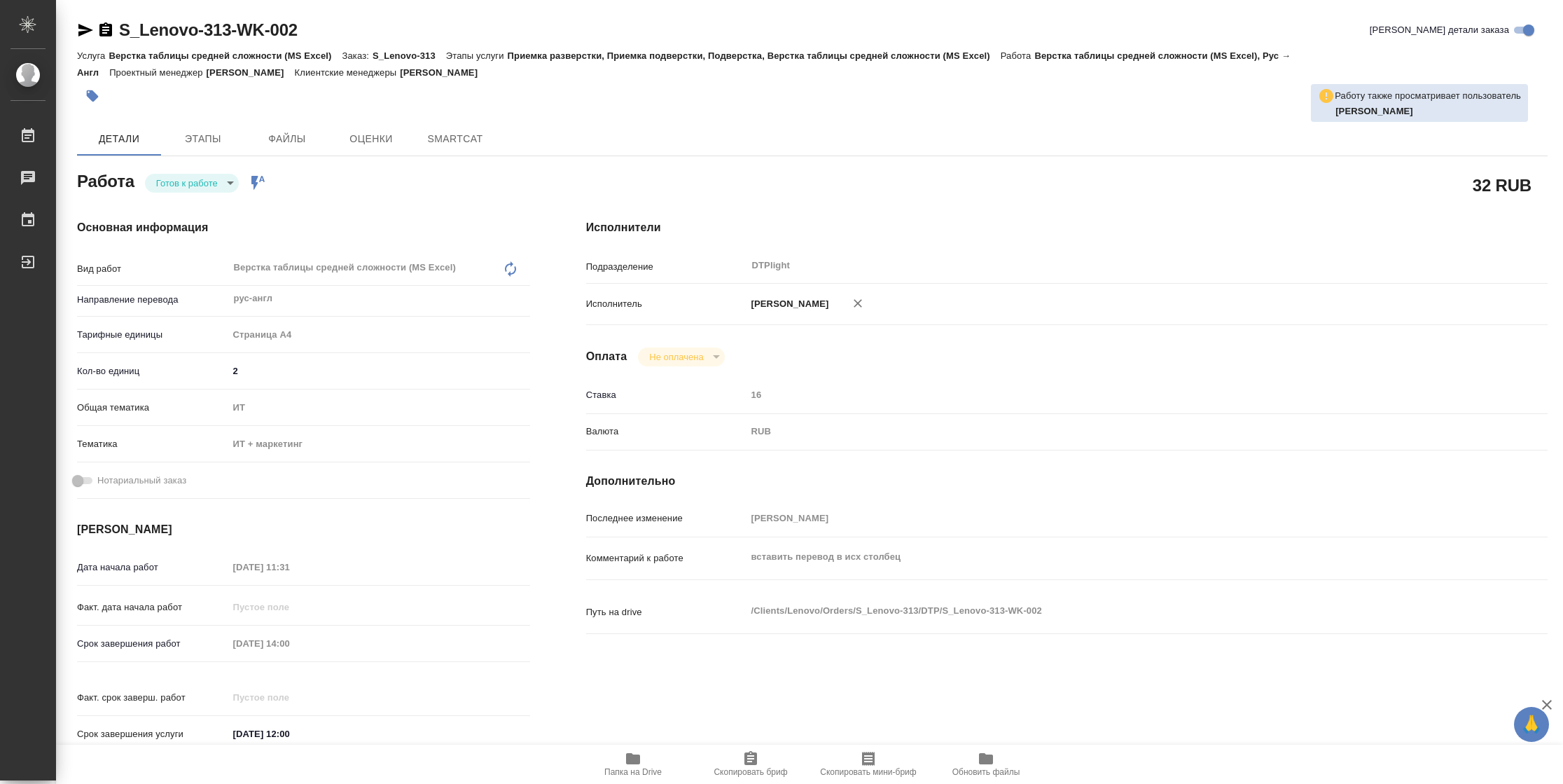
type textarea "x"
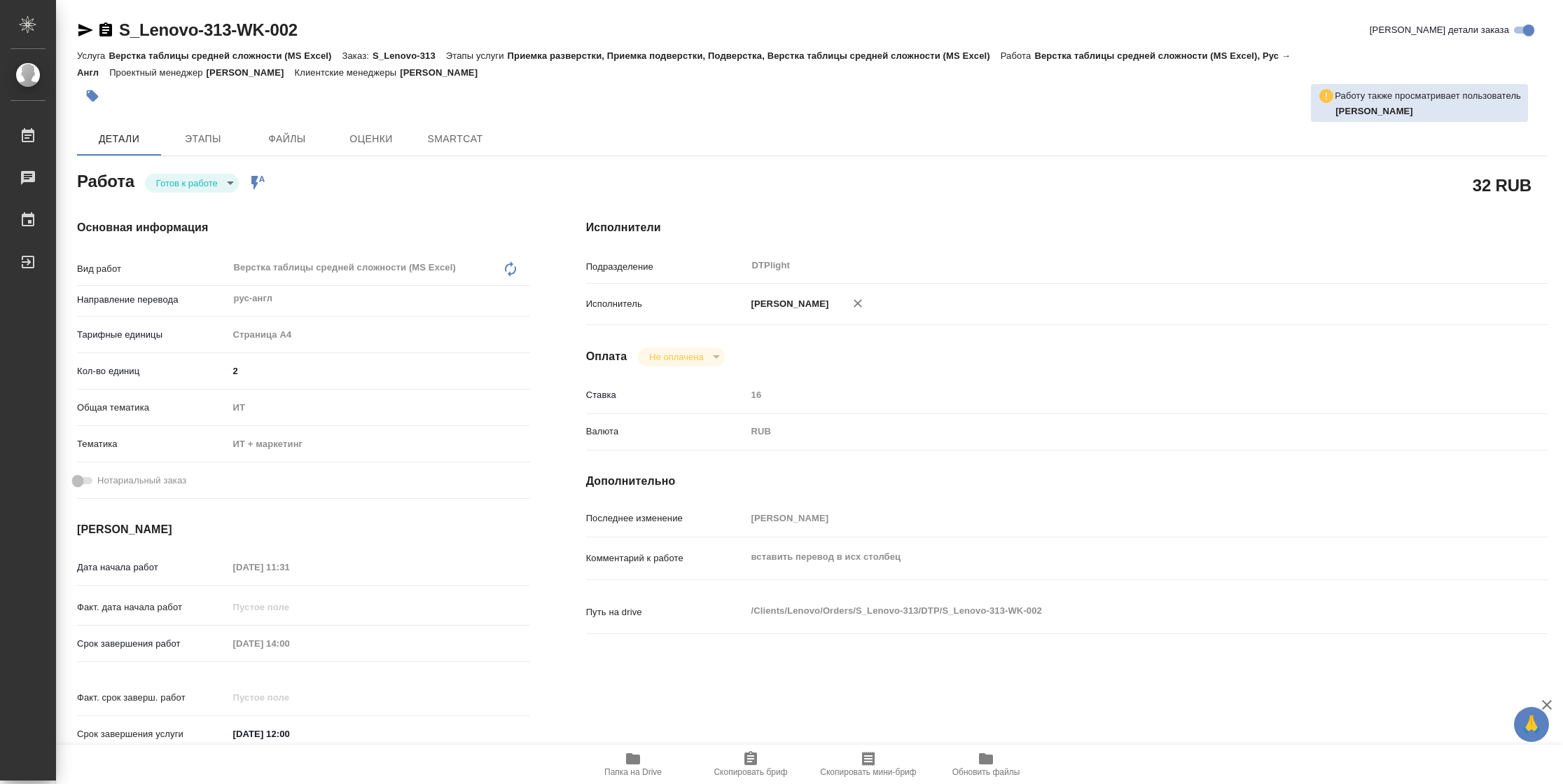
type textarea "x"
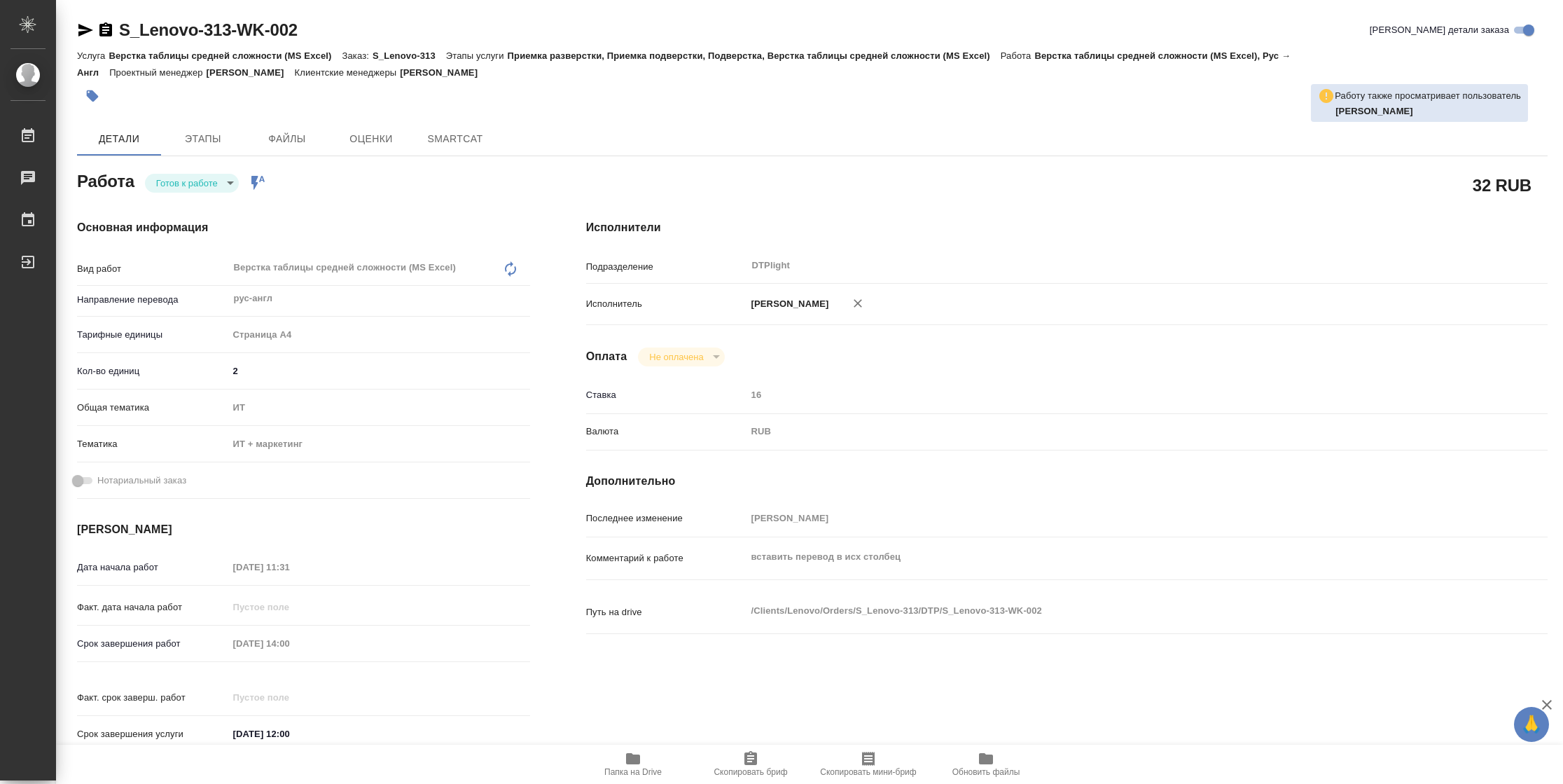
type textarea "x"
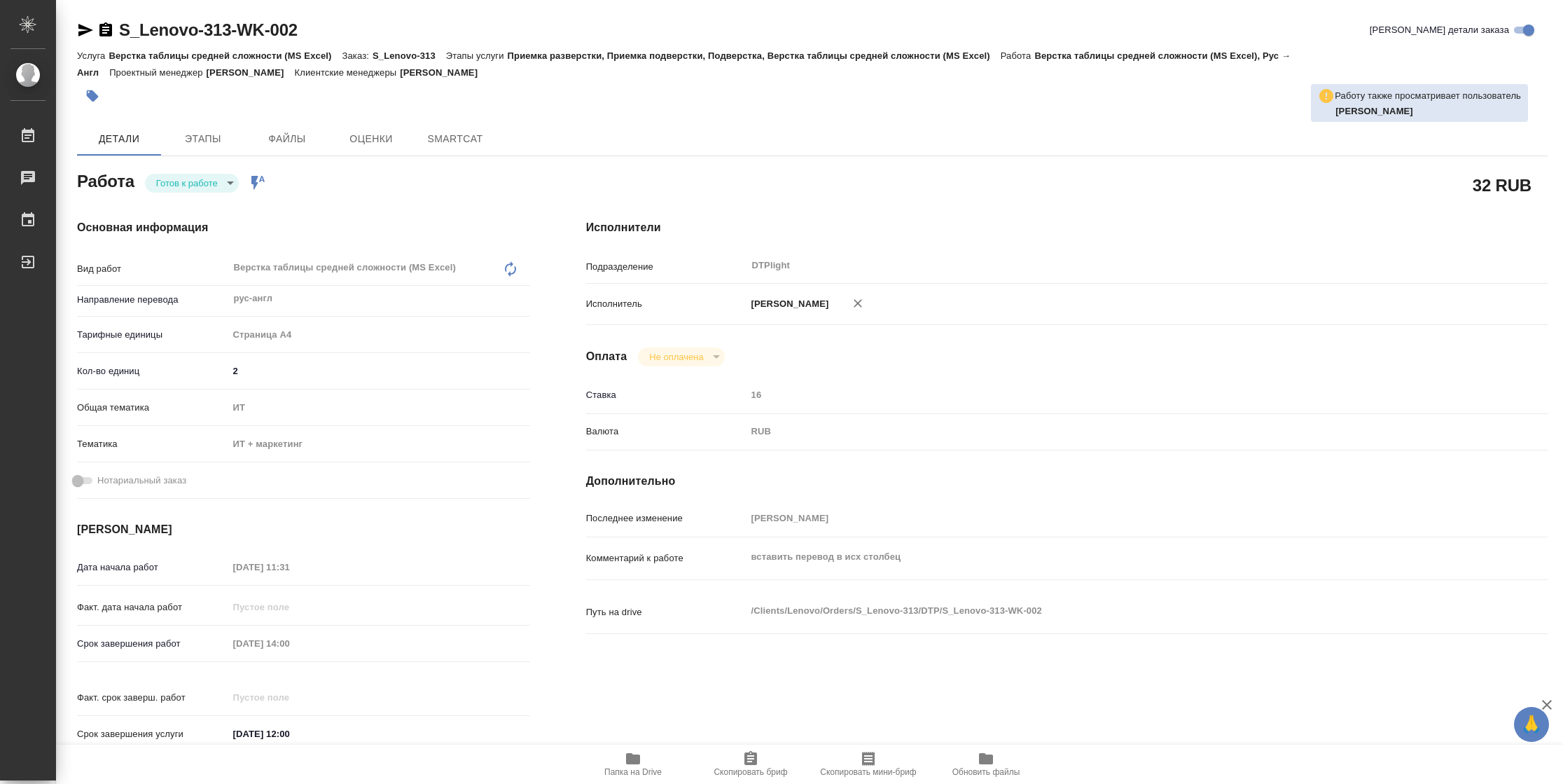
type textarea "x"
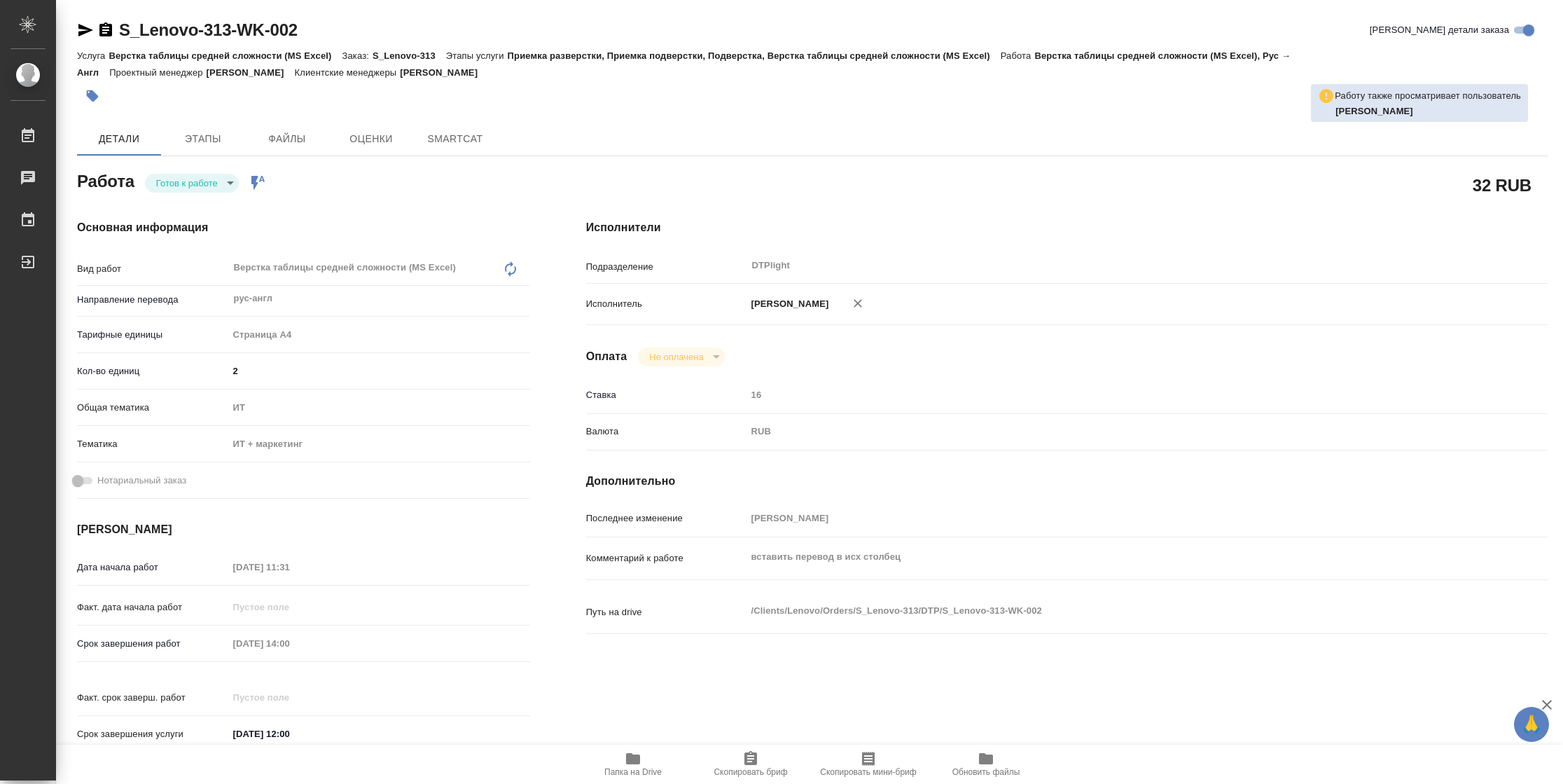
type textarea "x"
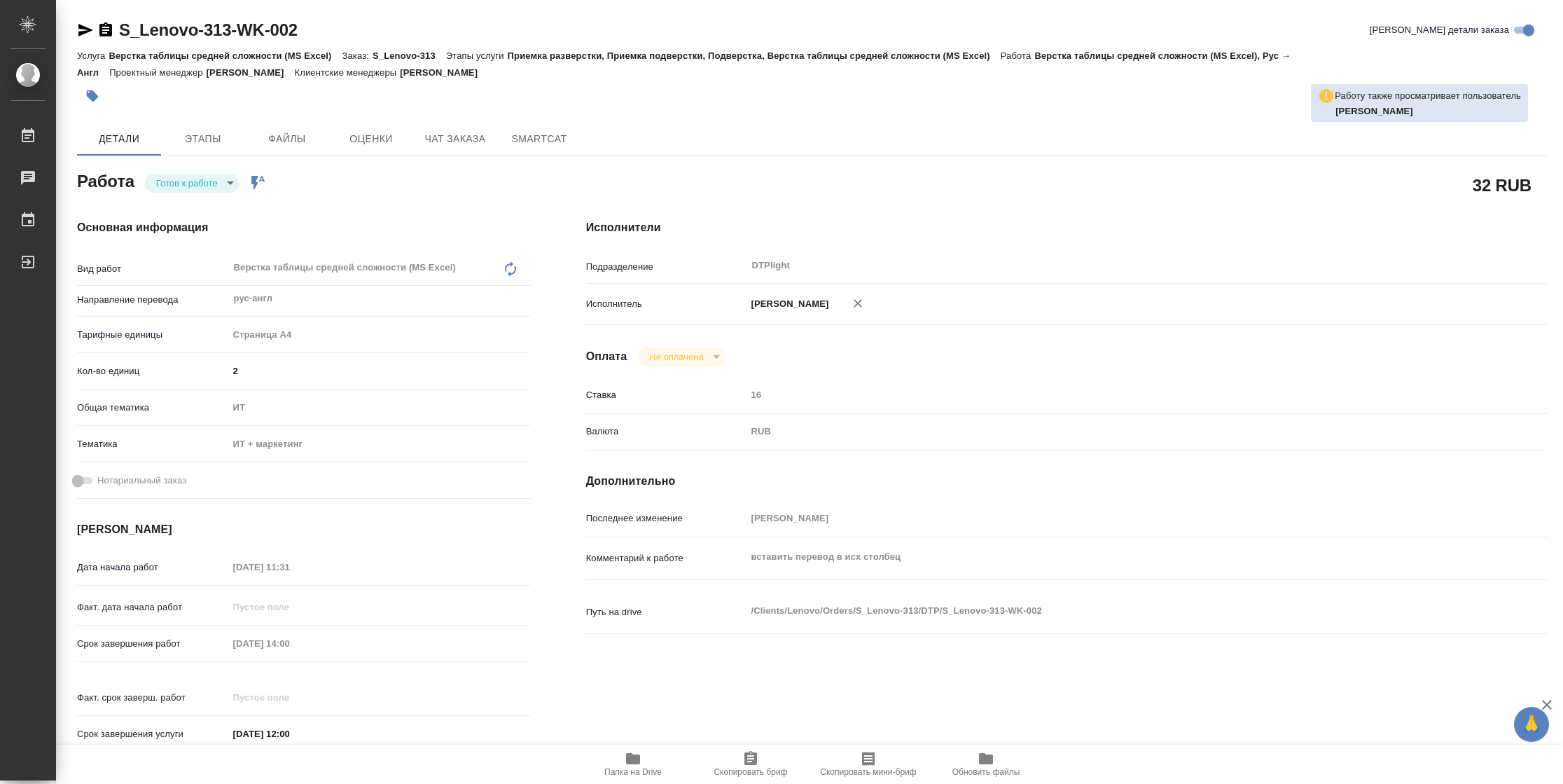
type textarea "x"
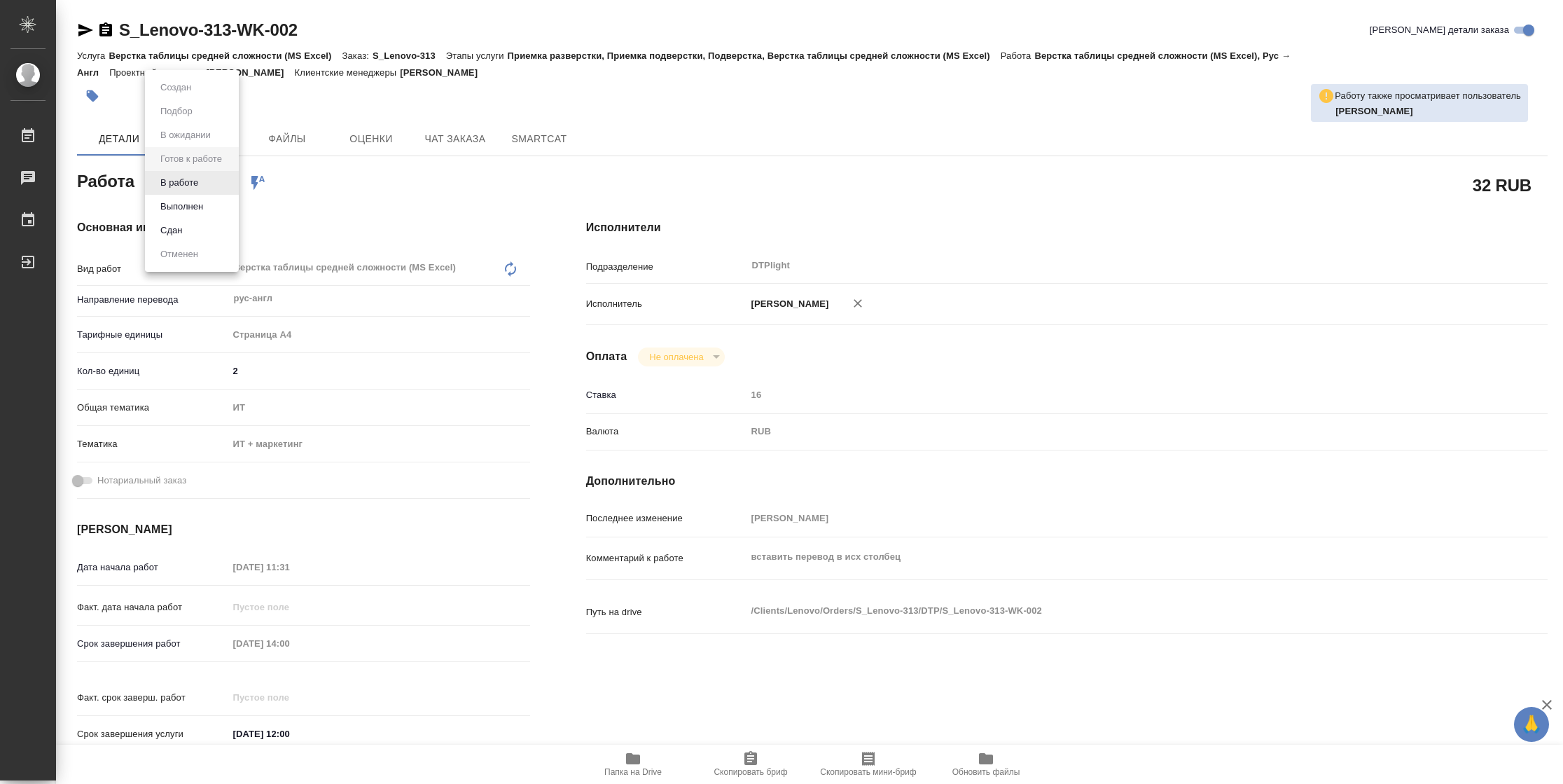
click at [220, 185] on body "🙏 .cls-1 fill:#fff; AWATERA Vasilyeva Natalia Работы Чаты График Выйти S_Lenovo…" at bounding box center [782, 392] width 1563 height 784
type textarea "x"
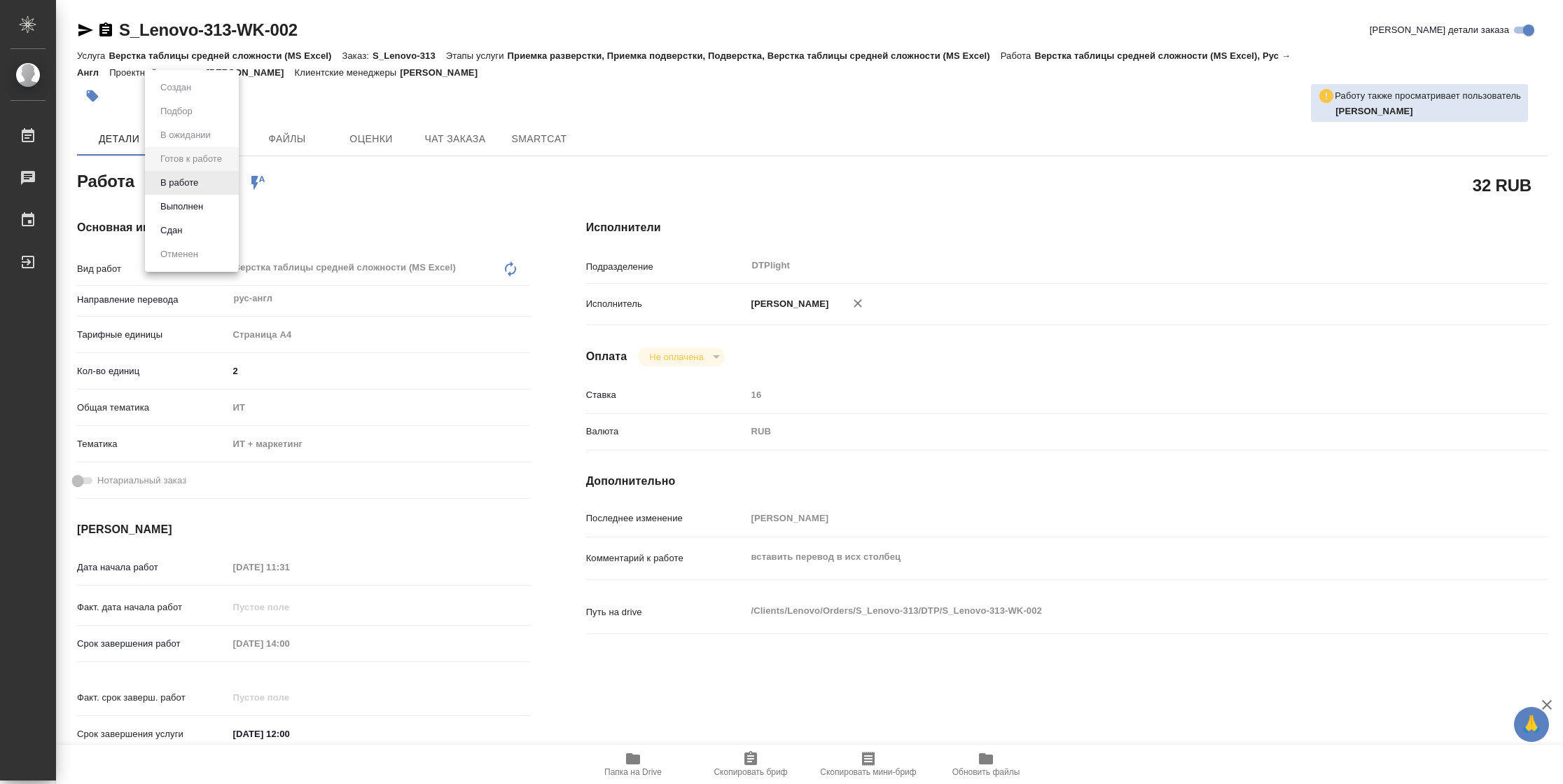
type textarea "x"
click at [206, 185] on li "В работе" at bounding box center [191, 182] width 94 height 23
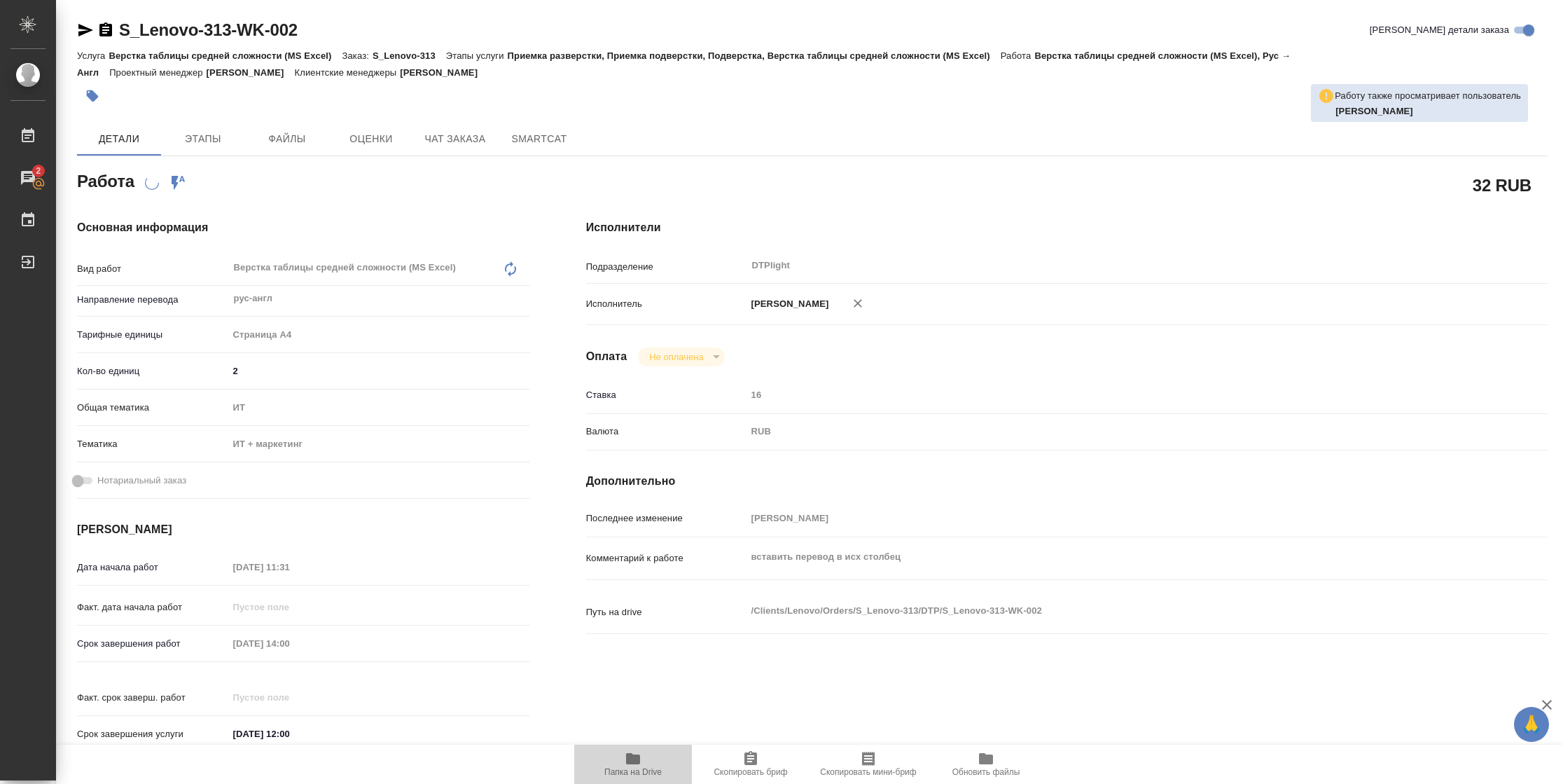
click at [632, 776] on span "Папка на Drive" at bounding box center [633, 771] width 57 height 10
type textarea "x"
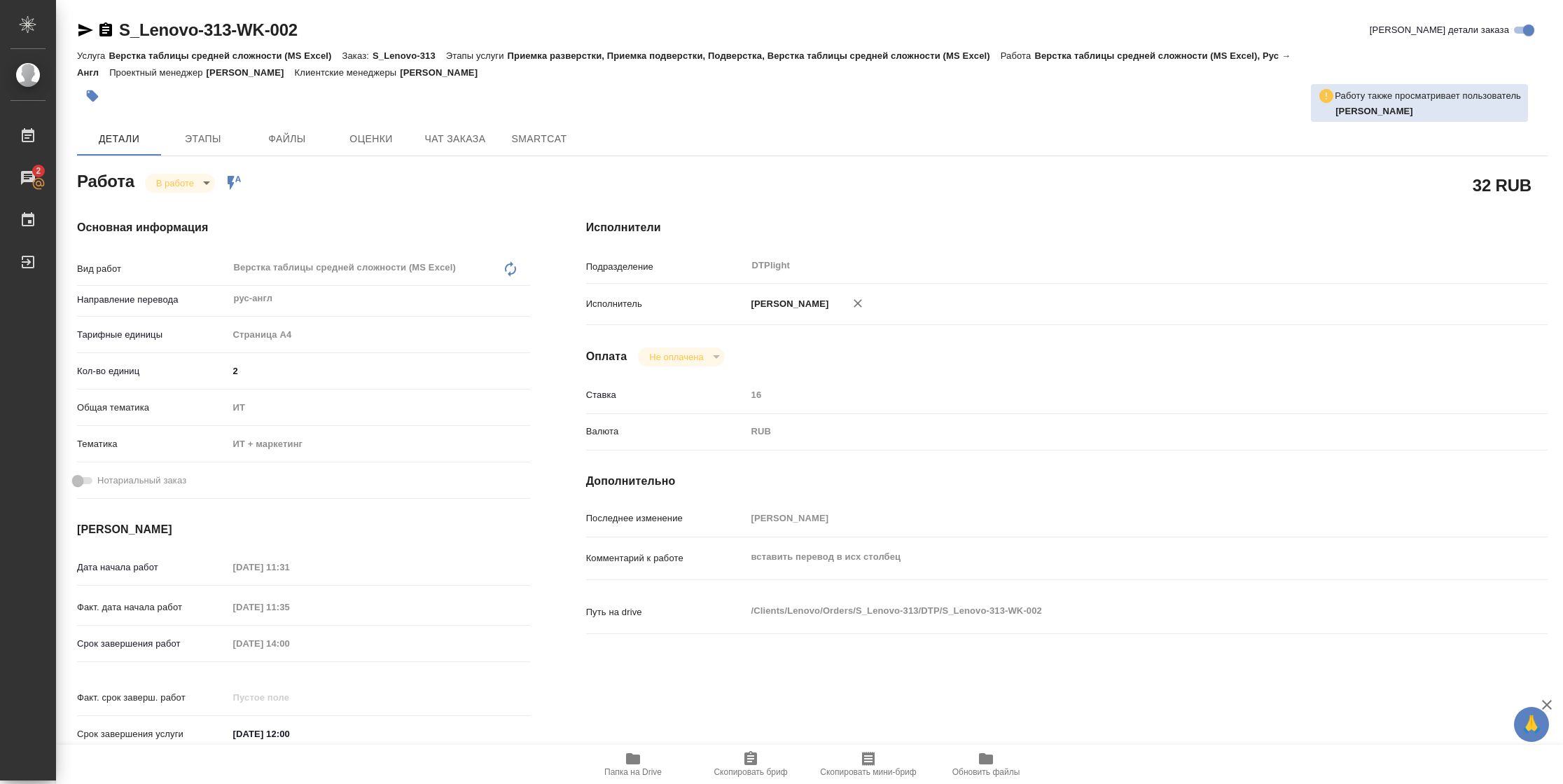
type textarea "x"
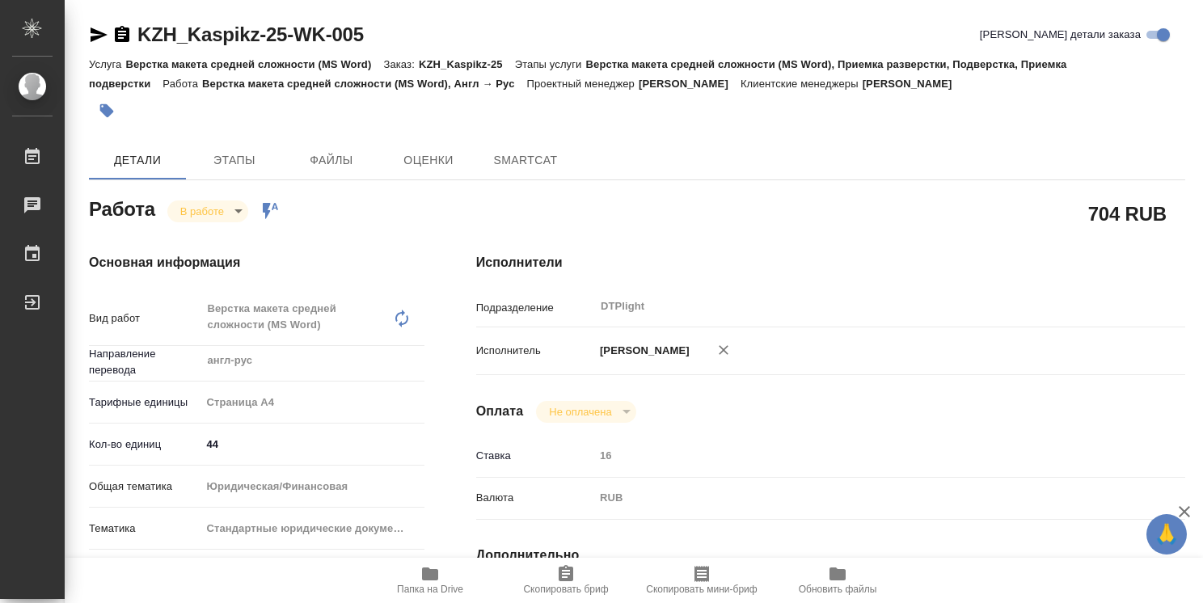
type textarea "x"
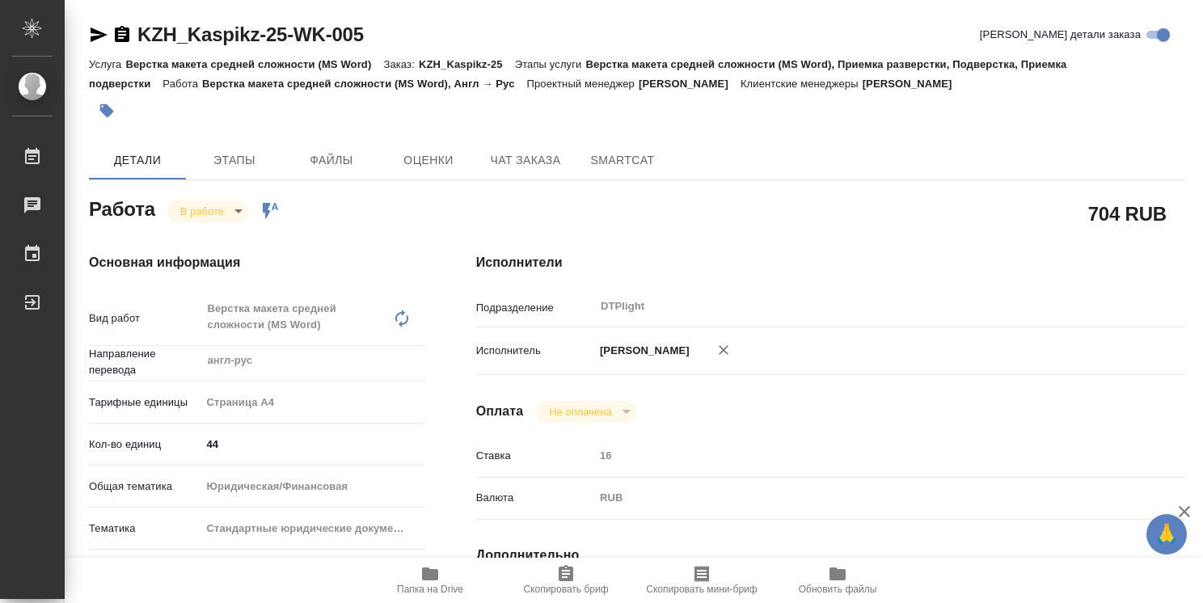
type textarea "x"
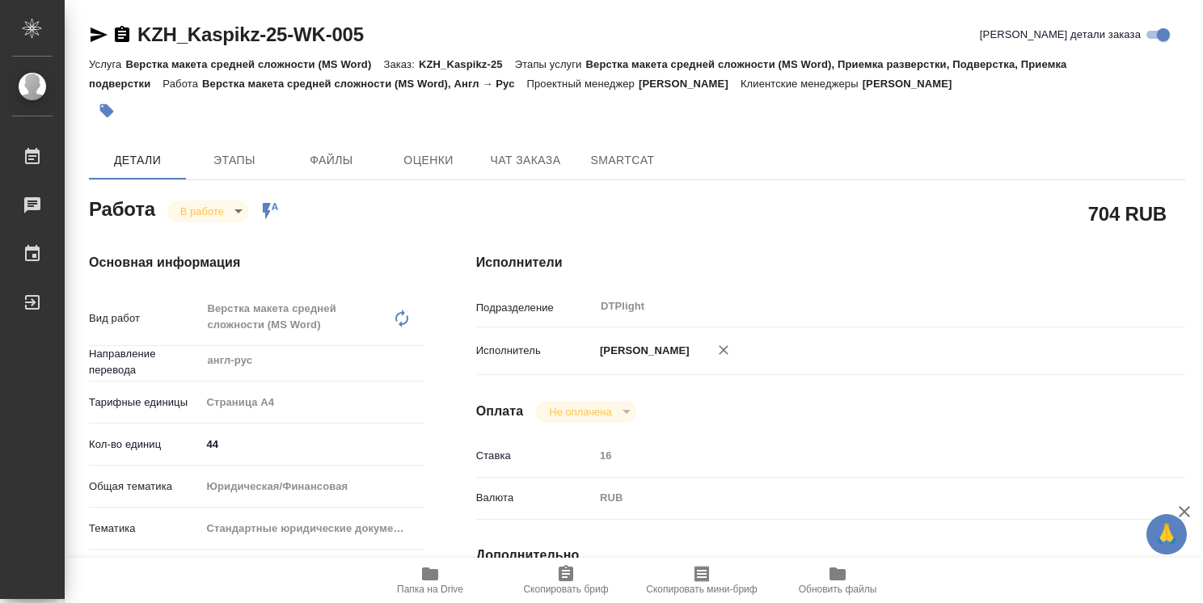
type textarea "x"
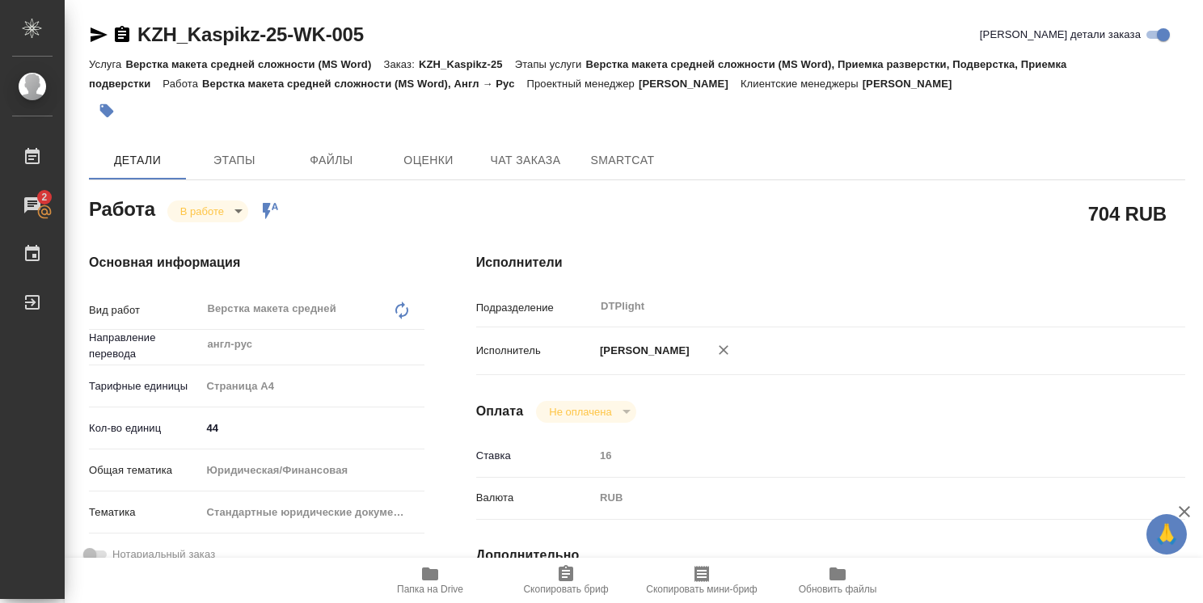
type textarea "x"
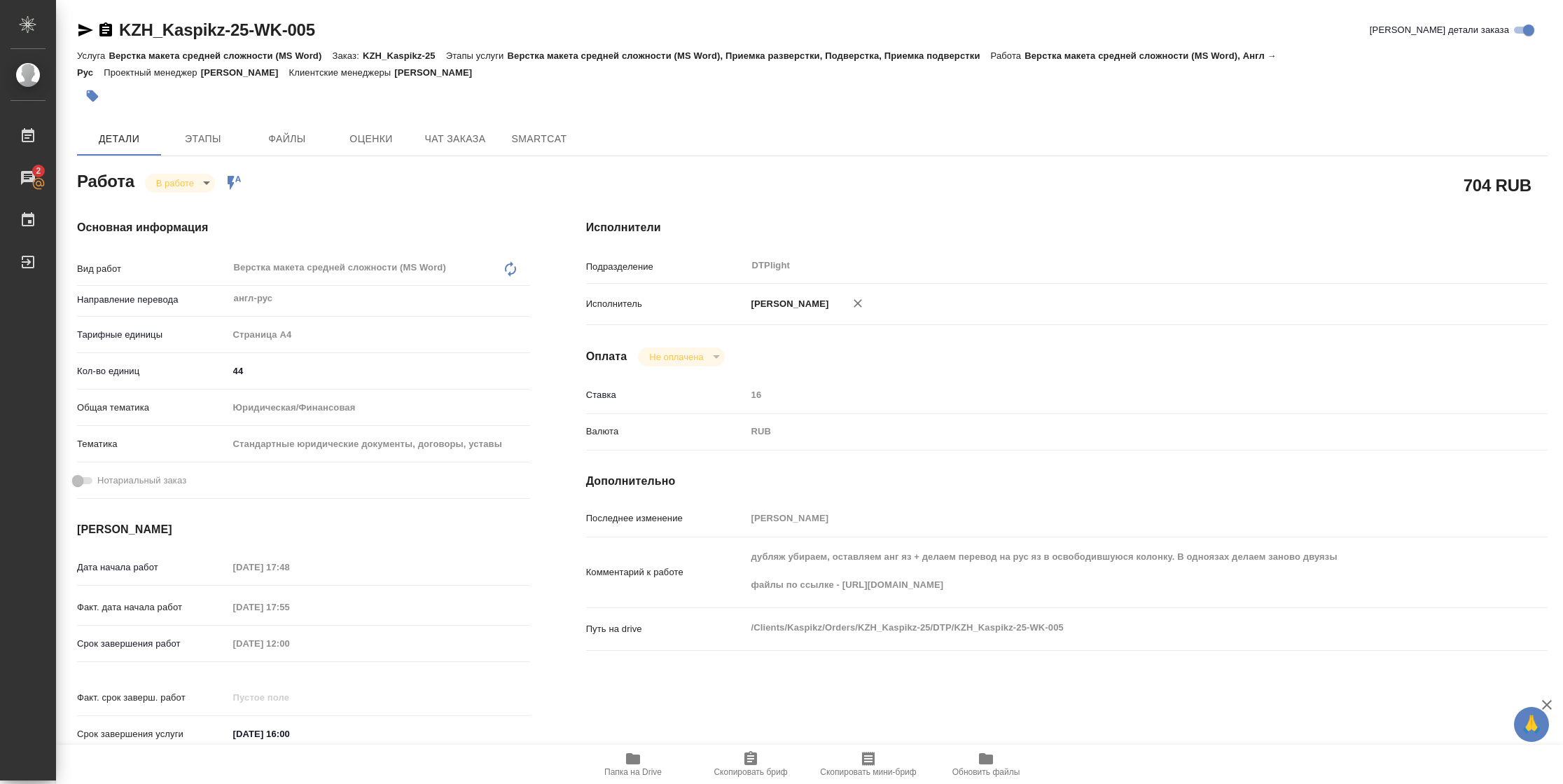
type textarea "x"
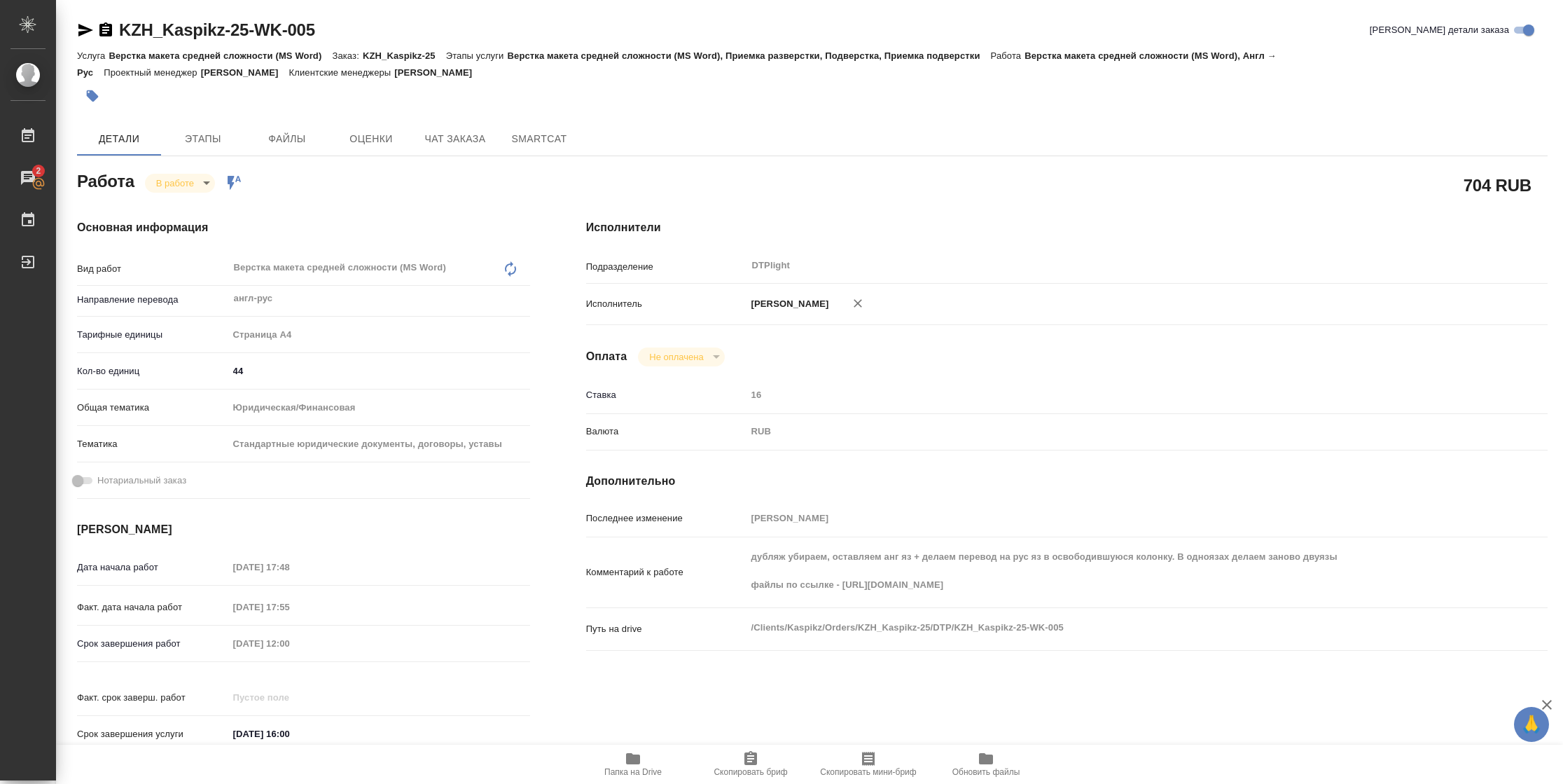
type textarea "x"
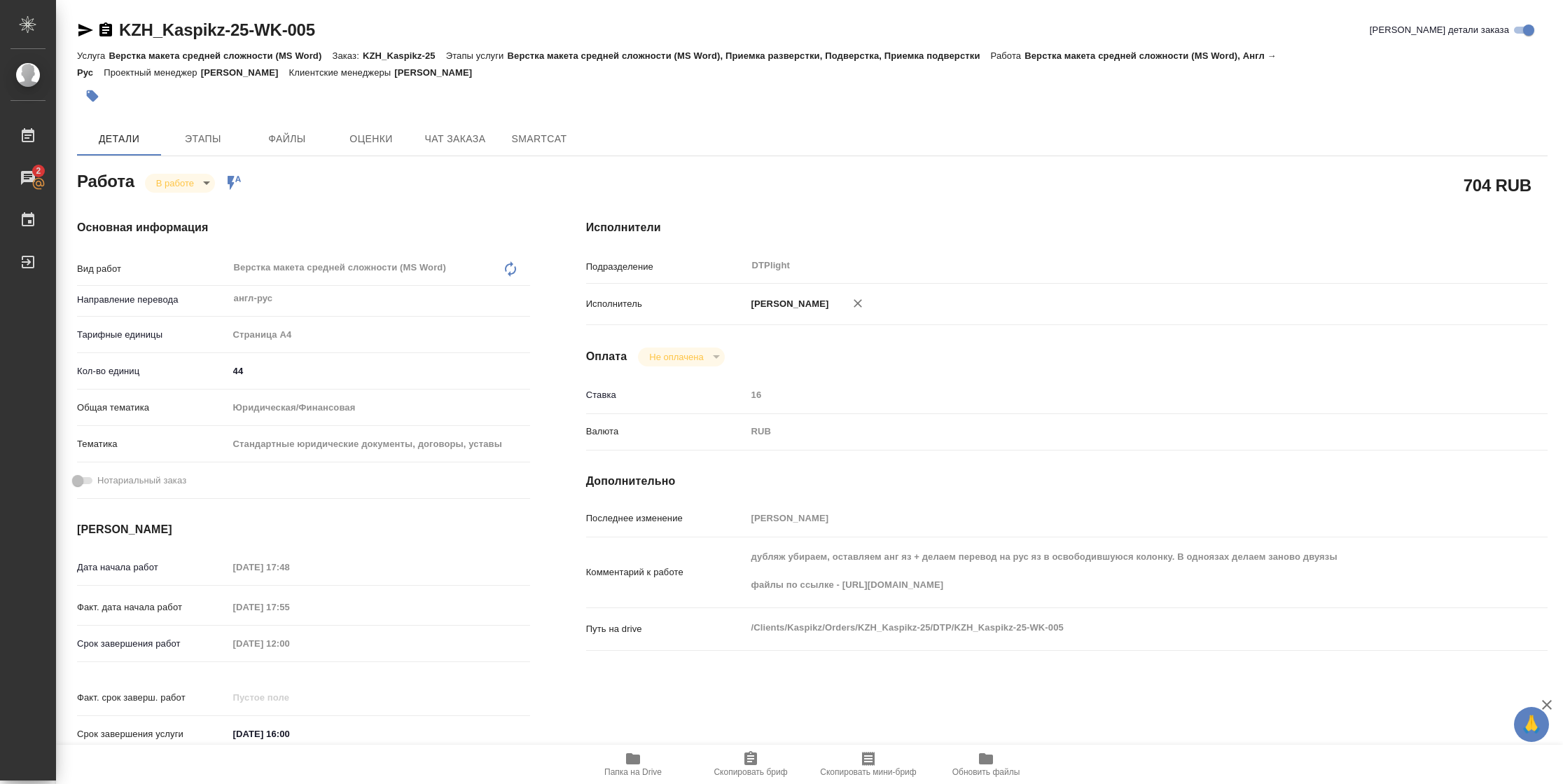
click at [649, 522] on span "Папка на Drive" at bounding box center [633, 771] width 57 height 10
type textarea "x"
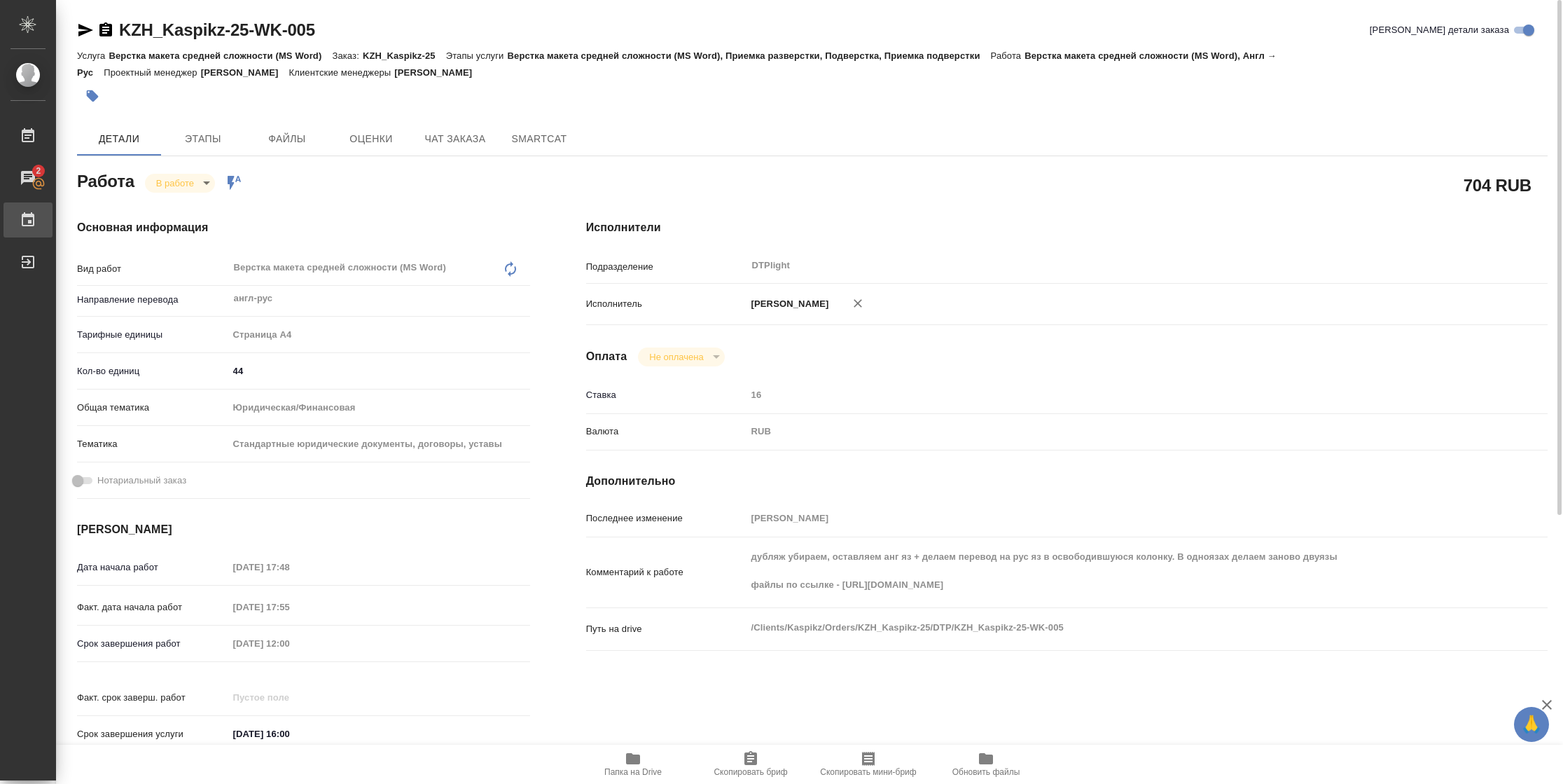
type textarea "x"
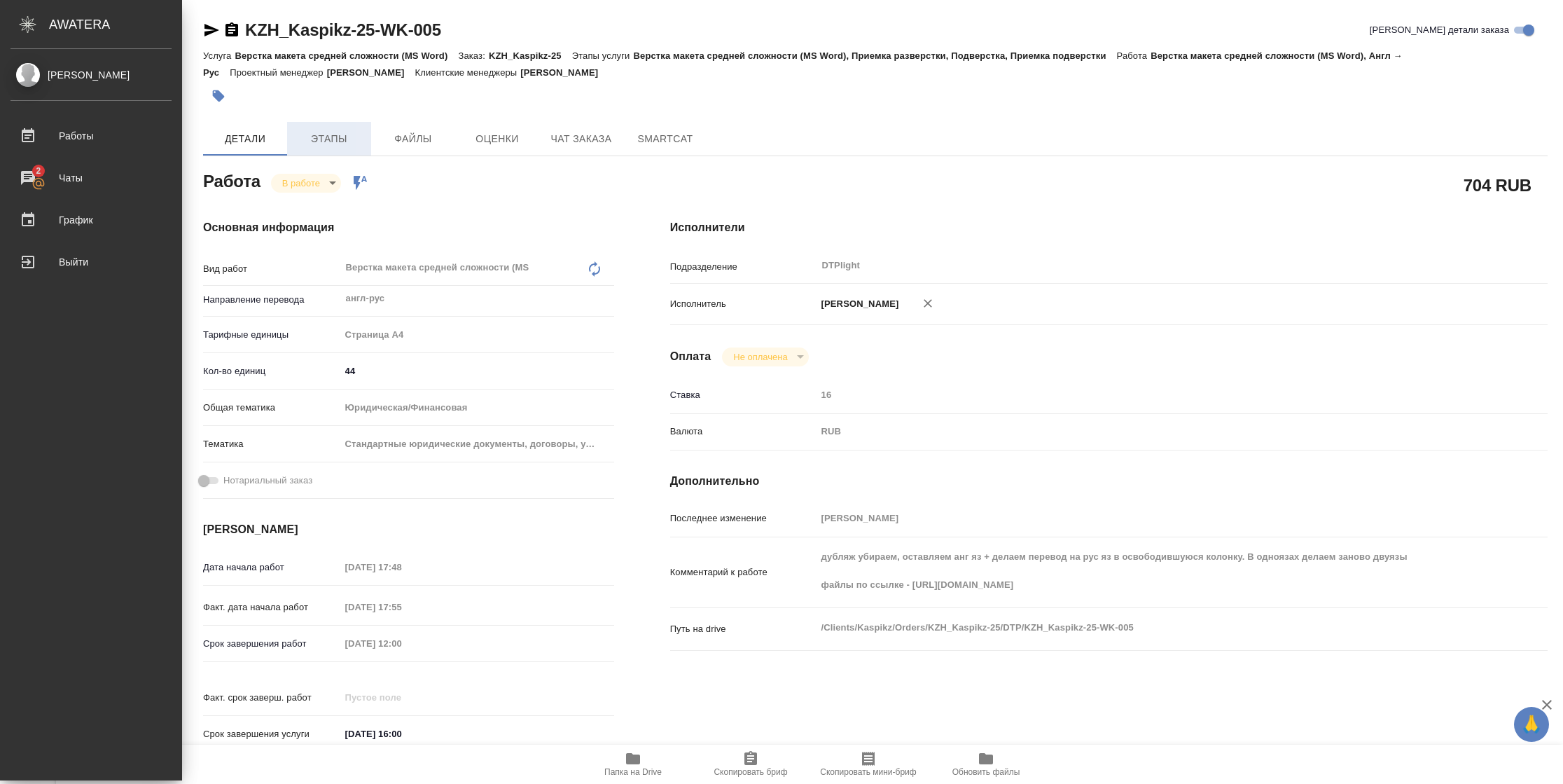
type textarea "x"
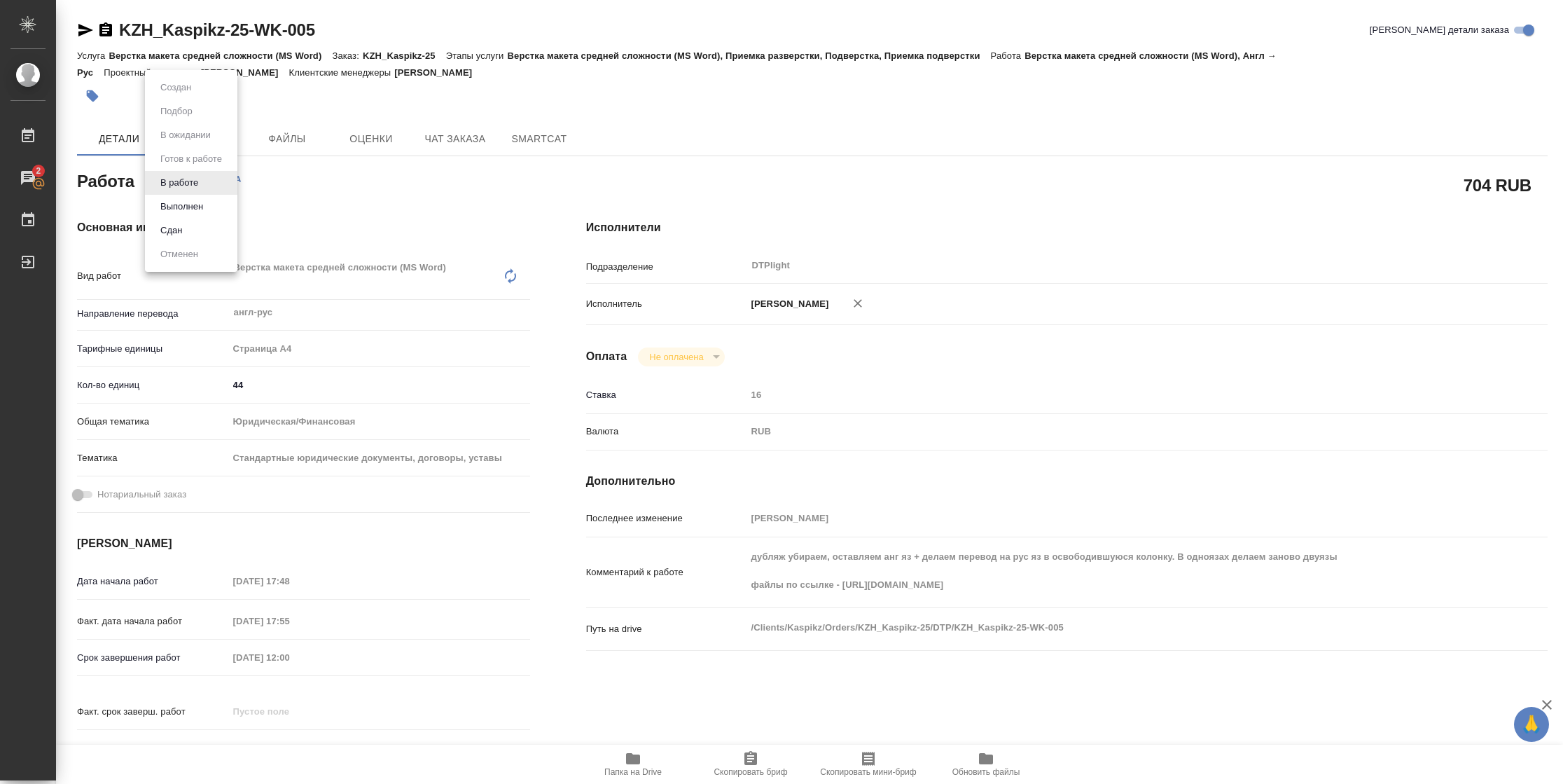
click at [192, 185] on body "🙏 .cls-1 fill:#fff; AWATERA Vasilyeva Natalia Работы 2 Чаты График Выйти KZH_Ka…" at bounding box center [782, 392] width 1563 height 784
click at [192, 211] on button "Выполнен" at bounding box center [181, 207] width 51 height 16
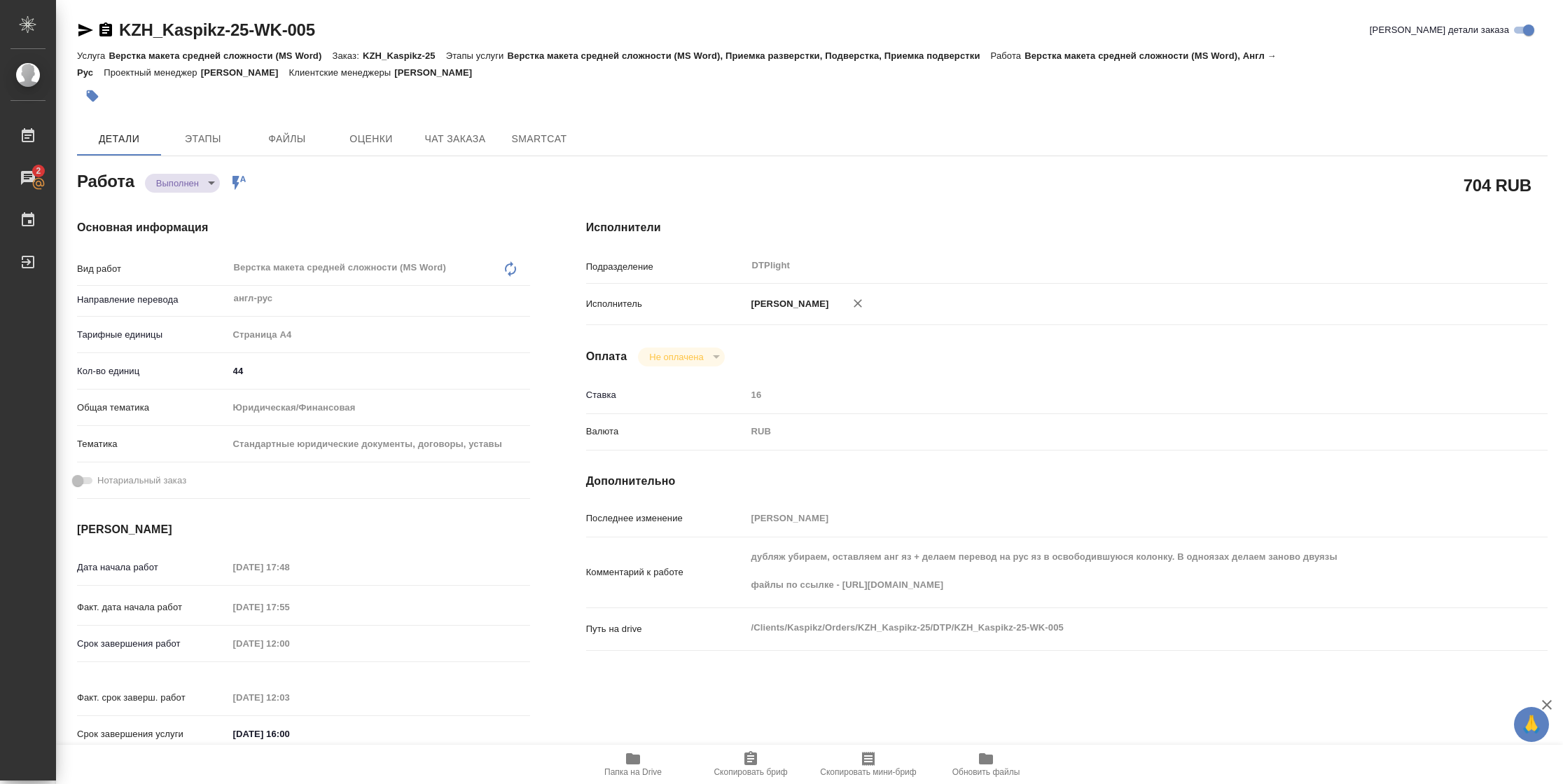
type textarea "x"
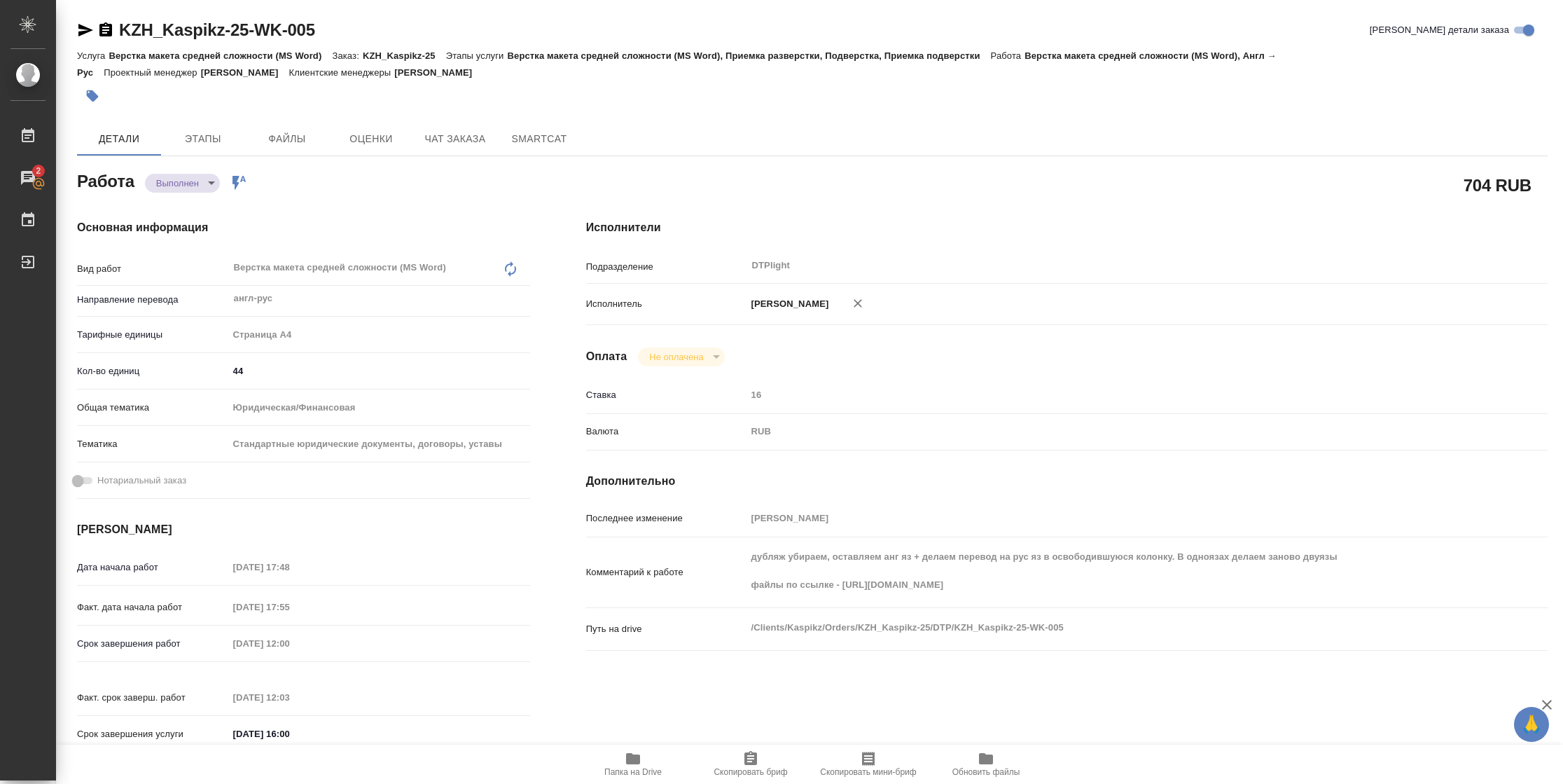
type textarea "x"
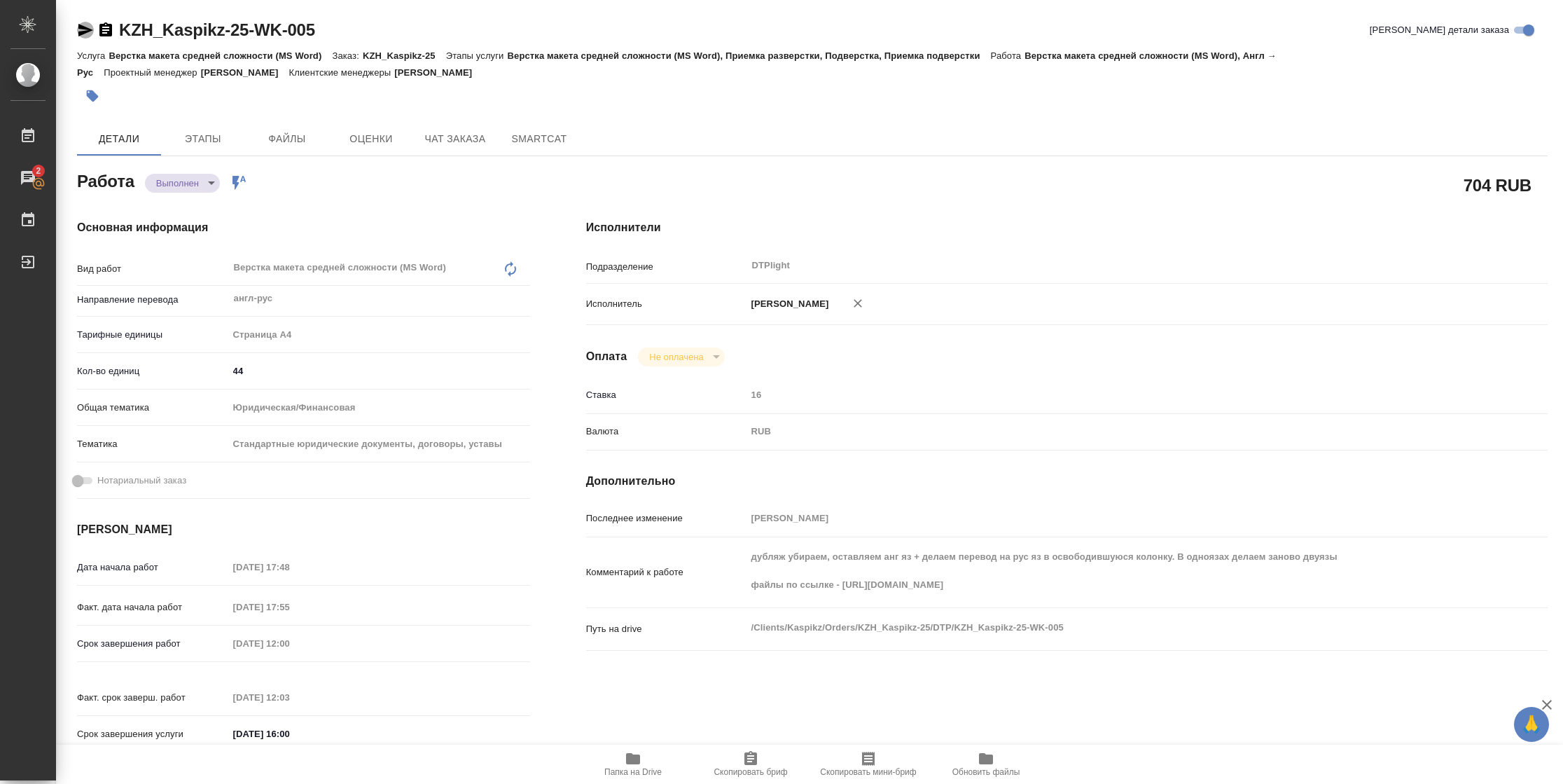
click at [88, 31] on icon "button" at bounding box center [86, 29] width 15 height 13
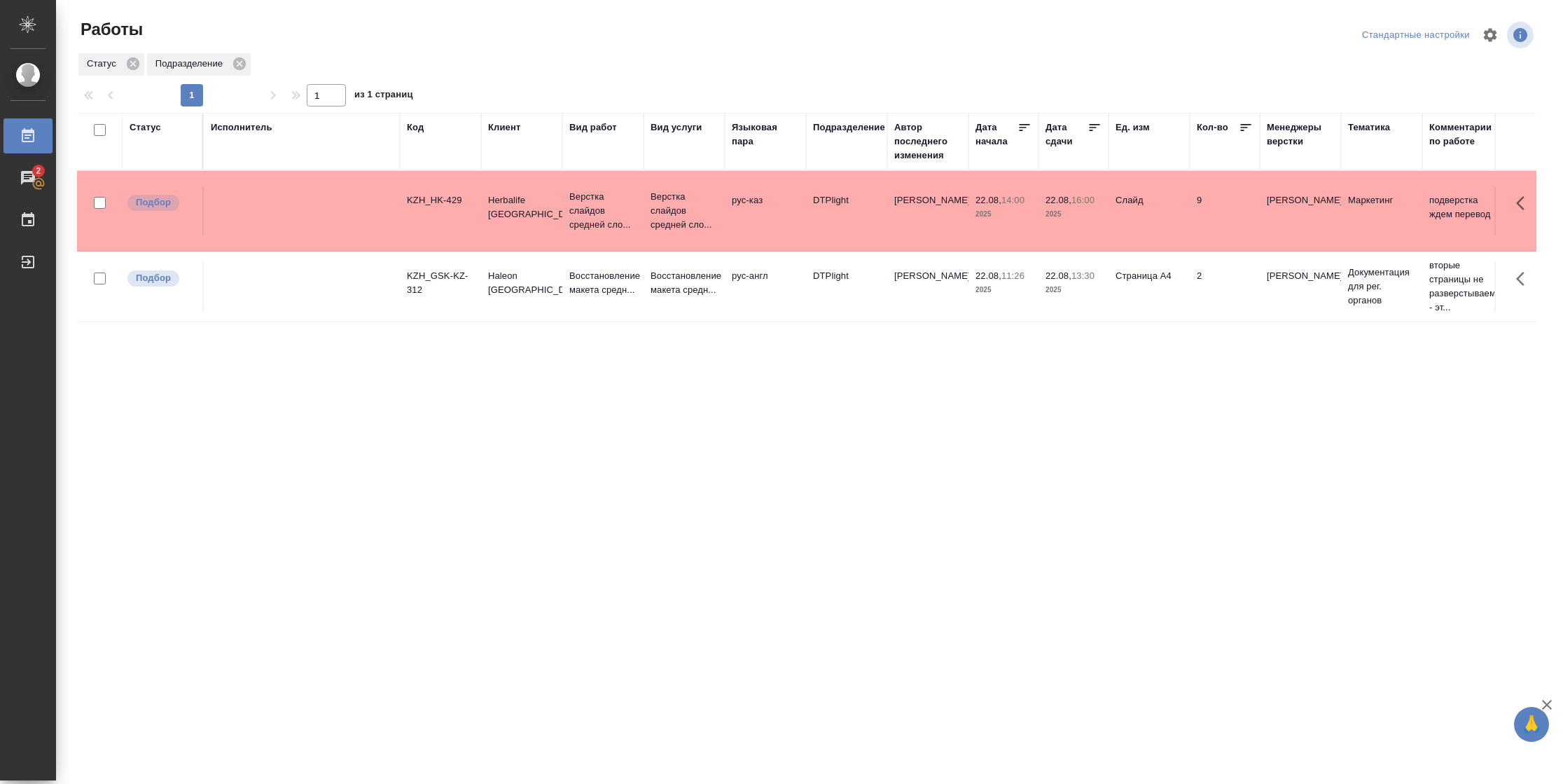
click at [1150, 236] on td "Страница А4" at bounding box center [1150, 211] width 81 height 49
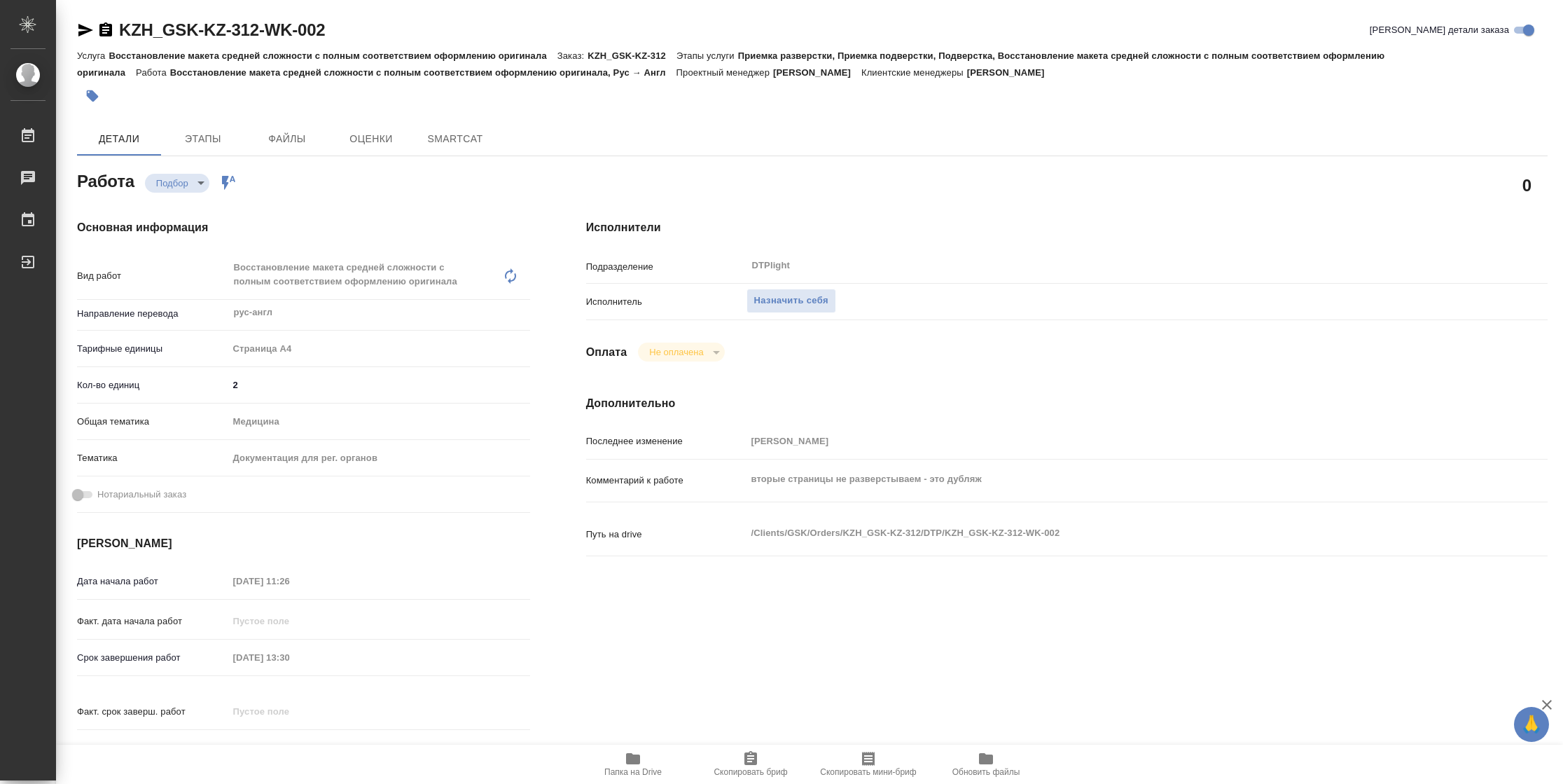
type textarea "x"
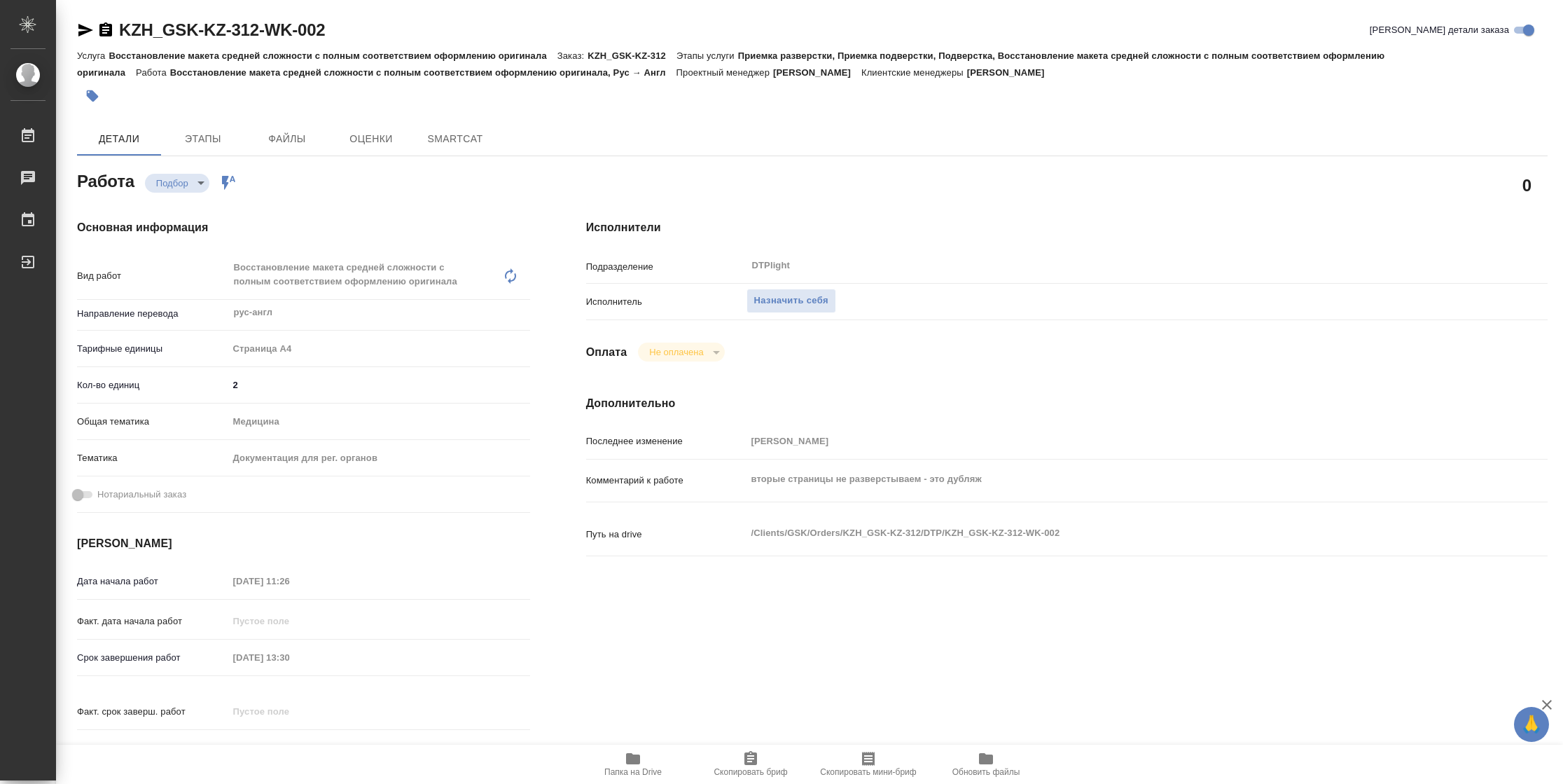
type textarea "x"
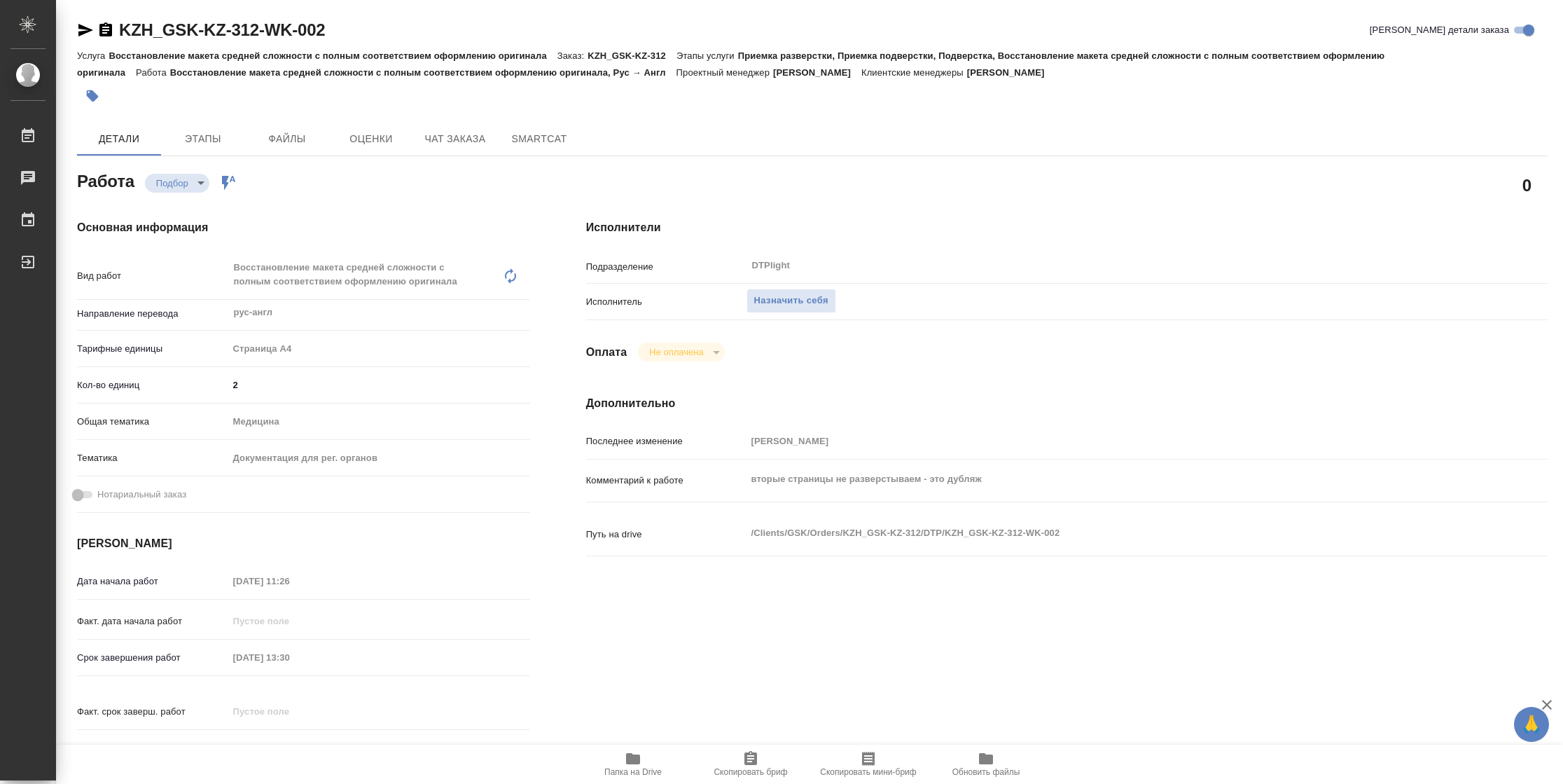
type textarea "x"
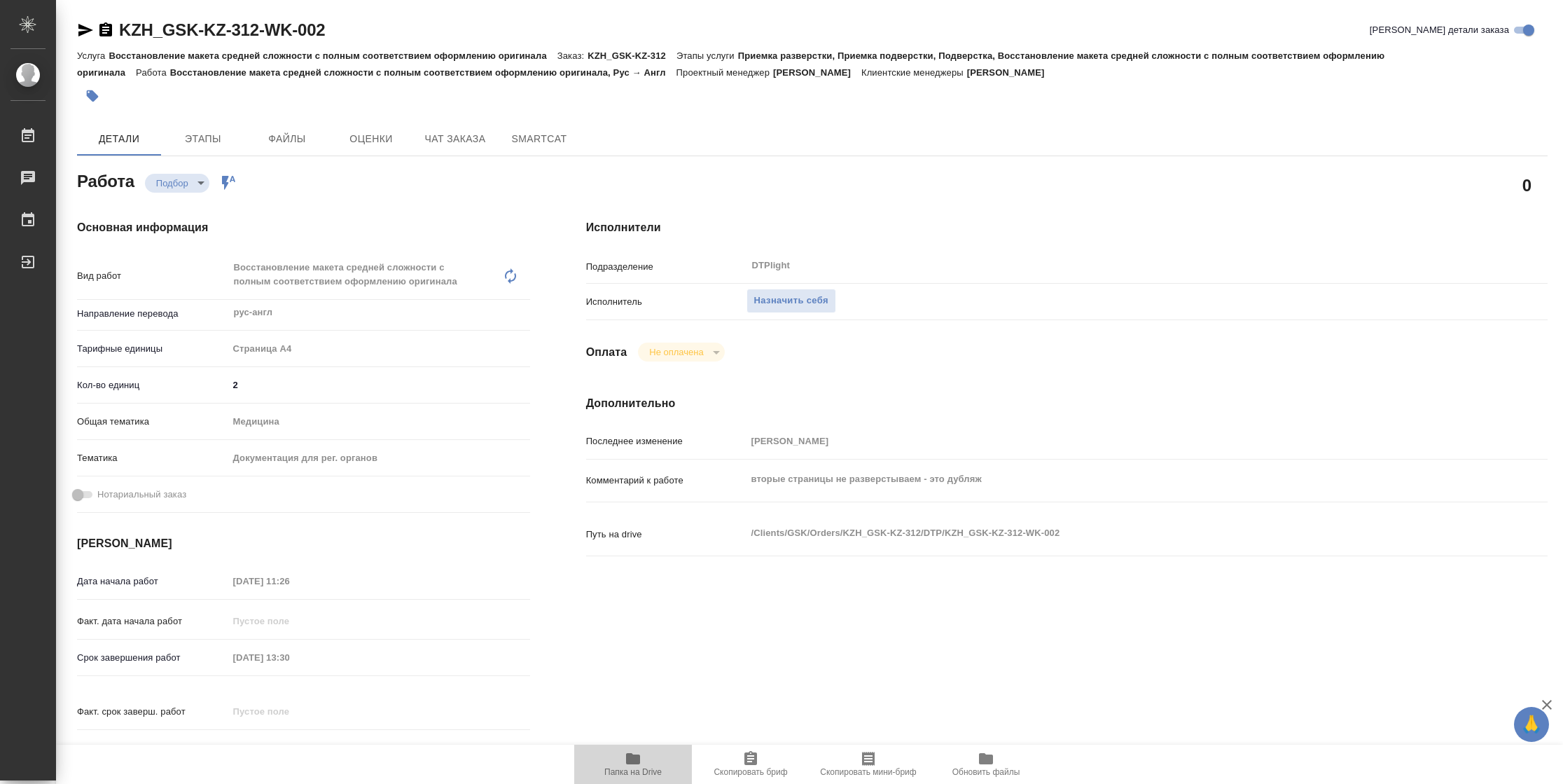
click at [646, 778] on button "Папка на Drive" at bounding box center [633, 763] width 118 height 39
type textarea "x"
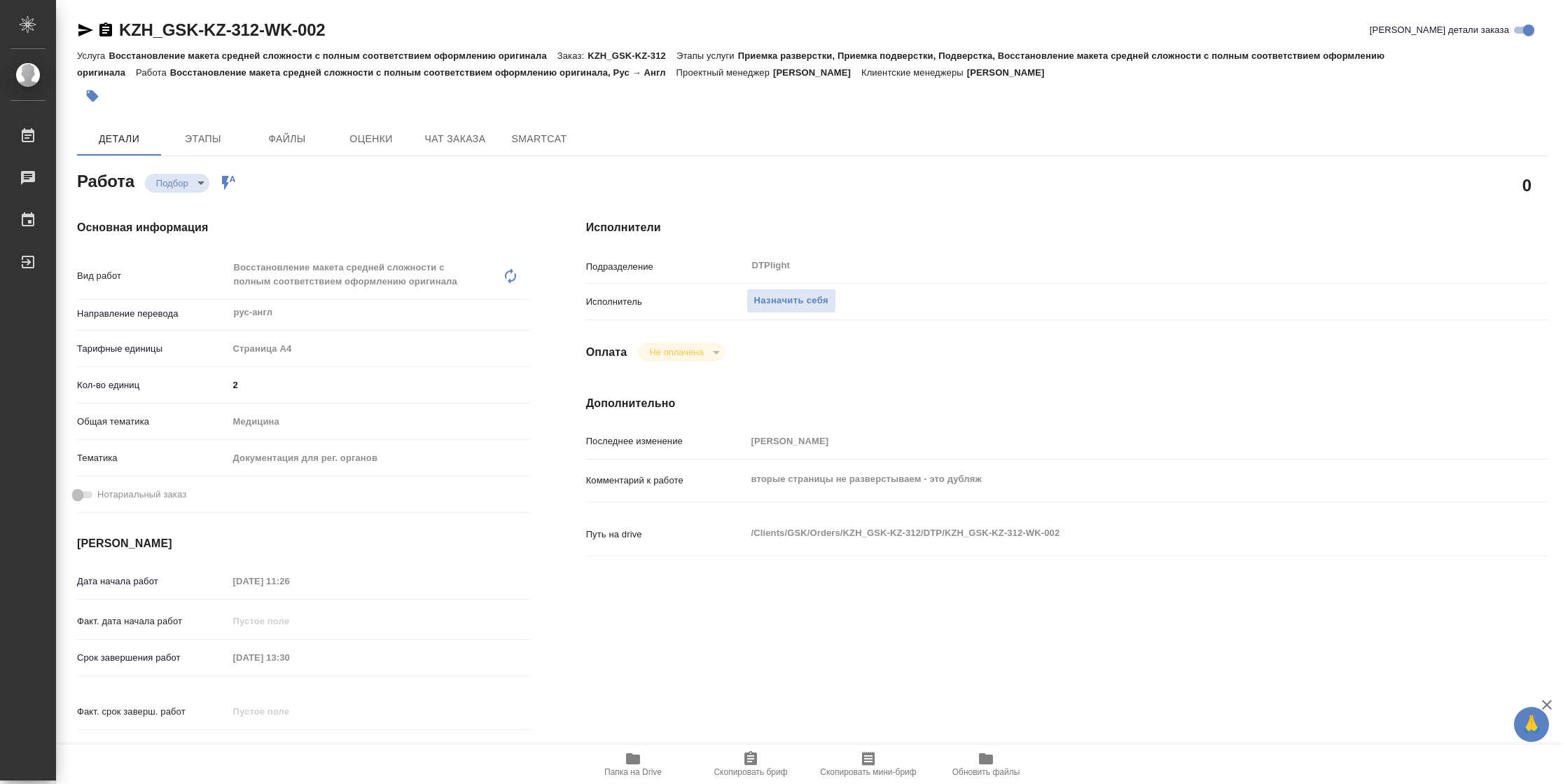
type textarea "x"
